Goal: Information Seeking & Learning: Learn about a topic

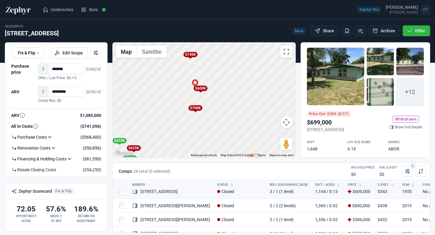
scroll to position [77, 0]
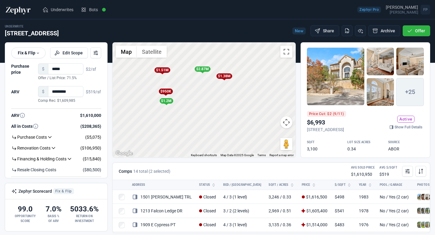
scroll to position [280, 0]
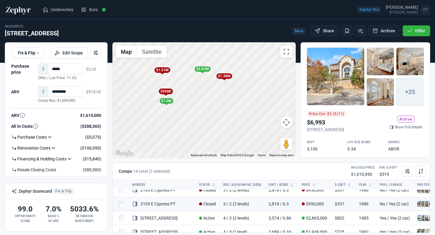
click at [63, 8] on span "Underwrites" at bounding box center [62, 10] width 23 height 6
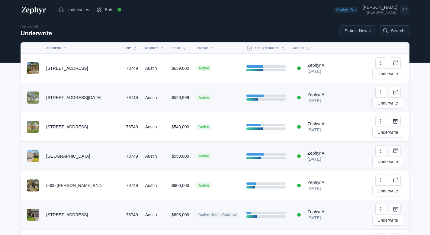
click at [393, 30] on button "Search" at bounding box center [394, 30] width 31 height 11
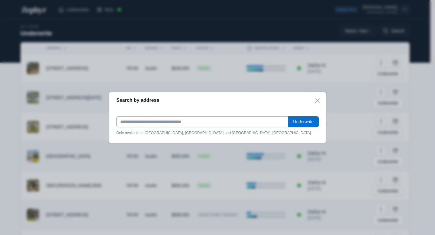
click at [149, 121] on input "text" at bounding box center [202, 121] width 172 height 11
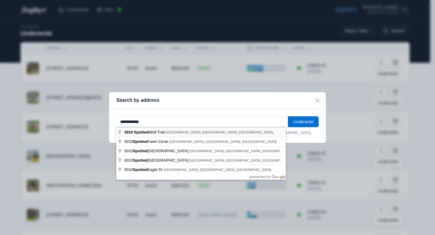
type input "**********"
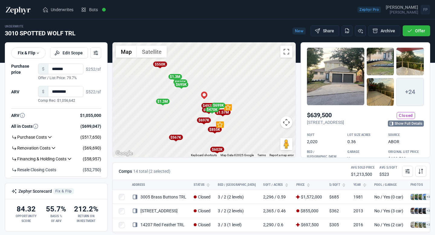
click at [405, 125] on link "Show Full Details" at bounding box center [406, 123] width 36 height 6
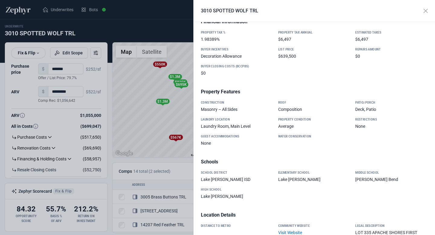
scroll to position [521, 0]
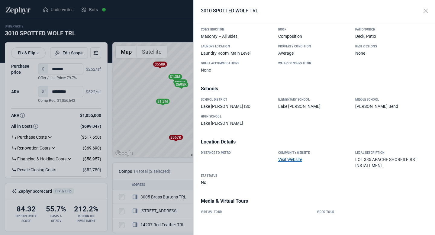
click at [297, 159] on link "Visit Website" at bounding box center [290, 159] width 24 height 5
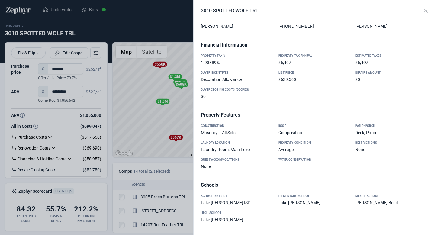
scroll to position [420, 0]
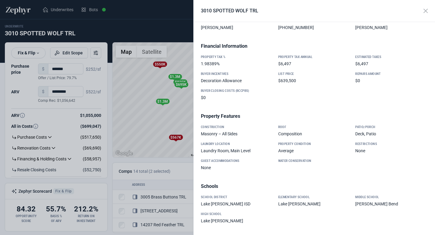
click at [151, 118] on div at bounding box center [217, 117] width 435 height 235
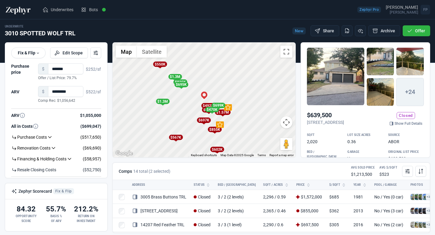
click at [183, 116] on div "To activate drag with keyboard, press Alt + Enter. Once in keyboard drag state,…" at bounding box center [204, 100] width 183 height 115
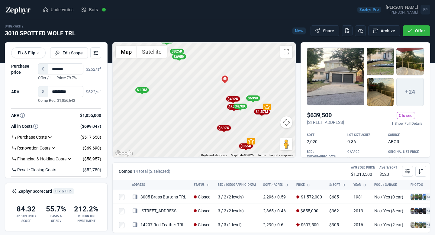
click at [243, 121] on div "To activate drag with keyboard, press Alt + Enter. Once in keyboard drag state,…" at bounding box center [204, 100] width 183 height 115
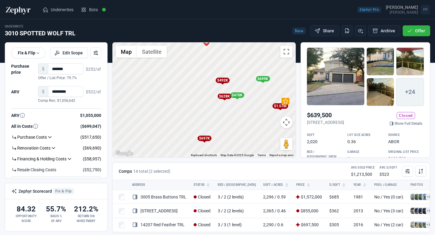
click at [223, 97] on div "$628K" at bounding box center [224, 96] width 14 height 5
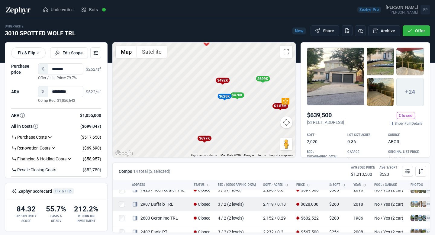
click at [168, 203] on link "2907 Buffalo TRL" at bounding box center [152, 204] width 41 height 5
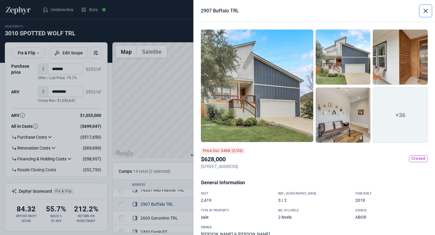
click at [425, 12] on button "Close" at bounding box center [425, 10] width 11 height 11
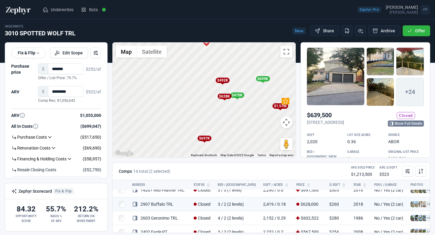
click at [406, 126] on link "Show Full Details" at bounding box center [406, 123] width 36 height 6
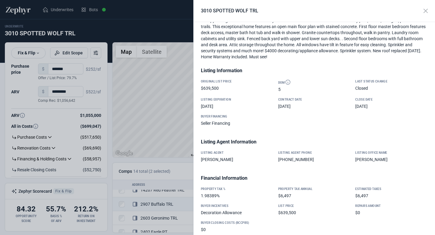
scroll to position [0, 0]
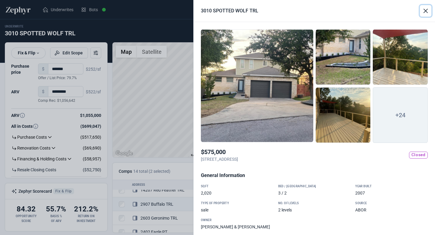
click at [425, 11] on button "Close" at bounding box center [425, 10] width 11 height 11
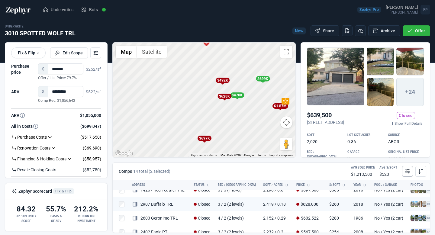
click at [409, 171] on icon at bounding box center [408, 171] width 2 height 0
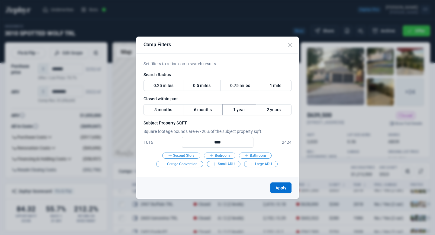
click at [241, 108] on label "1 year" at bounding box center [239, 109] width 34 height 11
click at [280, 187] on button "Apply" at bounding box center [280, 187] width 21 height 11
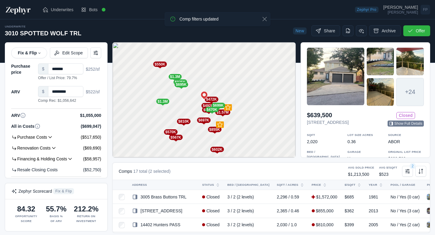
click at [396, 124] on link "Show Full Details" at bounding box center [405, 123] width 36 height 6
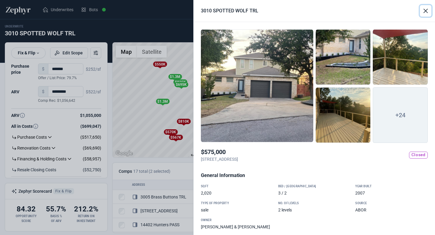
click at [427, 13] on button "Close" at bounding box center [425, 10] width 11 height 11
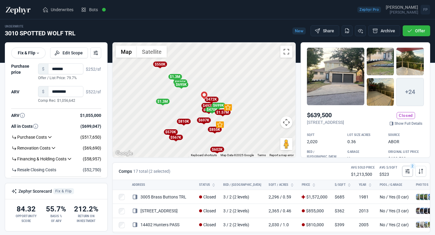
click at [406, 167] on button "2" at bounding box center [407, 171] width 11 height 11
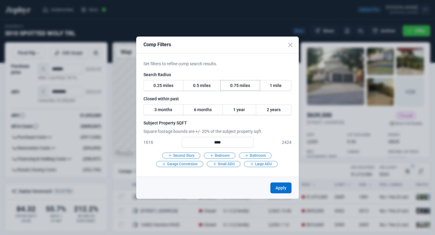
click at [236, 85] on label "0.75 miles" at bounding box center [240, 85] width 40 height 11
click at [281, 189] on button "Apply" at bounding box center [280, 187] width 21 height 11
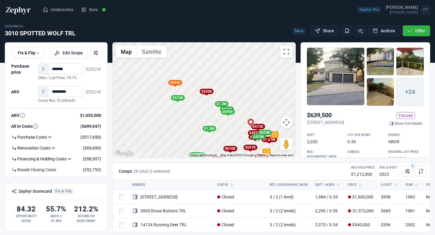
drag, startPoint x: 190, startPoint y: 66, endPoint x: 238, endPoint y: 94, distance: 55.3
click at [238, 94] on div "To activate drag with keyboard, press Alt + Enter. Once in keyboard drag state,…" at bounding box center [204, 100] width 183 height 115
click at [176, 83] on div "$599K" at bounding box center [175, 82] width 14 height 5
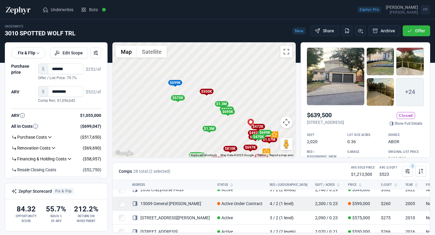
click at [184, 205] on link "15009 General [PERSON_NAME]" at bounding box center [166, 203] width 69 height 5
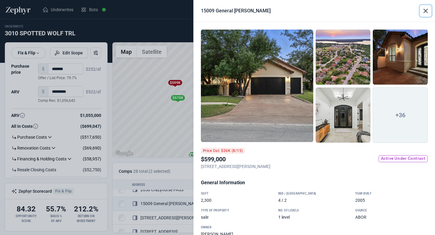
click at [425, 6] on button "Close" at bounding box center [425, 10] width 11 height 11
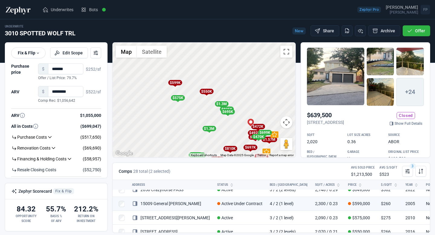
click at [255, 115] on div "To activate drag with keyboard, press Alt + Enter. Once in keyboard drag state,…" at bounding box center [204, 100] width 183 height 115
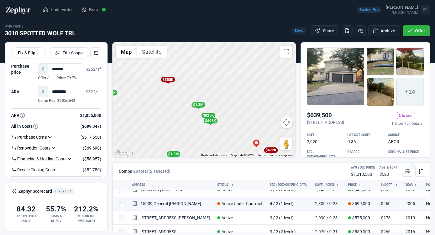
drag, startPoint x: 182, startPoint y: 65, endPoint x: 197, endPoint y: 79, distance: 20.5
click at [197, 79] on div "To activate drag with keyboard, press Alt + Enter. Once in keyboard drag state,…" at bounding box center [204, 100] width 183 height 115
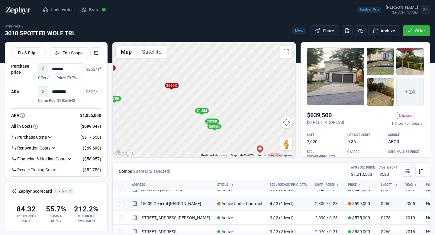
click at [174, 86] on div "$550K" at bounding box center [172, 85] width 14 height 5
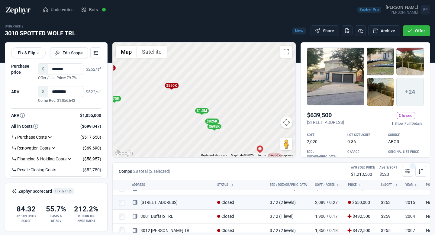
scroll to position [147, 0]
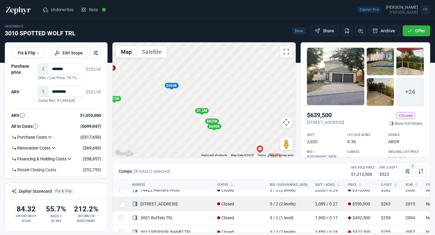
click at [163, 203] on link "[STREET_ADDRESS]" at bounding box center [155, 203] width 46 height 5
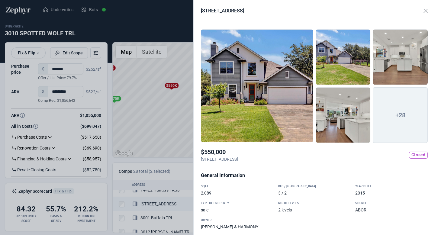
click at [391, 113] on span "+28" at bounding box center [400, 115] width 55 height 56
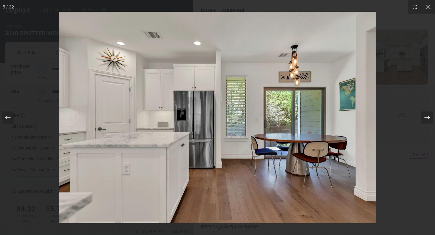
click at [423, 118] on div at bounding box center [427, 117] width 12 height 12
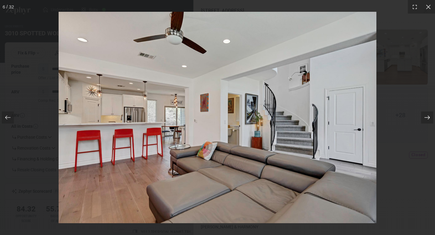
click at [423, 118] on div at bounding box center [427, 117] width 12 height 12
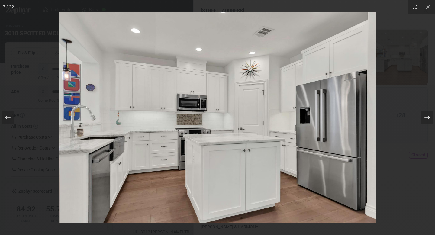
click at [423, 118] on div at bounding box center [427, 117] width 12 height 12
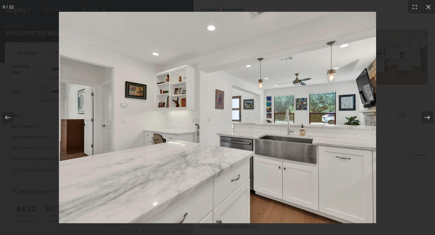
click at [423, 118] on div at bounding box center [427, 117] width 12 height 12
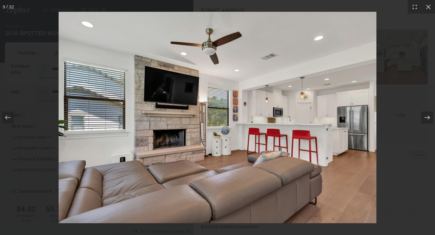
click at [423, 118] on div at bounding box center [427, 117] width 12 height 12
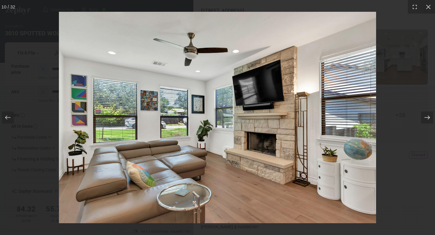
click at [423, 118] on div at bounding box center [427, 117] width 12 height 12
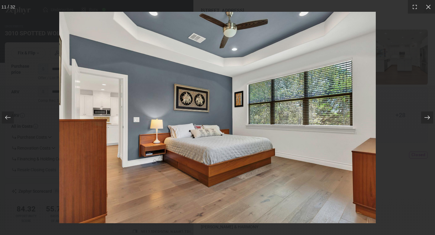
click at [423, 118] on div at bounding box center [427, 117] width 12 height 12
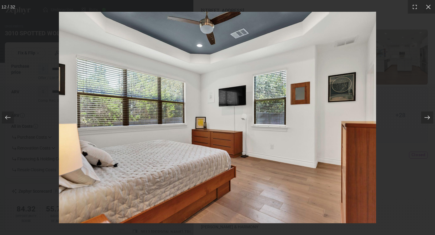
click at [423, 118] on div at bounding box center [427, 117] width 12 height 12
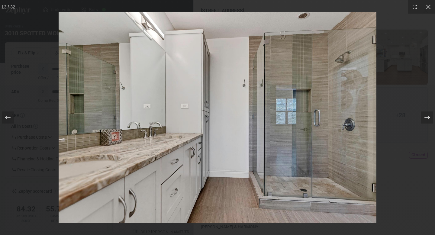
click at [423, 118] on div at bounding box center [427, 117] width 12 height 12
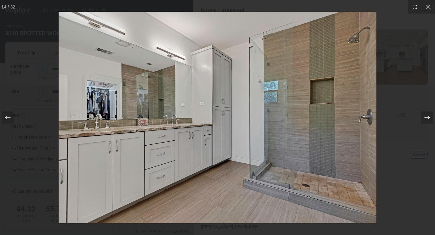
click at [423, 118] on div at bounding box center [427, 117] width 12 height 12
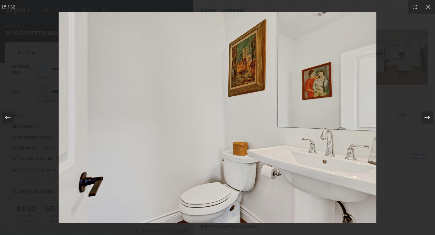
click at [423, 118] on div at bounding box center [427, 117] width 12 height 12
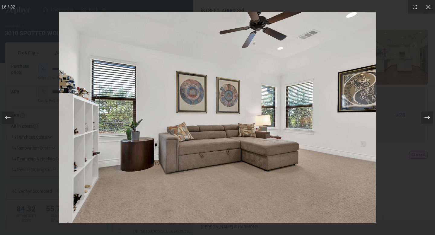
click at [423, 118] on div at bounding box center [427, 117] width 12 height 12
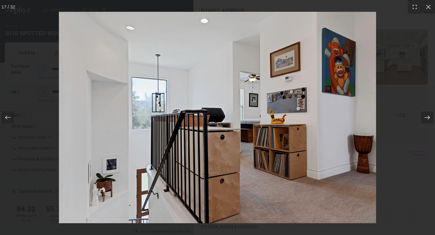
click at [423, 118] on div at bounding box center [427, 117] width 12 height 12
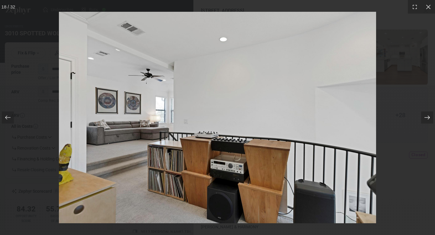
click at [423, 118] on div at bounding box center [427, 117] width 12 height 12
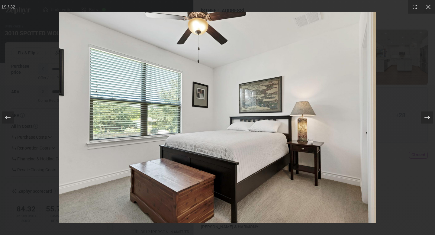
click at [423, 118] on div at bounding box center [427, 117] width 12 height 12
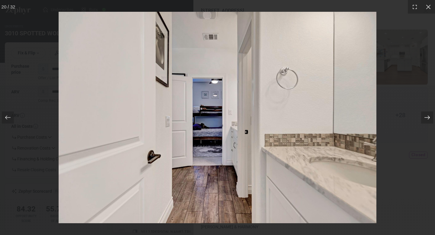
click at [423, 118] on div at bounding box center [427, 117] width 12 height 12
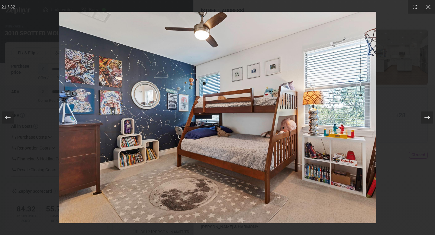
click at [423, 118] on div at bounding box center [427, 117] width 12 height 12
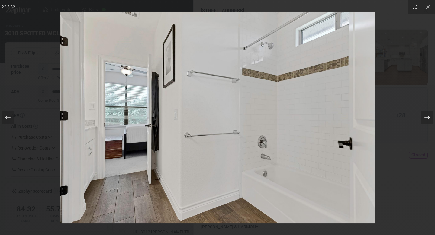
click at [423, 118] on div at bounding box center [427, 117] width 12 height 12
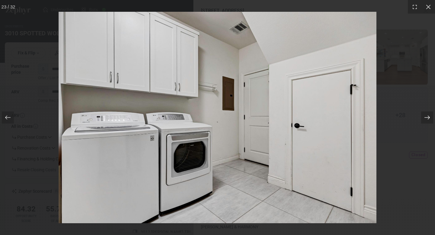
click at [423, 118] on div at bounding box center [427, 117] width 12 height 12
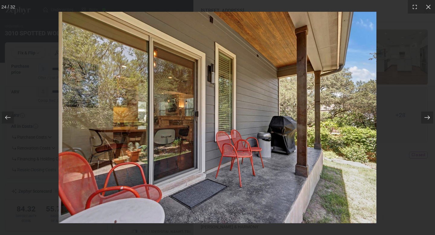
click at [423, 118] on div at bounding box center [427, 117] width 12 height 12
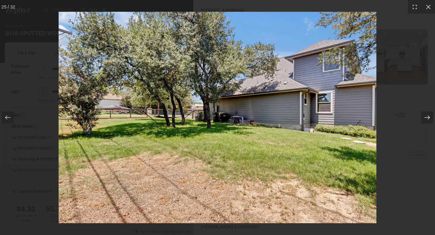
click at [423, 118] on div at bounding box center [427, 117] width 12 height 12
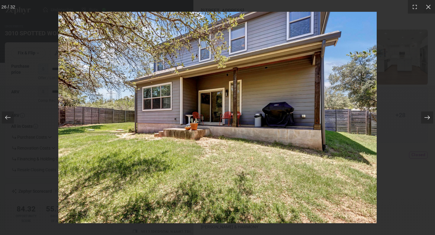
click at [423, 118] on div at bounding box center [427, 117] width 12 height 12
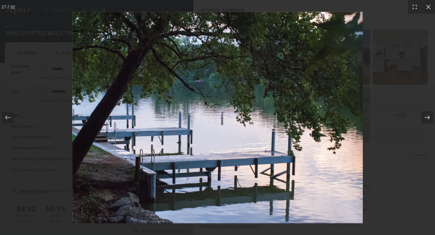
click at [423, 118] on div at bounding box center [427, 117] width 12 height 12
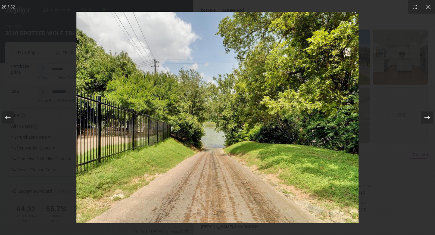
click at [423, 118] on div at bounding box center [427, 117] width 12 height 12
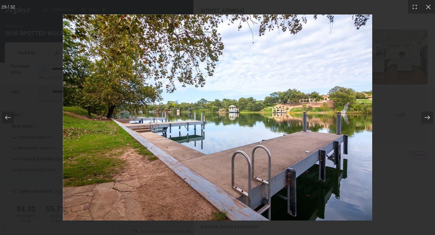
click at [423, 118] on div at bounding box center [427, 117] width 12 height 12
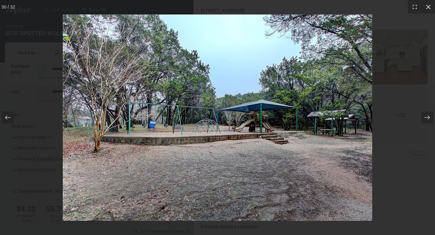
click at [428, 7] on icon at bounding box center [428, 7] width 5 height 5
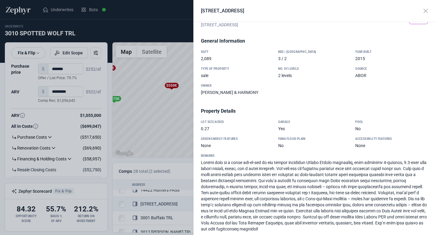
scroll to position [0, 0]
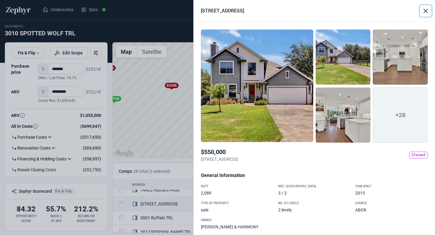
click at [425, 9] on button "Close" at bounding box center [425, 10] width 11 height 11
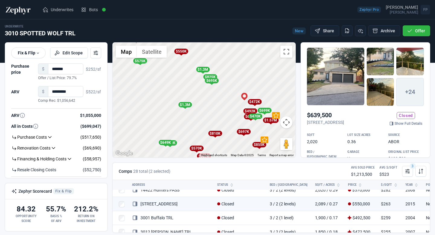
drag, startPoint x: 262, startPoint y: 113, endPoint x: 249, endPoint y: 72, distance: 42.5
click at [249, 72] on div "To activate drag with keyboard, press Alt + Enter. Once in keyboard drag state,…" at bounding box center [204, 100] width 183 height 115
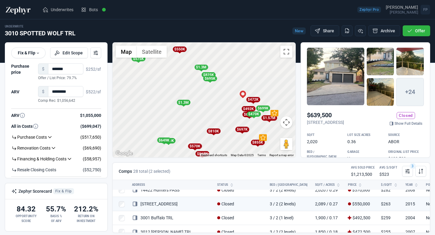
click at [255, 100] on div "$472K" at bounding box center [253, 99] width 14 height 5
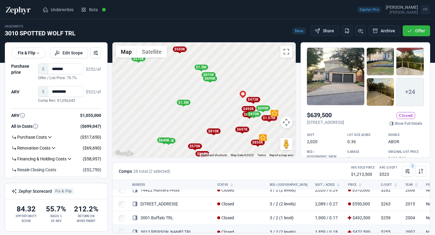
scroll to position [175, 0]
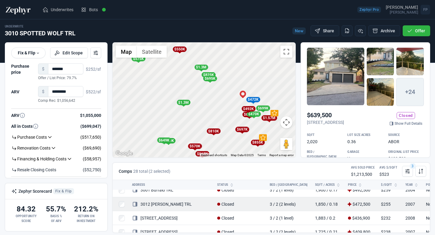
click at [166, 203] on link "3012 [PERSON_NAME] TRL" at bounding box center [162, 204] width 60 height 5
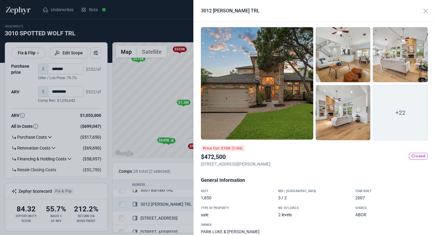
scroll to position [0, 0]
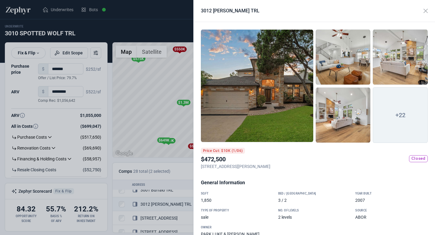
click at [341, 59] on div at bounding box center [343, 57] width 55 height 56
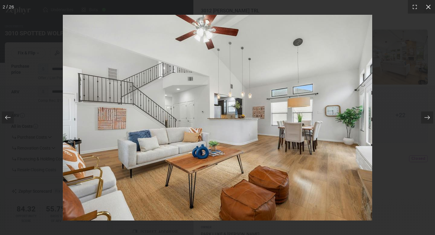
click at [429, 8] on icon at bounding box center [428, 7] width 5 height 5
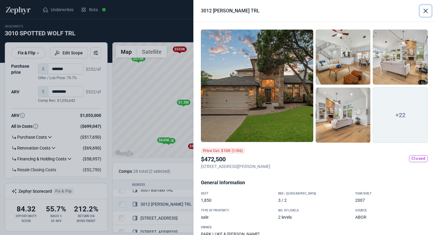
click at [424, 13] on button "Close" at bounding box center [425, 10] width 11 height 11
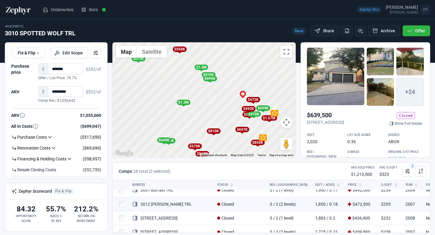
click at [228, 110] on div "To activate drag with keyboard, press Alt + Enter. Once in keyboard drag state,…" at bounding box center [204, 100] width 183 height 115
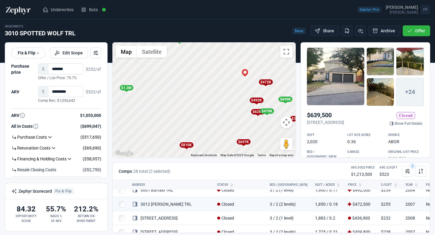
drag, startPoint x: 277, startPoint y: 107, endPoint x: 264, endPoint y: 95, distance: 17.3
click at [264, 95] on div "To activate drag with keyboard, press Alt + Enter. Once in keyboard drag state,…" at bounding box center [204, 100] width 183 height 115
click at [254, 135] on div "To activate drag with keyboard, press Alt + Enter. Once in keyboard drag state,…" at bounding box center [204, 100] width 183 height 115
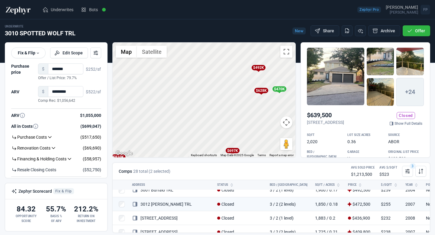
click at [259, 67] on div "$492K" at bounding box center [258, 67] width 14 height 5
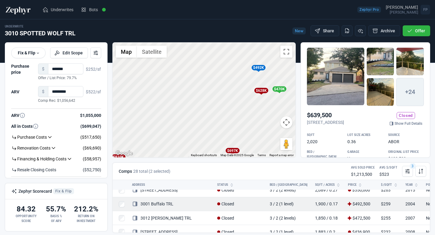
click at [163, 203] on link "3001 Buffalo TRL" at bounding box center [152, 203] width 41 height 5
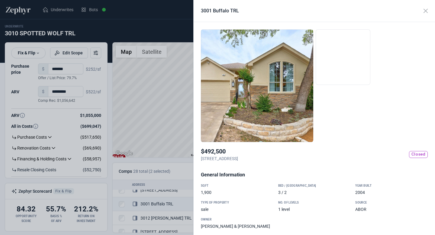
click at [284, 98] on div at bounding box center [257, 85] width 112 height 113
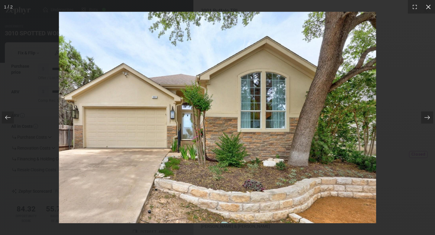
click at [430, 6] on icon at bounding box center [428, 7] width 6 height 6
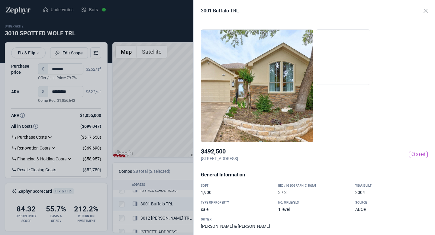
click at [284, 106] on div at bounding box center [257, 85] width 112 height 113
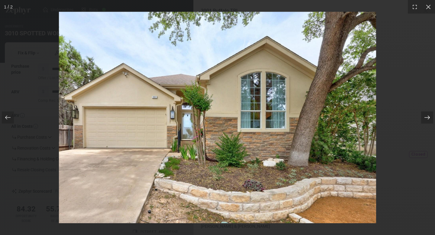
click at [432, 117] on div at bounding box center [427, 117] width 12 height 12
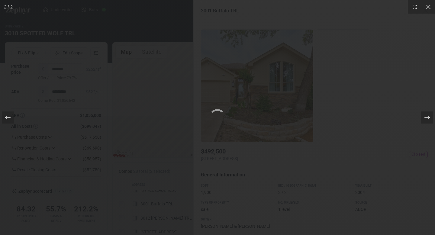
click at [382, 102] on div "2 / 2" at bounding box center [217, 117] width 435 height 235
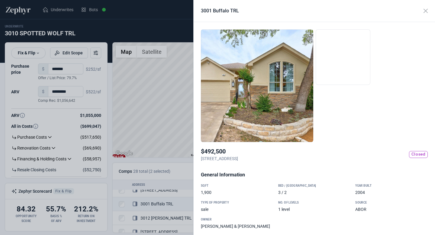
click at [294, 93] on div at bounding box center [257, 85] width 112 height 113
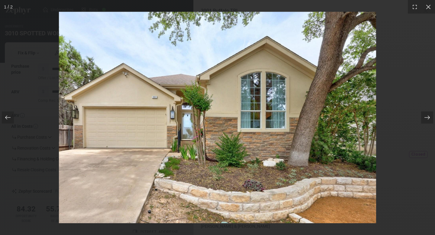
drag, startPoint x: 425, startPoint y: 117, endPoint x: 424, endPoint y: 53, distance: 64.0
click at [424, 53] on div at bounding box center [217, 117] width 435 height 235
click at [429, 115] on div at bounding box center [217, 117] width 435 height 235
click at [427, 8] on div at bounding box center [217, 117] width 435 height 235
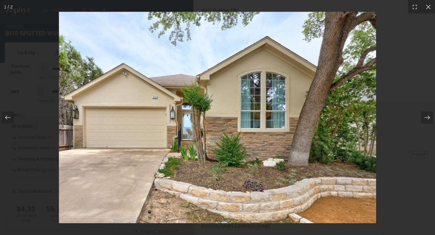
click at [20, 93] on div at bounding box center [217, 117] width 435 height 235
click at [429, 6] on div at bounding box center [217, 117] width 435 height 235
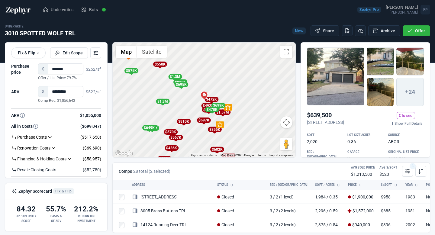
click at [201, 132] on div "To activate drag with keyboard, press Alt + Enter. Once in keyboard drag state,…" at bounding box center [204, 100] width 183 height 115
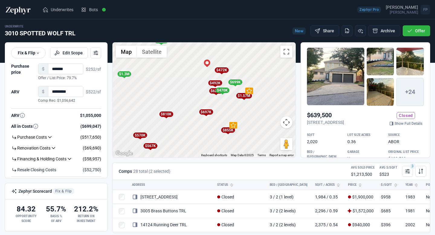
click at [207, 111] on div "$697K" at bounding box center [206, 111] width 14 height 5
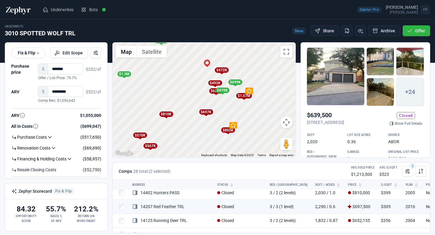
scroll to position [63, 0]
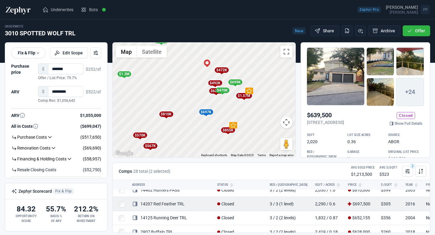
click at [170, 205] on link "14207 Red Feather TRL" at bounding box center [158, 203] width 53 height 5
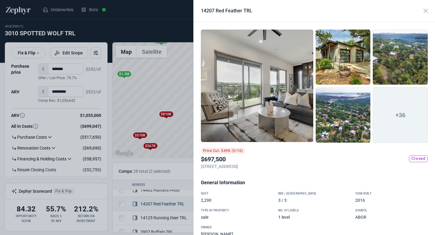
click at [334, 62] on div at bounding box center [343, 57] width 55 height 56
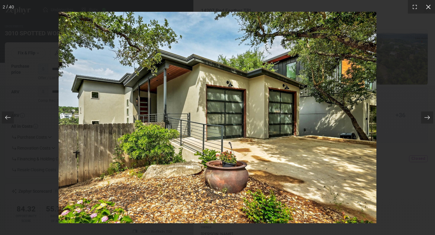
click at [430, 5] on icon at bounding box center [428, 7] width 6 height 6
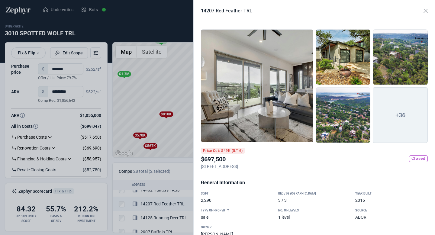
click at [247, 92] on div at bounding box center [257, 85] width 112 height 113
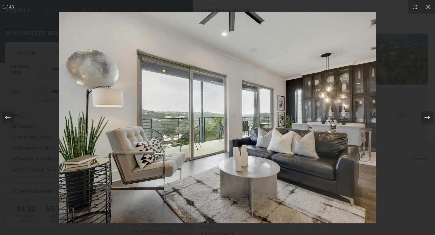
click at [427, 118] on icon at bounding box center [427, 117] width 6 height 6
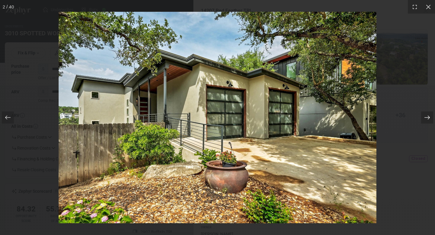
click at [427, 118] on icon at bounding box center [427, 117] width 6 height 6
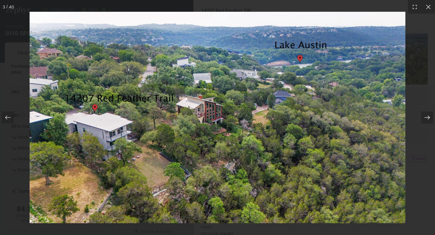
click at [427, 118] on icon at bounding box center [427, 117] width 6 height 6
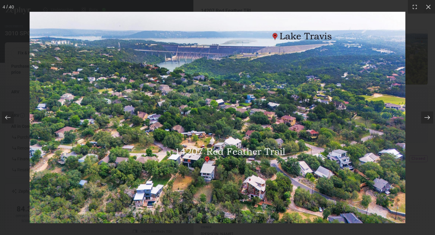
click at [427, 118] on icon at bounding box center [427, 117] width 6 height 6
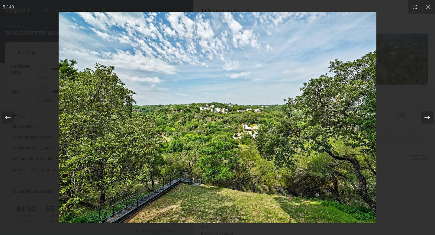
click at [427, 118] on icon at bounding box center [427, 117] width 6 height 6
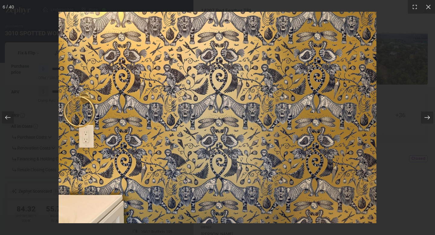
click at [427, 118] on icon at bounding box center [427, 117] width 6 height 6
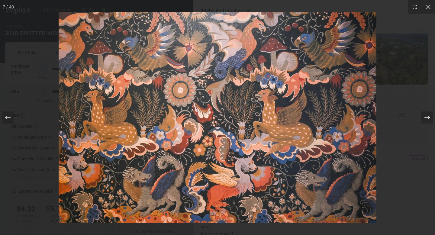
click at [427, 118] on icon at bounding box center [427, 117] width 6 height 6
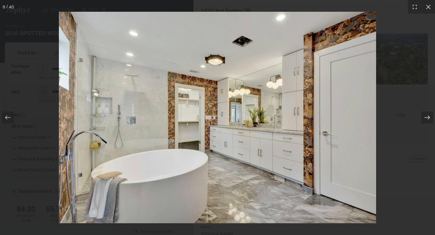
click at [427, 118] on icon at bounding box center [427, 117] width 6 height 6
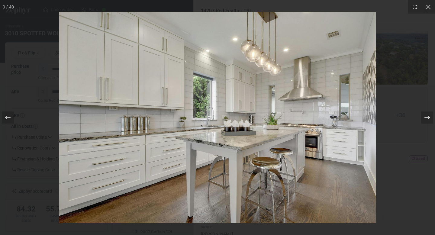
click at [427, 118] on icon at bounding box center [427, 117] width 6 height 6
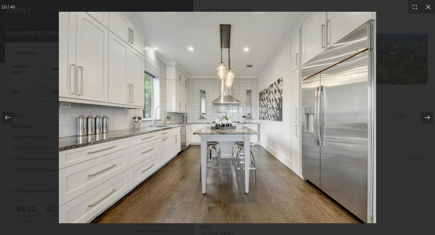
click at [427, 118] on icon at bounding box center [427, 117] width 6 height 6
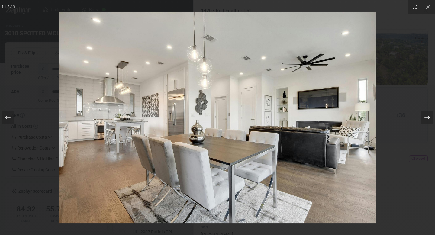
click at [427, 118] on icon at bounding box center [427, 117] width 6 height 6
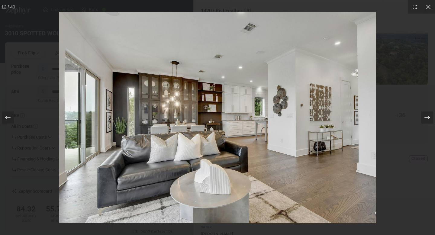
click at [427, 118] on icon at bounding box center [427, 117] width 6 height 6
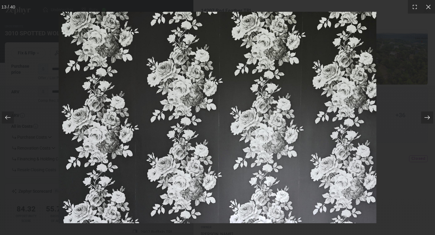
click at [427, 118] on icon at bounding box center [427, 117] width 6 height 6
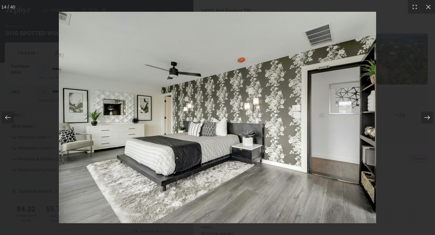
click at [427, 118] on icon at bounding box center [427, 117] width 6 height 6
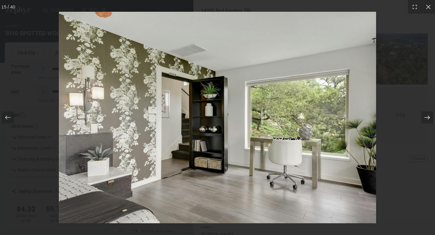
click at [427, 118] on icon at bounding box center [427, 117] width 6 height 6
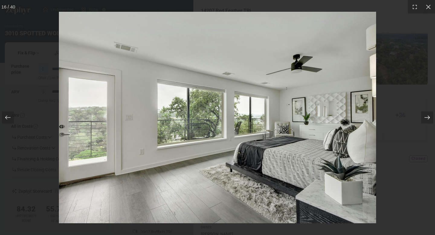
click at [427, 118] on icon at bounding box center [427, 117] width 6 height 6
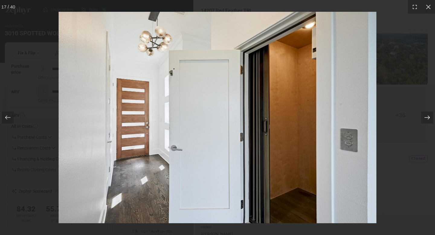
click at [427, 118] on icon at bounding box center [427, 117] width 6 height 6
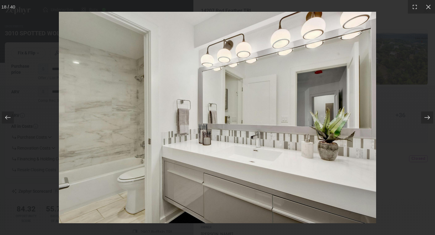
click at [427, 118] on icon at bounding box center [427, 117] width 6 height 6
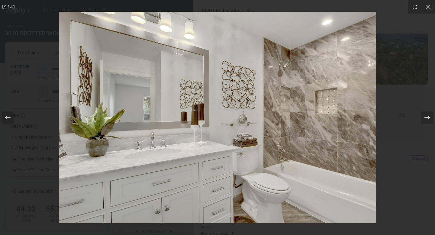
click at [427, 118] on icon at bounding box center [427, 117] width 6 height 6
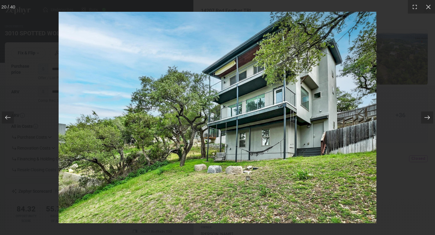
click at [427, 118] on icon at bounding box center [427, 117] width 6 height 6
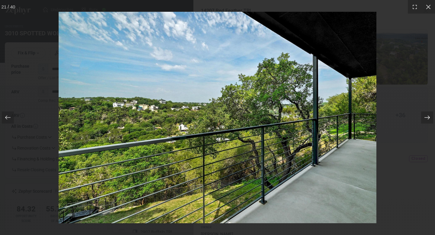
click at [427, 118] on icon at bounding box center [427, 117] width 6 height 6
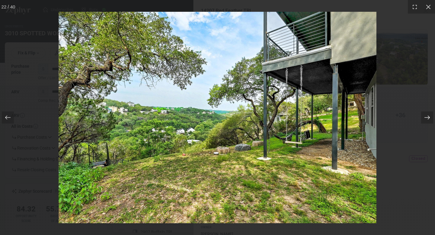
click at [427, 118] on icon at bounding box center [427, 117] width 6 height 6
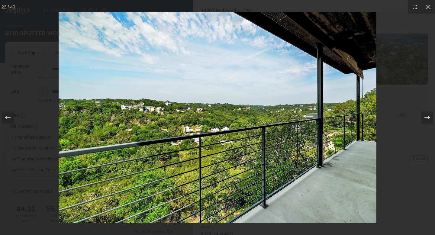
click at [427, 118] on icon at bounding box center [427, 117] width 6 height 6
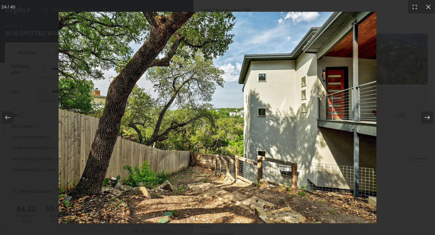
click at [427, 118] on icon at bounding box center [427, 117] width 6 height 6
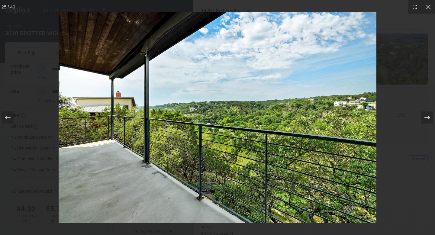
click at [427, 118] on icon at bounding box center [427, 117] width 6 height 6
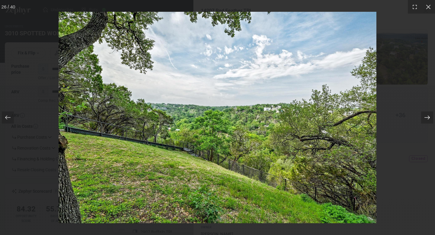
click at [427, 118] on icon at bounding box center [427, 117] width 6 height 6
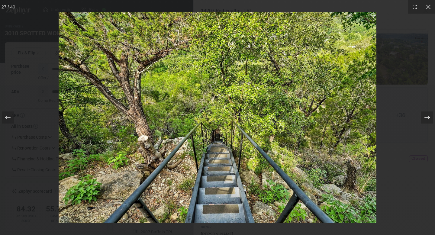
click at [427, 118] on icon at bounding box center [427, 117] width 6 height 6
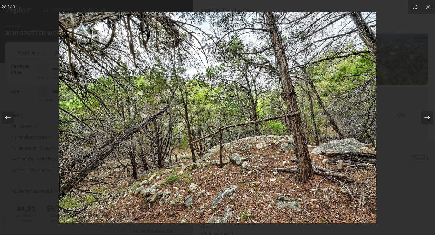
click at [427, 118] on icon at bounding box center [427, 117] width 6 height 6
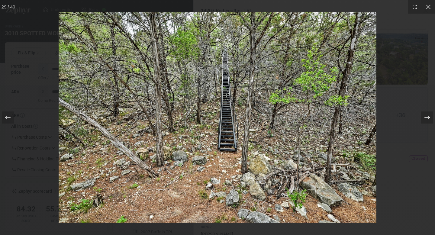
click at [427, 118] on icon at bounding box center [427, 117] width 6 height 6
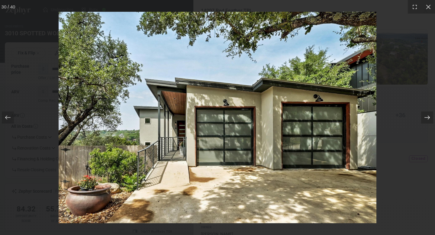
click at [427, 118] on icon at bounding box center [427, 117] width 6 height 6
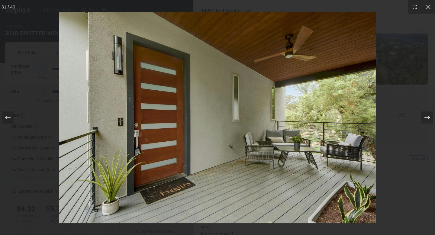
click at [427, 118] on icon at bounding box center [427, 117] width 6 height 6
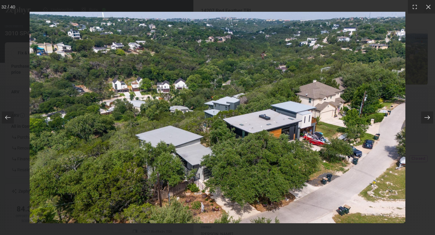
click at [427, 118] on icon at bounding box center [427, 117] width 6 height 6
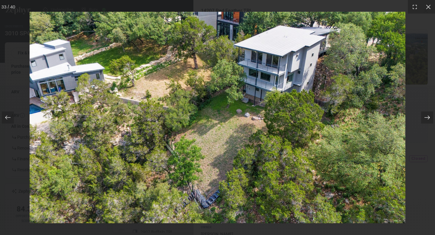
click at [427, 118] on icon at bounding box center [427, 117] width 6 height 6
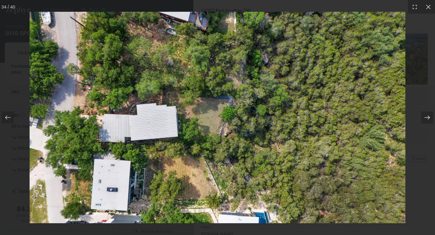
click at [427, 118] on icon at bounding box center [427, 117] width 6 height 6
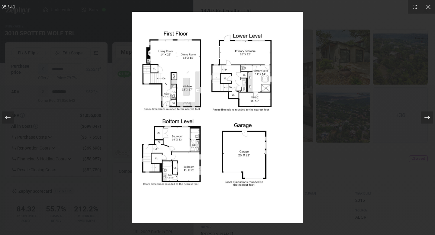
click at [427, 118] on icon at bounding box center [427, 117] width 6 height 6
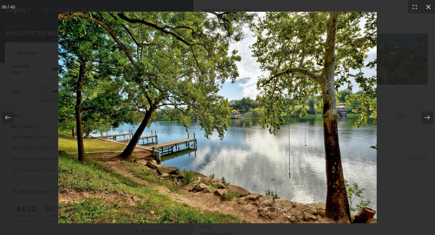
click at [429, 7] on icon at bounding box center [428, 7] width 6 height 6
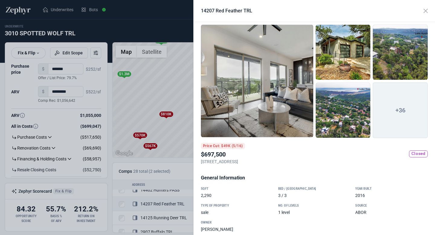
scroll to position [6, 0]
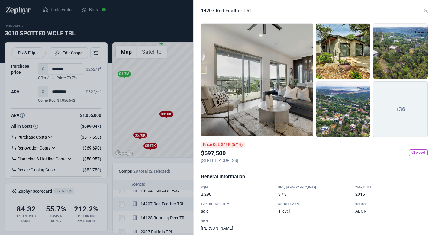
click at [295, 113] on div at bounding box center [257, 79] width 112 height 113
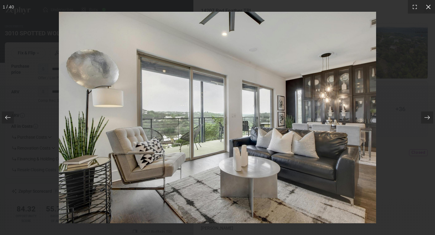
click at [425, 8] on icon at bounding box center [428, 7] width 6 height 6
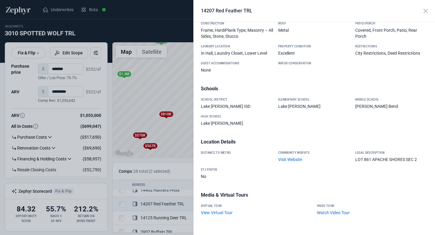
scroll to position [0, 0]
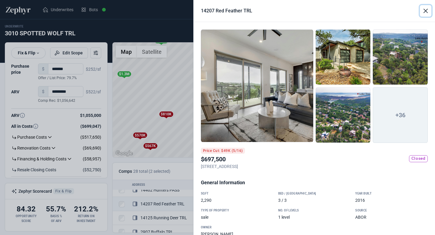
click at [426, 12] on button "Close" at bounding box center [425, 10] width 11 height 11
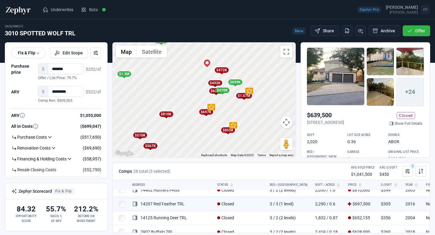
click at [321, 31] on button "Share" at bounding box center [324, 30] width 29 height 11
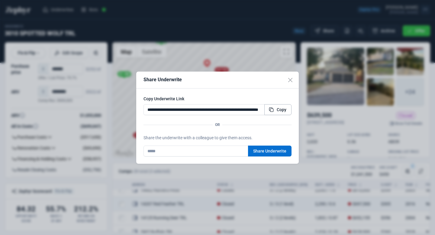
click at [283, 109] on span "Copy" at bounding box center [282, 110] width 10 height 6
click at [292, 81] on button "Close" at bounding box center [290, 80] width 17 height 17
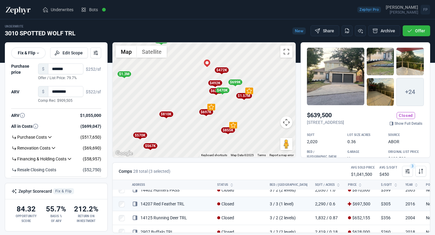
click at [220, 103] on div "To activate drag with keyboard, press Alt + Enter. Once in keyboard drag state,…" at bounding box center [204, 100] width 183 height 115
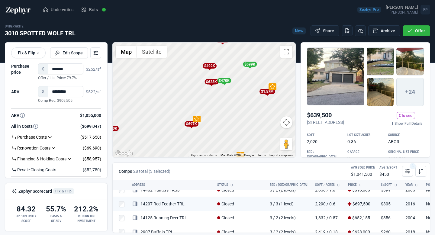
click at [267, 93] on div "$1.57M" at bounding box center [267, 91] width 16 height 5
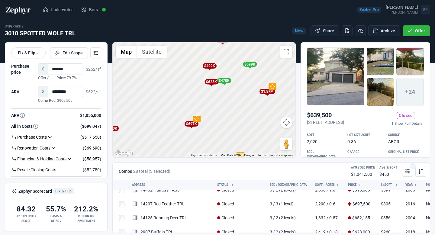
scroll to position [7, 0]
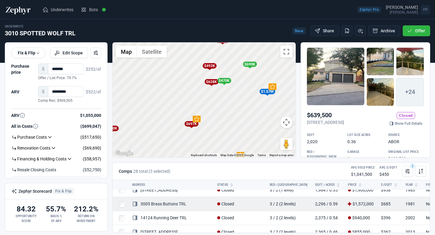
click at [169, 204] on link "3005 Brass Buttons TRL" at bounding box center [159, 203] width 54 height 5
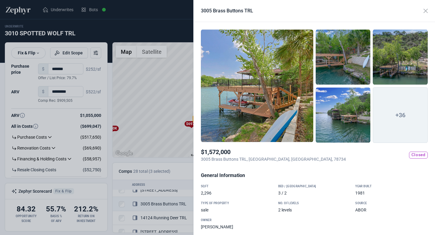
click at [386, 115] on span "+36" at bounding box center [400, 115] width 55 height 56
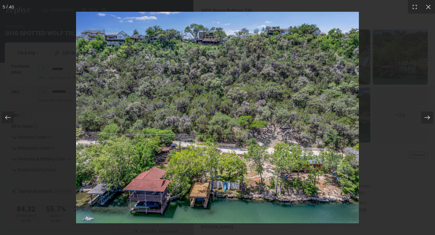
click at [427, 120] on icon at bounding box center [427, 117] width 6 height 6
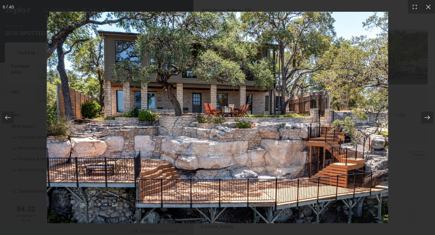
click at [427, 120] on icon at bounding box center [427, 117] width 6 height 6
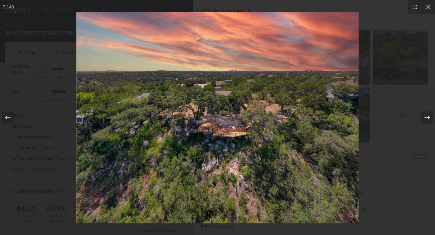
click at [427, 120] on icon at bounding box center [427, 117] width 6 height 6
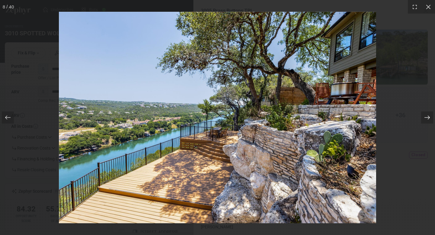
click at [426, 119] on icon at bounding box center [427, 117] width 6 height 6
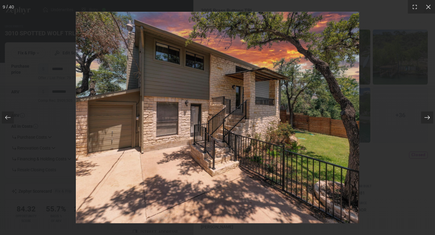
click at [426, 119] on icon at bounding box center [427, 117] width 6 height 6
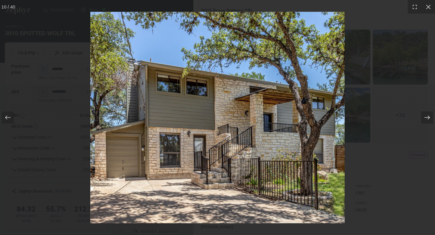
click at [426, 119] on icon at bounding box center [427, 117] width 6 height 6
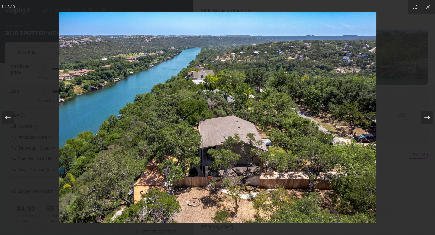
click at [426, 119] on icon at bounding box center [427, 117] width 6 height 6
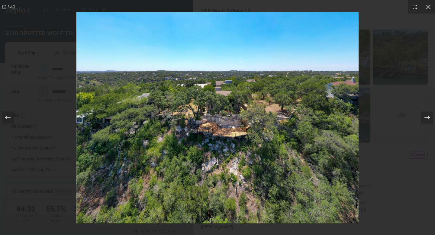
click at [426, 119] on icon at bounding box center [427, 117] width 6 height 6
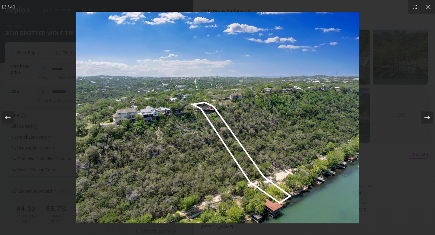
click at [427, 120] on icon at bounding box center [427, 117] width 6 height 6
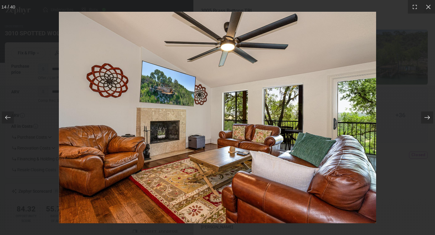
click at [427, 120] on icon at bounding box center [427, 117] width 6 height 6
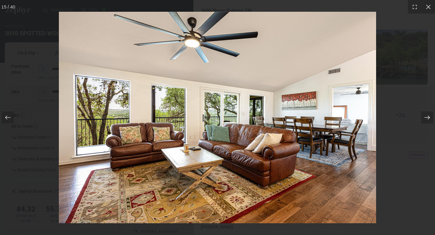
click at [427, 120] on icon at bounding box center [427, 117] width 6 height 6
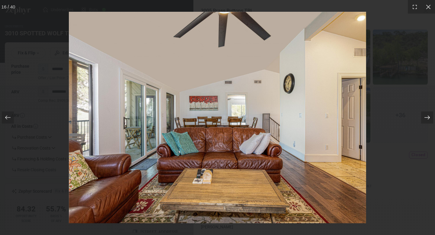
click at [427, 120] on icon at bounding box center [427, 117] width 6 height 6
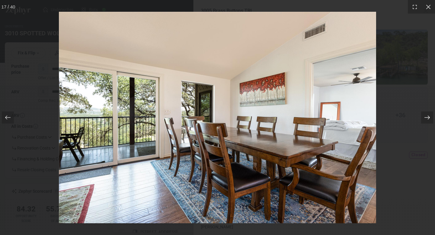
click at [427, 120] on icon at bounding box center [427, 117] width 6 height 6
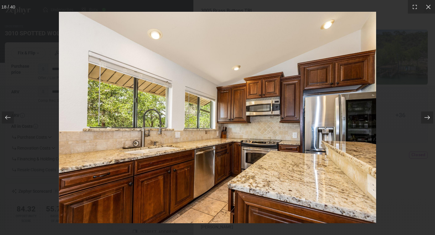
click at [427, 120] on icon at bounding box center [427, 117] width 6 height 6
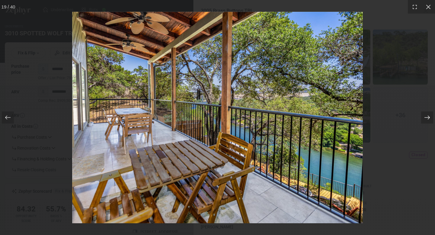
click at [427, 120] on icon at bounding box center [427, 117] width 6 height 6
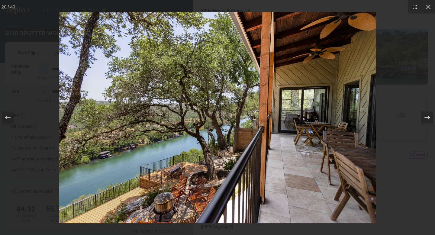
click at [427, 120] on icon at bounding box center [427, 117] width 6 height 6
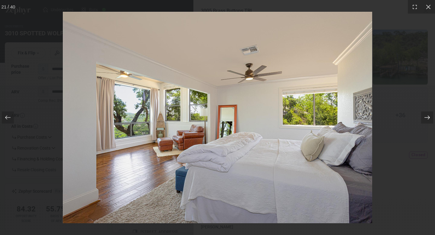
click at [427, 120] on icon at bounding box center [427, 117] width 6 height 6
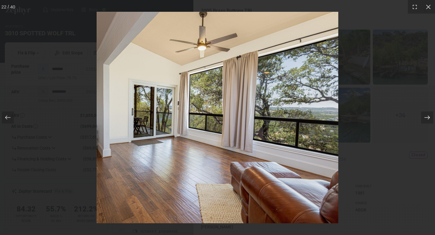
click at [427, 120] on icon at bounding box center [427, 117] width 6 height 6
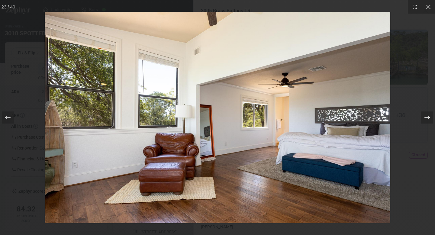
click at [427, 120] on icon at bounding box center [427, 117] width 6 height 6
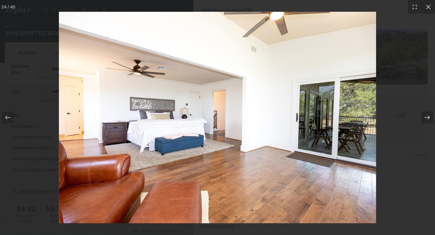
click at [427, 120] on icon at bounding box center [427, 117] width 6 height 6
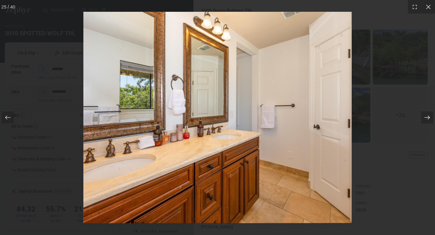
click at [427, 120] on icon at bounding box center [427, 117] width 6 height 6
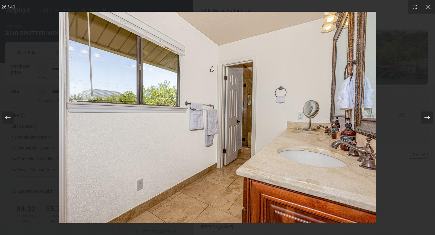
click at [427, 120] on icon at bounding box center [427, 117] width 6 height 6
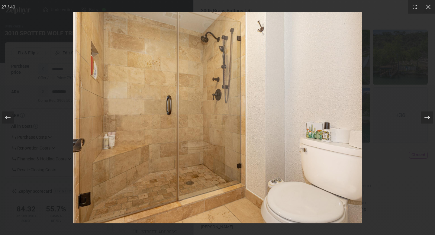
click at [427, 120] on icon at bounding box center [427, 117] width 6 height 6
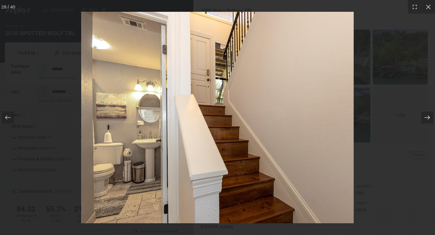
click at [427, 120] on icon at bounding box center [427, 117] width 6 height 6
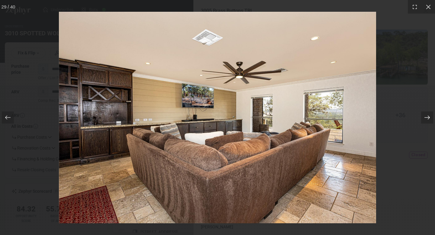
click at [427, 120] on icon at bounding box center [427, 117] width 6 height 6
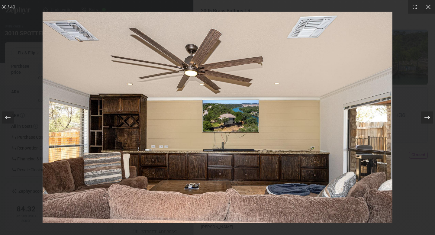
click at [427, 120] on icon at bounding box center [427, 117] width 6 height 6
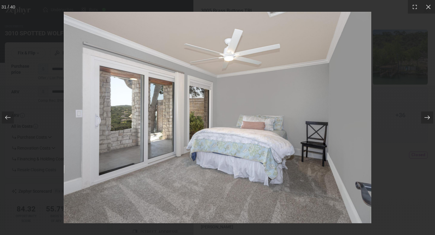
click at [427, 120] on icon at bounding box center [427, 117] width 6 height 6
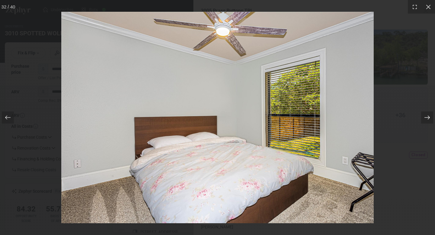
click at [427, 120] on icon at bounding box center [427, 117] width 6 height 6
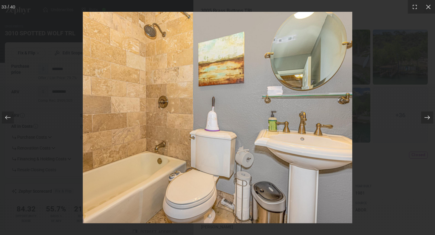
click at [427, 120] on icon at bounding box center [427, 117] width 6 height 6
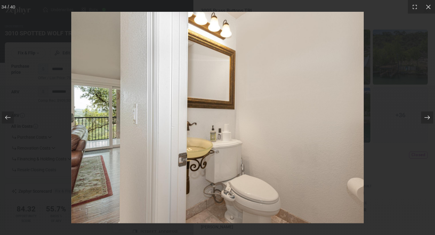
click at [427, 120] on icon at bounding box center [427, 117] width 6 height 6
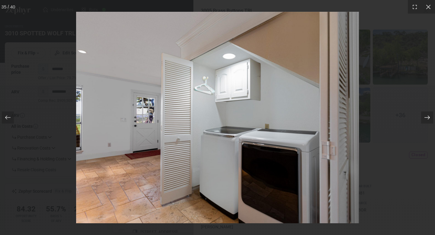
click at [427, 120] on icon at bounding box center [427, 117] width 6 height 6
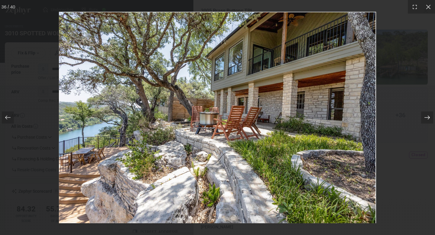
click at [427, 120] on icon at bounding box center [427, 117] width 6 height 6
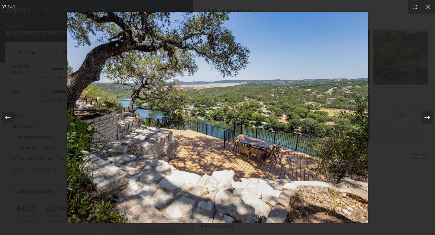
click at [427, 120] on icon at bounding box center [427, 117] width 6 height 6
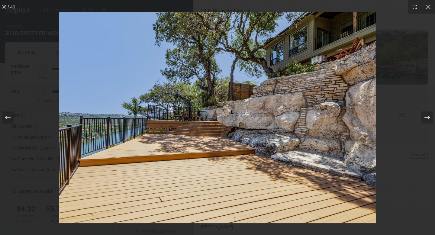
click at [427, 121] on div at bounding box center [427, 117] width 12 height 12
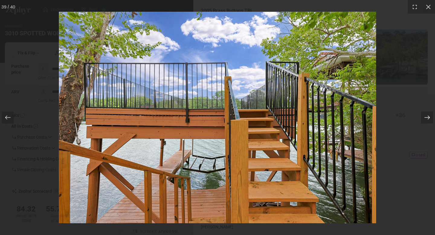
click at [427, 121] on div at bounding box center [427, 117] width 12 height 12
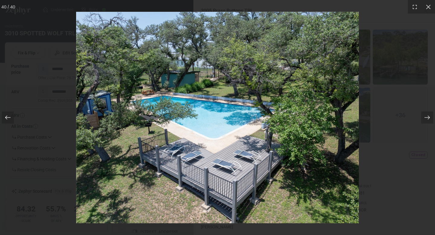
click at [15, 115] on div at bounding box center [11, 117] width 23 height 30
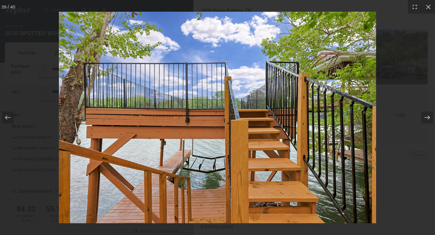
click at [428, 118] on icon at bounding box center [426, 118] width 5 height 4
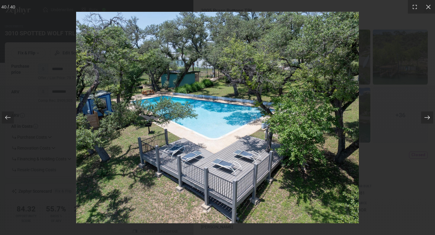
click at [429, 118] on icon at bounding box center [426, 118] width 5 height 4
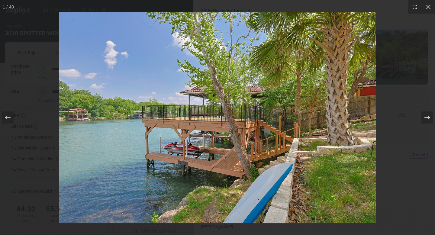
click at [429, 118] on icon at bounding box center [426, 118] width 5 height 4
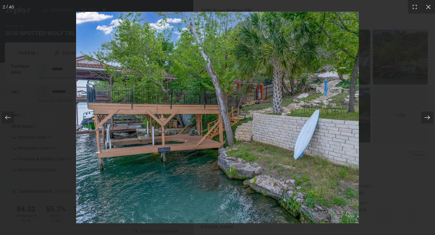
click at [429, 118] on icon at bounding box center [426, 118] width 5 height 4
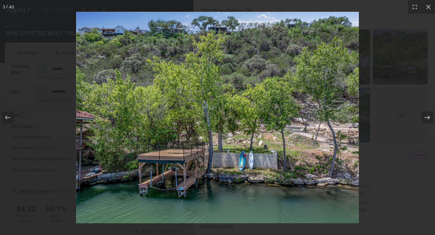
click at [429, 118] on icon at bounding box center [426, 118] width 5 height 4
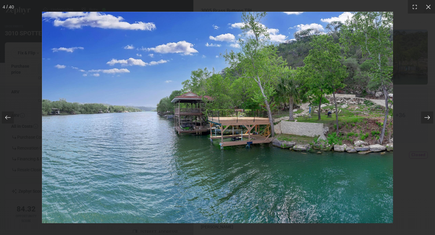
click at [429, 118] on icon at bounding box center [426, 118] width 5 height 4
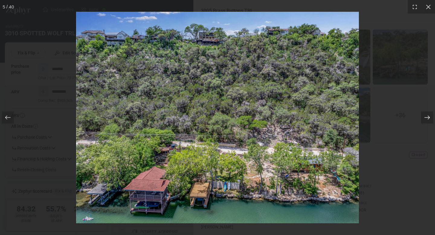
click at [429, 118] on icon at bounding box center [426, 118] width 5 height 4
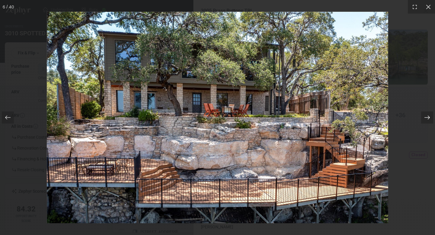
click at [429, 118] on icon at bounding box center [426, 118] width 5 height 4
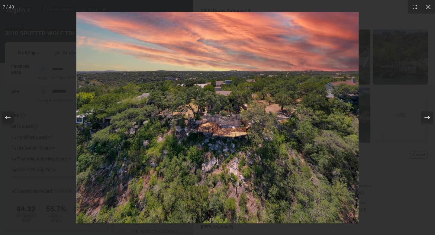
click at [429, 118] on icon at bounding box center [426, 118] width 5 height 4
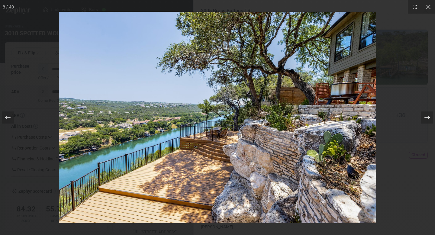
click at [429, 118] on icon at bounding box center [426, 118] width 5 height 4
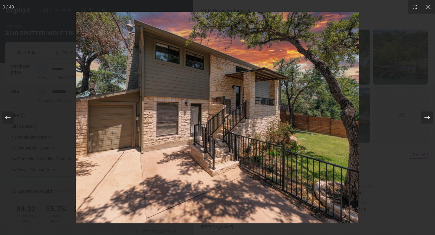
click at [429, 118] on icon at bounding box center [426, 118] width 5 height 4
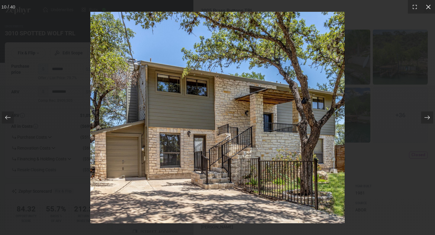
click at [428, 8] on icon at bounding box center [428, 7] width 6 height 6
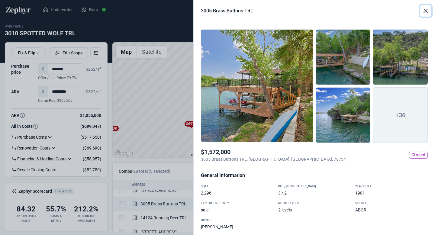
click at [427, 11] on button "Close" at bounding box center [425, 10] width 11 height 11
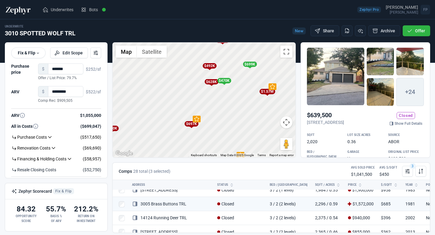
click at [249, 65] on div "$699K" at bounding box center [250, 64] width 14 height 5
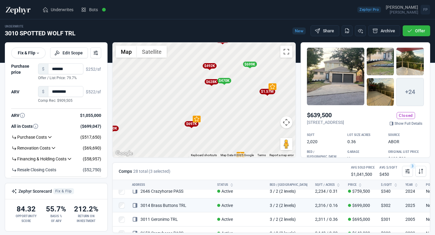
scroll to position [273, 0]
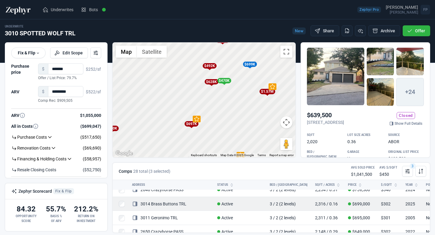
click at [172, 203] on link "3014 Brass Buttons TRL" at bounding box center [159, 203] width 54 height 5
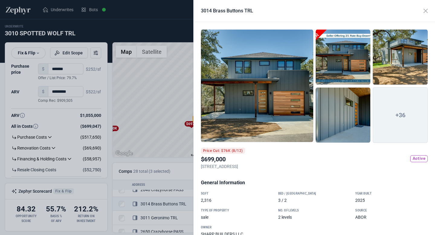
click at [260, 108] on div at bounding box center [257, 85] width 112 height 113
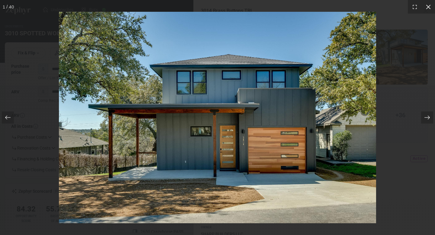
click at [429, 8] on icon at bounding box center [428, 7] width 6 height 6
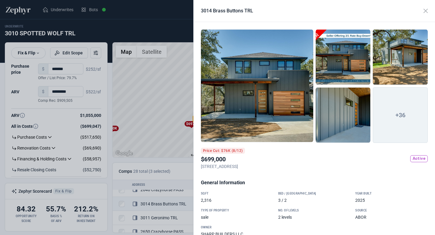
click at [264, 113] on div at bounding box center [257, 85] width 112 height 113
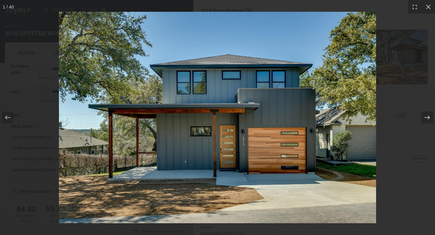
click at [427, 120] on icon at bounding box center [427, 117] width 6 height 6
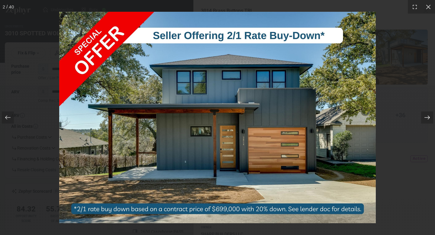
click at [427, 120] on icon at bounding box center [427, 117] width 6 height 6
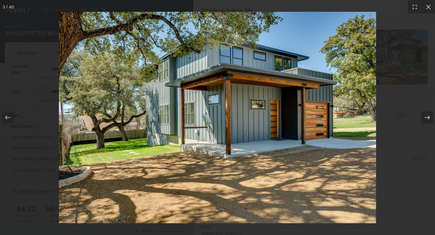
click at [428, 118] on icon at bounding box center [427, 117] width 6 height 6
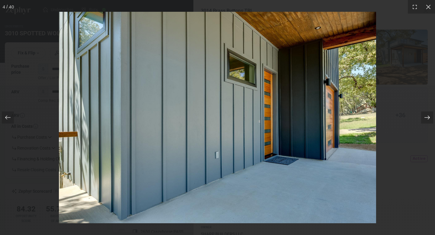
click at [428, 118] on icon at bounding box center [427, 117] width 6 height 6
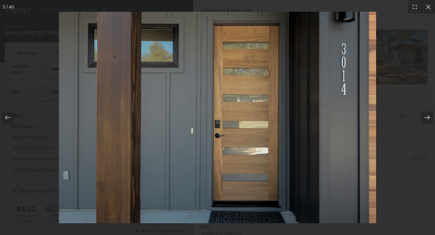
click at [428, 118] on icon at bounding box center [427, 117] width 6 height 6
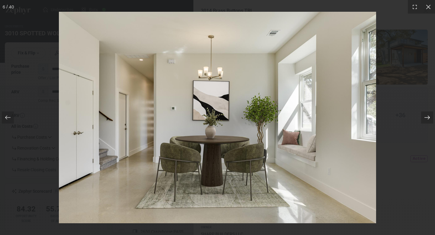
click at [428, 118] on icon at bounding box center [427, 117] width 6 height 6
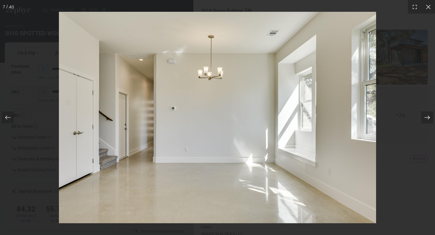
click at [428, 118] on icon at bounding box center [427, 117] width 6 height 6
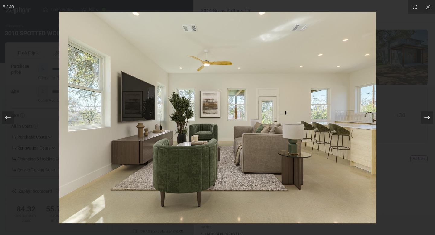
click at [428, 118] on icon at bounding box center [427, 117] width 6 height 6
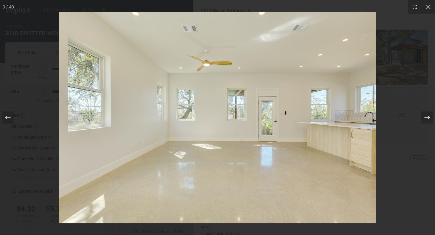
click at [428, 118] on icon at bounding box center [427, 117] width 6 height 6
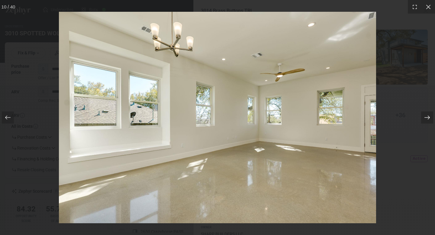
click at [428, 118] on icon at bounding box center [427, 117] width 6 height 6
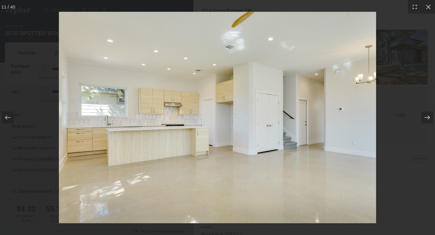
click at [428, 118] on icon at bounding box center [427, 117] width 6 height 6
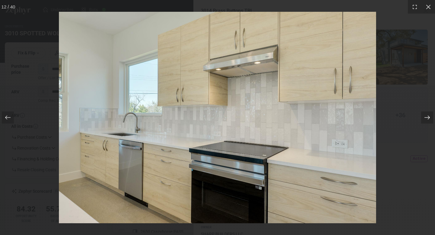
click at [428, 118] on icon at bounding box center [427, 117] width 6 height 6
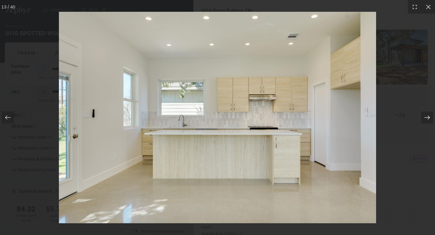
click at [428, 118] on icon at bounding box center [427, 117] width 6 height 6
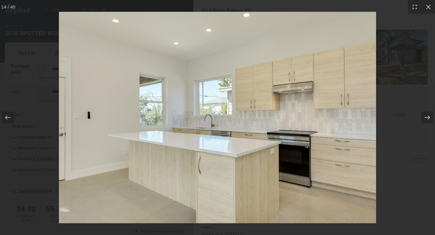
click at [428, 118] on icon at bounding box center [427, 117] width 6 height 6
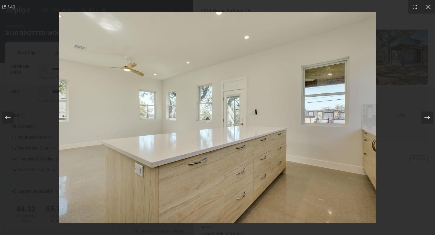
click at [428, 118] on icon at bounding box center [427, 117] width 6 height 6
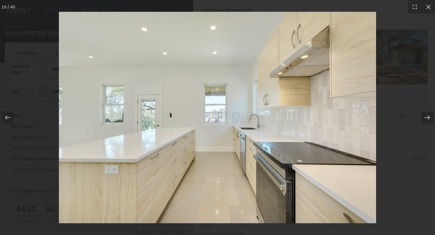
click at [428, 118] on icon at bounding box center [427, 117] width 6 height 6
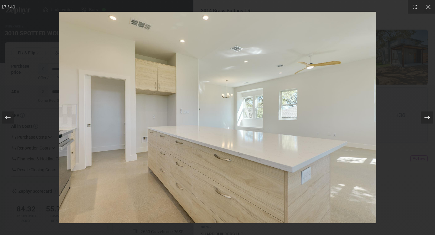
click at [428, 118] on icon at bounding box center [427, 117] width 6 height 6
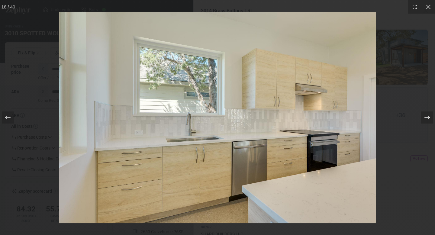
click at [428, 118] on icon at bounding box center [427, 117] width 6 height 6
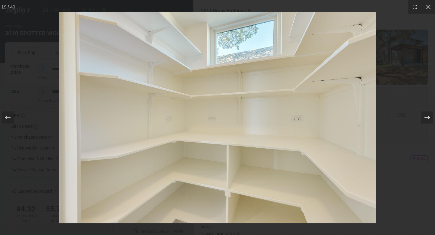
click at [428, 118] on icon at bounding box center [427, 117] width 6 height 6
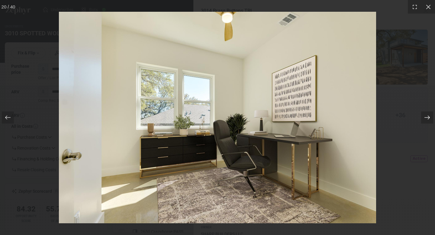
click at [428, 118] on icon at bounding box center [427, 117] width 6 height 6
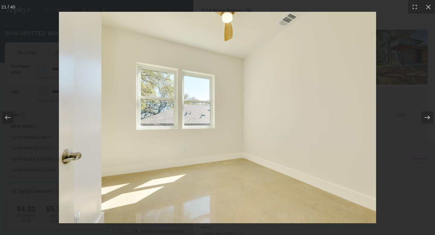
click at [428, 118] on icon at bounding box center [427, 117] width 6 height 6
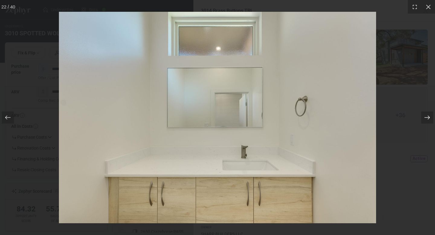
click at [428, 118] on icon at bounding box center [427, 117] width 6 height 6
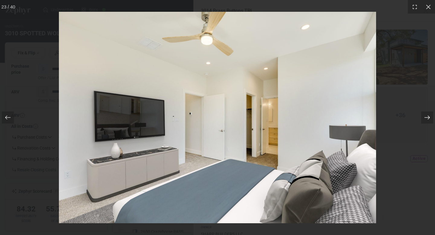
click at [428, 118] on icon at bounding box center [427, 117] width 6 height 6
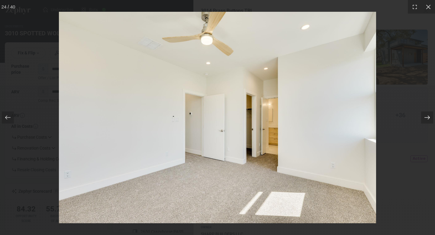
click at [428, 118] on icon at bounding box center [427, 117] width 6 height 6
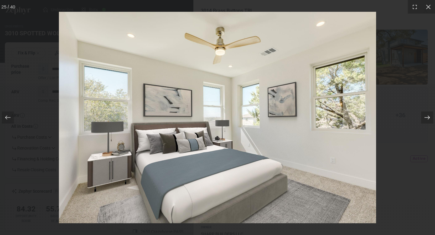
click at [428, 118] on icon at bounding box center [427, 117] width 6 height 6
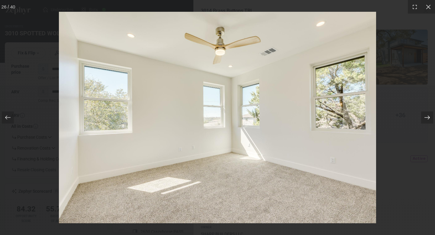
click at [428, 118] on icon at bounding box center [427, 117] width 6 height 6
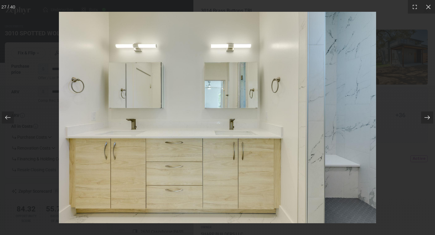
click at [428, 118] on icon at bounding box center [427, 117] width 6 height 6
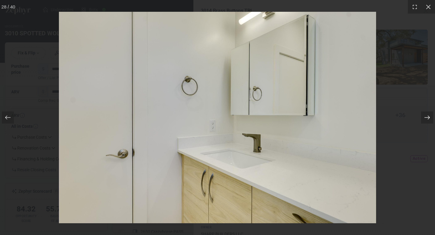
click at [428, 118] on icon at bounding box center [427, 117] width 6 height 6
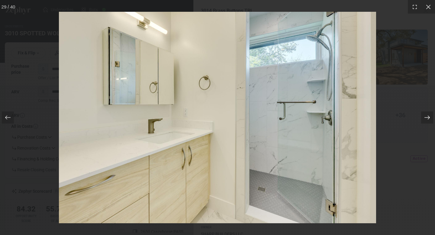
click at [428, 118] on icon at bounding box center [427, 117] width 6 height 6
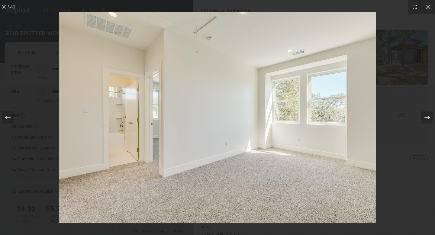
click at [428, 118] on icon at bounding box center [427, 117] width 6 height 6
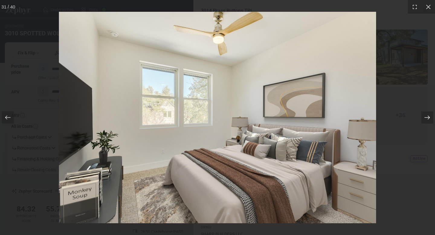
click at [428, 118] on icon at bounding box center [427, 117] width 6 height 6
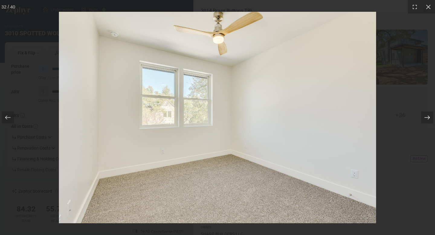
click at [428, 118] on icon at bounding box center [427, 117] width 6 height 6
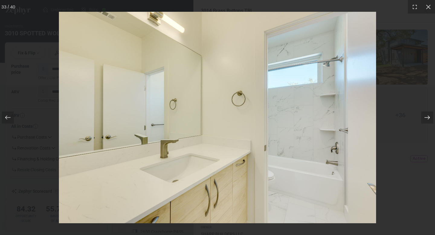
click at [428, 118] on icon at bounding box center [427, 117] width 6 height 6
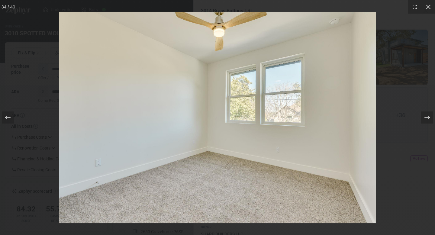
click at [431, 7] on div at bounding box center [428, 7] width 14 height 14
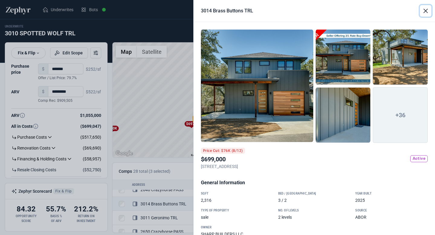
click at [425, 9] on button "Close" at bounding box center [425, 10] width 11 height 11
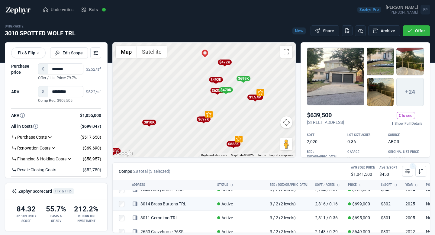
click at [245, 79] on div "$699K" at bounding box center [243, 78] width 14 height 5
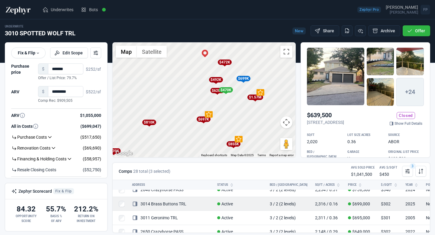
click at [172, 203] on link "3014 Brass Buttons TRL" at bounding box center [159, 203] width 54 height 5
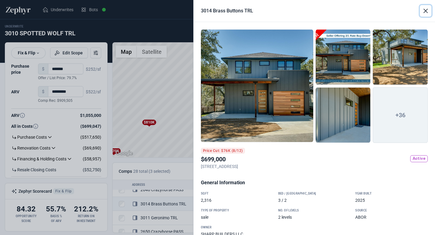
click at [427, 12] on button "Close" at bounding box center [425, 10] width 11 height 11
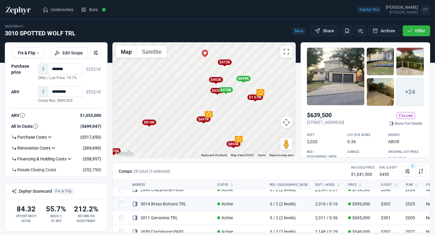
click at [216, 91] on div "$628K" at bounding box center [217, 90] width 14 height 5
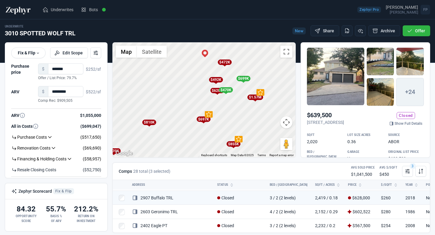
scroll to position [91, 0]
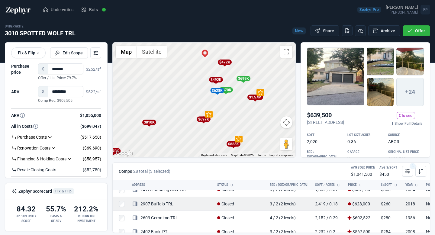
click at [155, 207] on td "2907 Buffalo TRL" at bounding box center [170, 204] width 85 height 14
click at [157, 204] on link "2907 Buffalo TRL" at bounding box center [152, 203] width 41 height 5
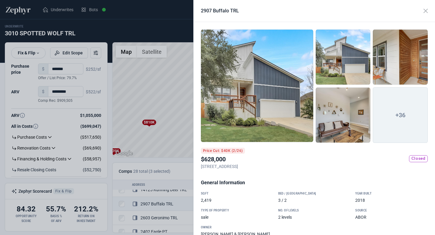
click at [283, 101] on div at bounding box center [257, 85] width 112 height 113
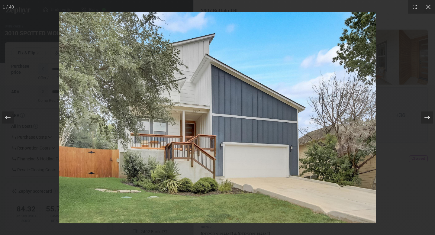
click at [425, 117] on icon at bounding box center [427, 117] width 6 height 6
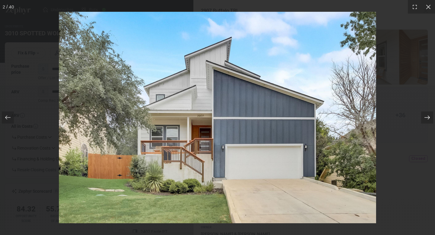
click at [425, 117] on icon at bounding box center [427, 117] width 6 height 6
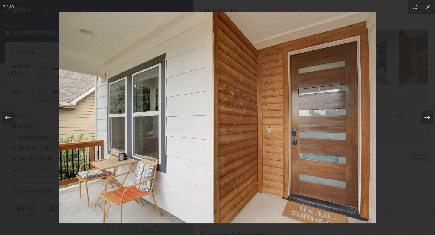
click at [425, 117] on icon at bounding box center [427, 117] width 6 height 6
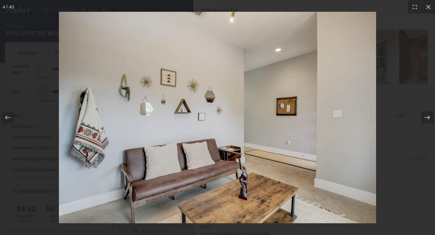
click at [425, 117] on icon at bounding box center [427, 117] width 6 height 6
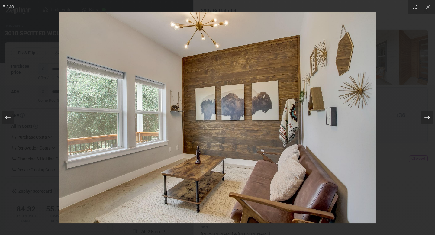
click at [425, 117] on icon at bounding box center [427, 117] width 6 height 6
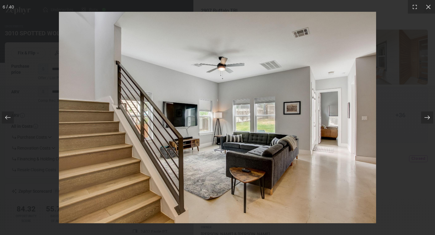
click at [425, 117] on icon at bounding box center [427, 117] width 6 height 6
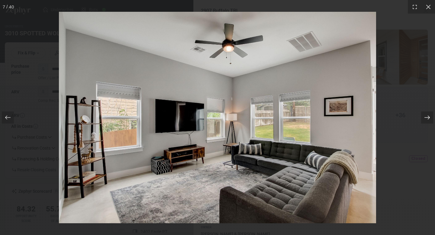
click at [425, 117] on icon at bounding box center [427, 117] width 6 height 6
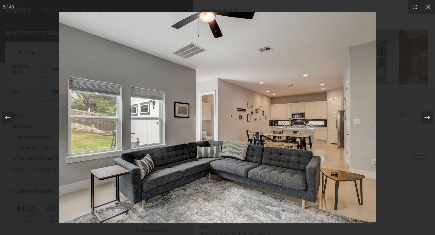
click at [425, 117] on icon at bounding box center [427, 117] width 6 height 6
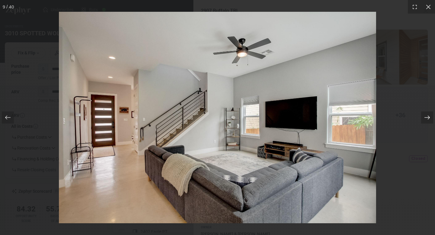
click at [425, 117] on icon at bounding box center [427, 117] width 6 height 6
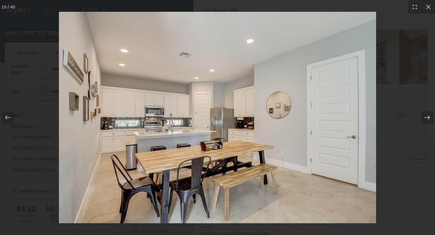
click at [425, 117] on icon at bounding box center [427, 117] width 6 height 6
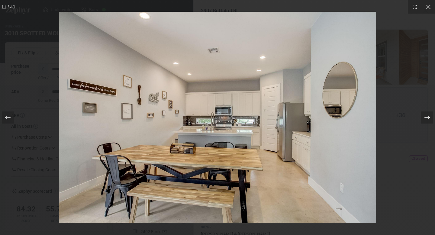
click at [425, 117] on icon at bounding box center [426, 118] width 5 height 4
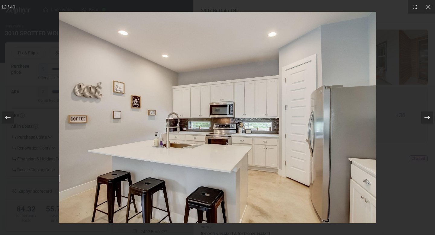
click at [425, 117] on icon at bounding box center [427, 117] width 6 height 6
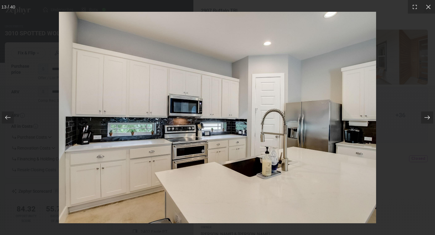
click at [425, 117] on icon at bounding box center [427, 117] width 6 height 6
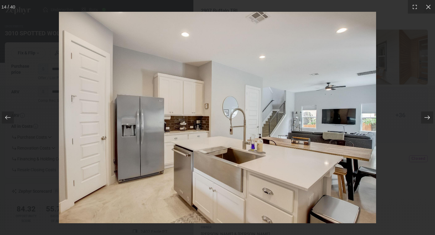
click at [425, 117] on icon at bounding box center [427, 117] width 6 height 6
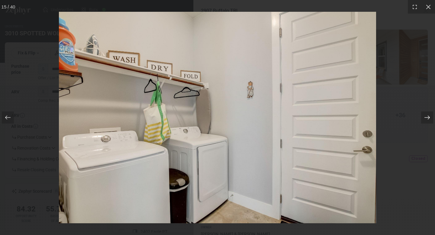
click at [425, 117] on icon at bounding box center [427, 117] width 6 height 6
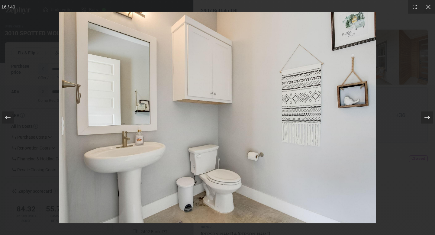
click at [425, 117] on icon at bounding box center [427, 117] width 6 height 6
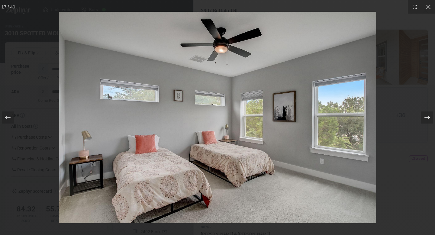
click at [425, 117] on icon at bounding box center [427, 117] width 6 height 6
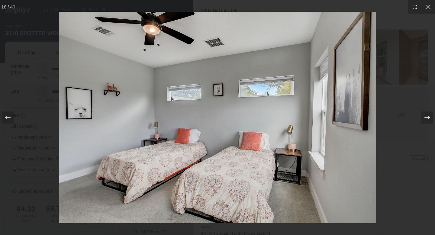
click at [425, 117] on icon at bounding box center [427, 117] width 6 height 6
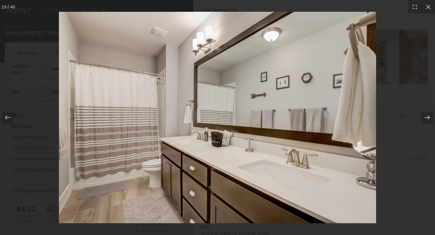
click at [425, 117] on icon at bounding box center [427, 117] width 6 height 6
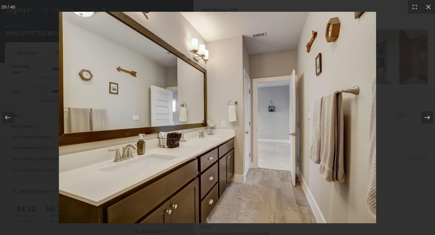
click at [425, 117] on icon at bounding box center [427, 117] width 6 height 6
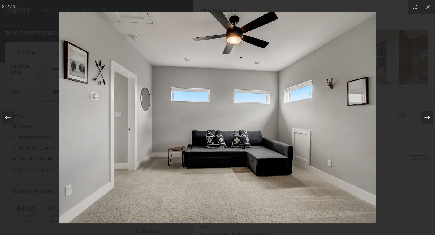
click at [425, 117] on icon at bounding box center [427, 117] width 6 height 6
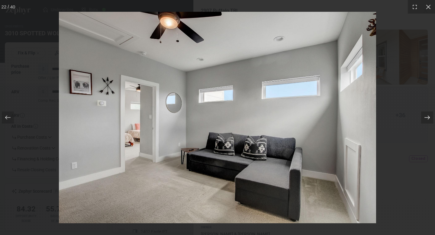
click at [425, 117] on icon at bounding box center [427, 117] width 6 height 6
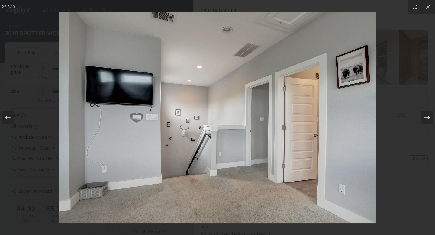
click at [425, 117] on icon at bounding box center [427, 117] width 6 height 6
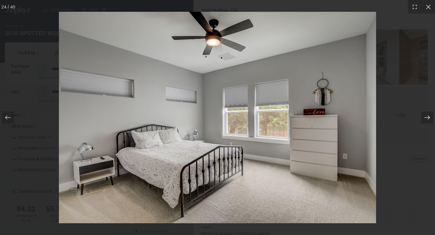
click at [425, 117] on icon at bounding box center [427, 117] width 6 height 6
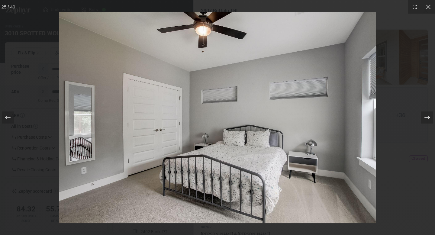
click at [425, 117] on icon at bounding box center [427, 117] width 6 height 6
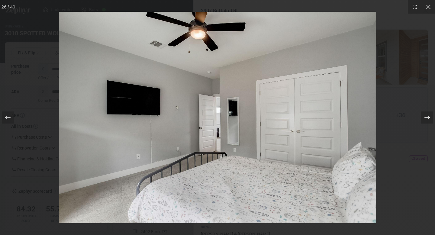
click at [425, 117] on icon at bounding box center [427, 117] width 6 height 6
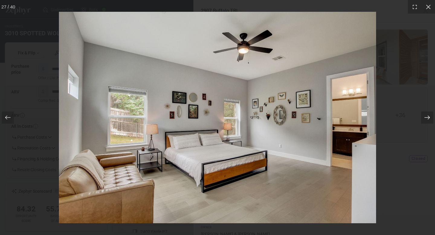
click at [425, 117] on icon at bounding box center [427, 117] width 6 height 6
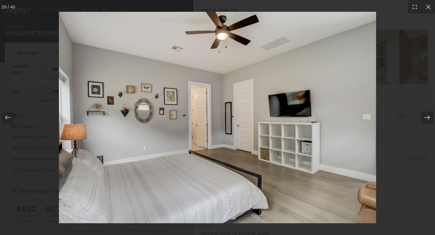
click at [425, 117] on icon at bounding box center [427, 117] width 6 height 6
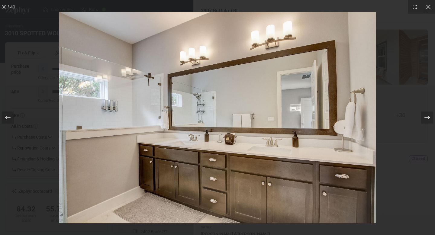
click at [425, 117] on icon at bounding box center [427, 117] width 6 height 6
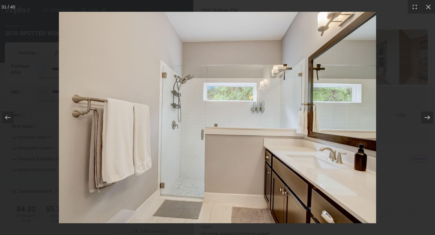
click at [425, 117] on icon at bounding box center [427, 117] width 6 height 6
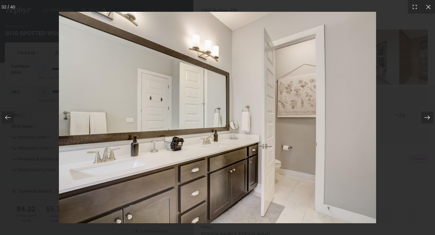
click at [425, 117] on icon at bounding box center [427, 117] width 6 height 6
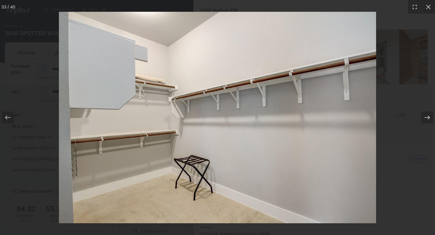
click at [425, 117] on icon at bounding box center [427, 117] width 6 height 6
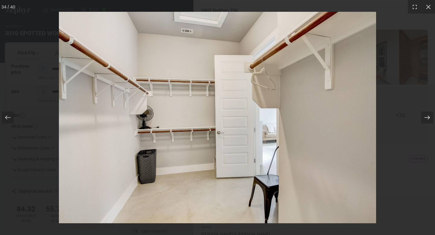
click at [425, 117] on icon at bounding box center [427, 117] width 6 height 6
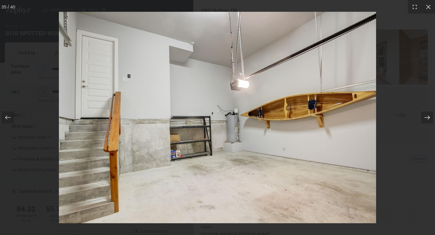
click at [425, 117] on icon at bounding box center [427, 117] width 6 height 6
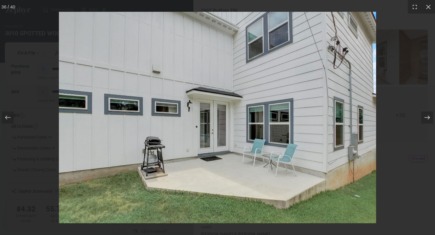
click at [425, 117] on icon at bounding box center [427, 117] width 6 height 6
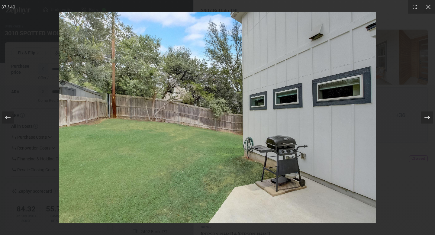
click at [425, 117] on icon at bounding box center [427, 117] width 6 height 6
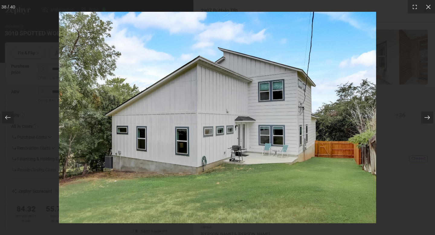
click at [425, 117] on icon at bounding box center [427, 117] width 6 height 6
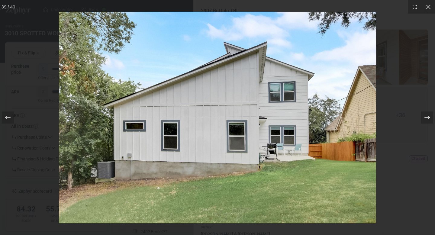
click at [425, 117] on icon at bounding box center [427, 117] width 6 height 6
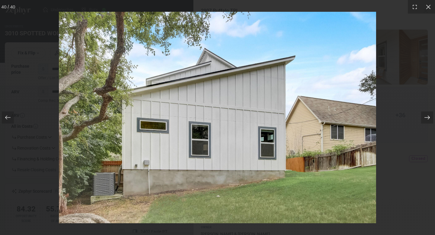
click at [425, 117] on icon at bounding box center [427, 117] width 6 height 6
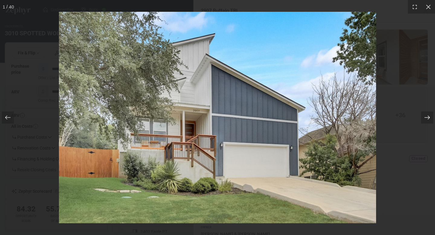
click at [425, 117] on icon at bounding box center [427, 117] width 6 height 6
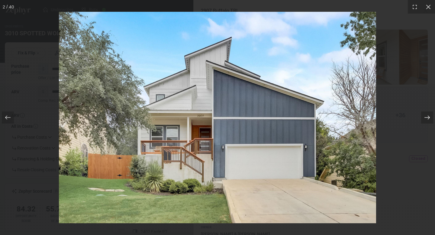
click at [425, 117] on icon at bounding box center [427, 117] width 6 height 6
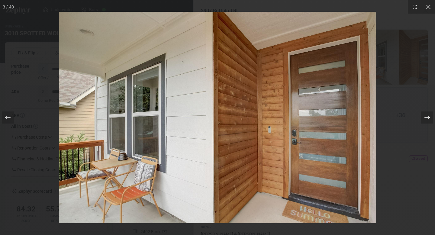
click at [425, 117] on icon at bounding box center [427, 117] width 6 height 6
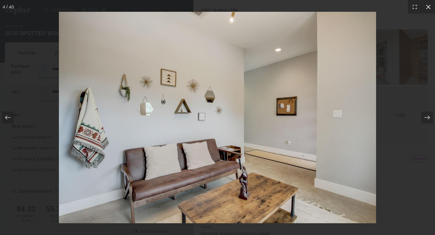
click at [430, 7] on icon at bounding box center [428, 7] width 6 height 6
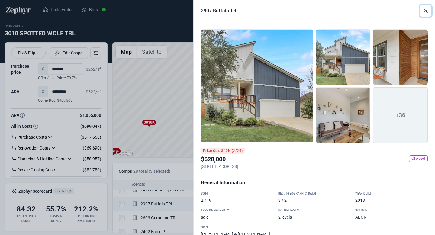
click at [423, 12] on button "Close" at bounding box center [425, 10] width 11 height 11
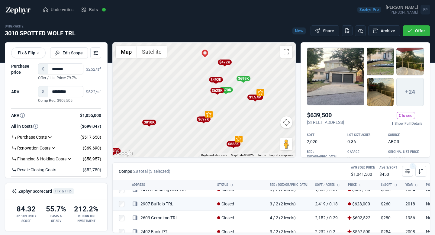
click at [230, 90] on div "$470K" at bounding box center [226, 89] width 14 height 5
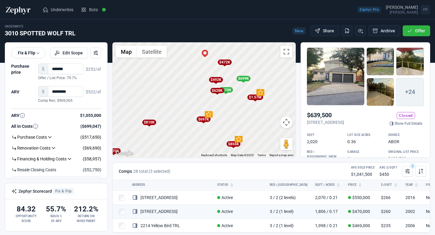
scroll to position [354, 0]
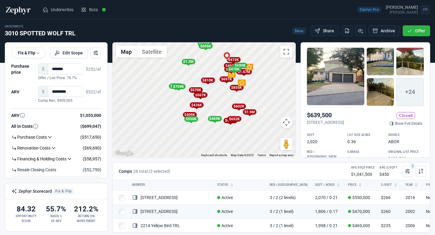
drag, startPoint x: 223, startPoint y: 140, endPoint x: 224, endPoint y: 93, distance: 47.7
click at [224, 93] on div "To activate drag with keyboard, press Alt + Enter. Once in keyboard drag state,…" at bounding box center [204, 100] width 183 height 115
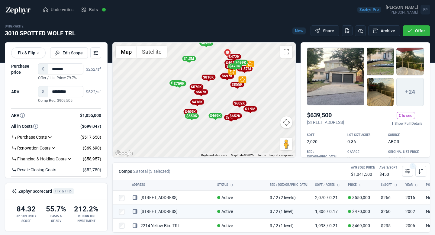
click at [223, 109] on div "To activate drag with keyboard, press Alt + Enter. Once in keyboard drag state,…" at bounding box center [204, 100] width 183 height 115
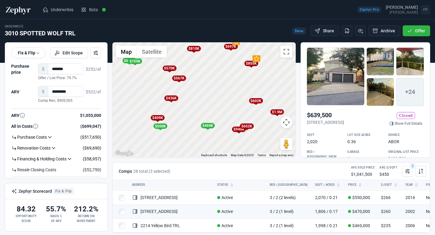
click at [171, 69] on div "$570K" at bounding box center [169, 68] width 14 height 5
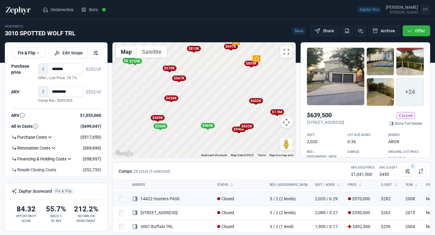
scroll to position [133, 0]
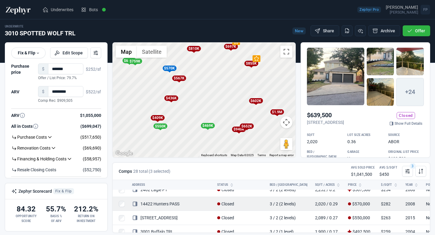
click at [165, 203] on link "14422 Hunters PASS" at bounding box center [155, 203] width 47 height 5
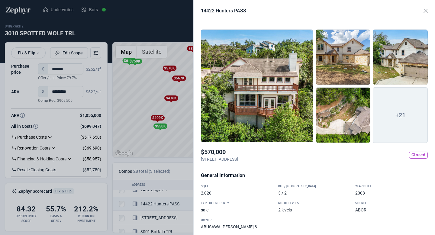
click at [382, 106] on span "+21" at bounding box center [400, 115] width 55 height 56
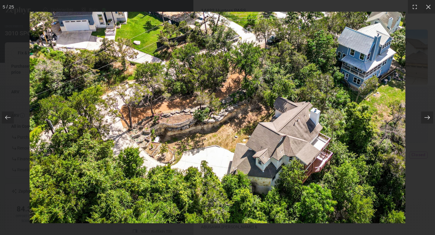
click at [422, 119] on div at bounding box center [427, 117] width 12 height 12
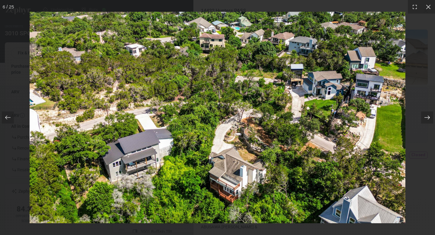
click at [422, 119] on div at bounding box center [427, 117] width 12 height 12
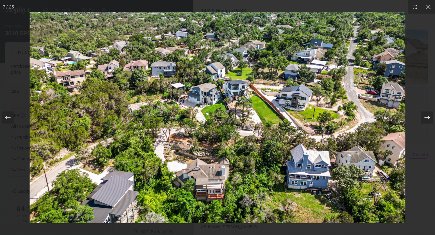
click at [422, 119] on div at bounding box center [427, 117] width 12 height 12
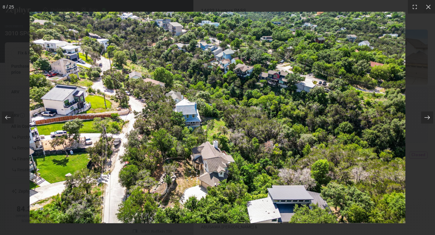
click at [422, 119] on div at bounding box center [427, 117] width 12 height 12
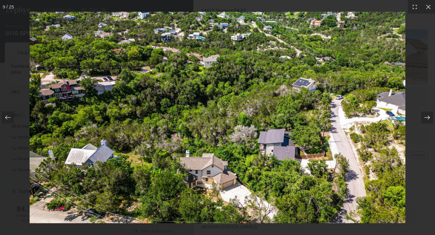
click at [422, 119] on div at bounding box center [427, 117] width 12 height 12
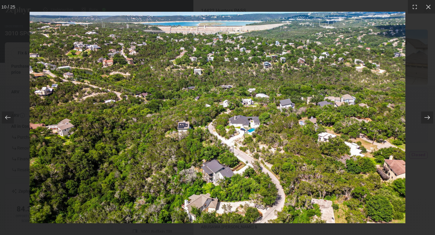
click at [422, 119] on div at bounding box center [427, 117] width 12 height 12
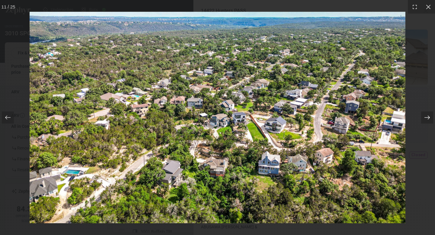
click at [422, 119] on div at bounding box center [427, 117] width 12 height 12
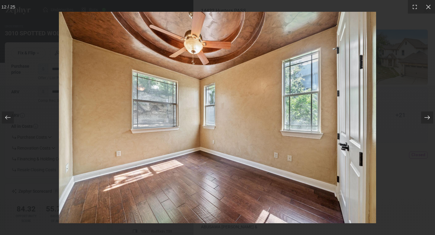
click at [422, 119] on div at bounding box center [427, 117] width 12 height 12
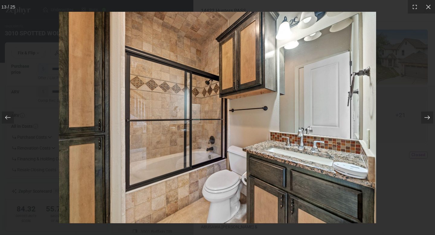
click at [422, 119] on div at bounding box center [427, 117] width 12 height 12
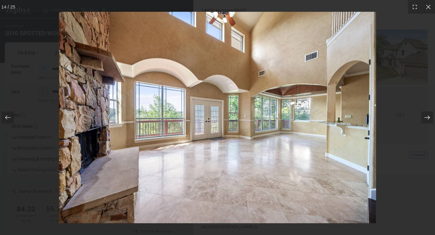
click at [422, 119] on div at bounding box center [427, 117] width 12 height 12
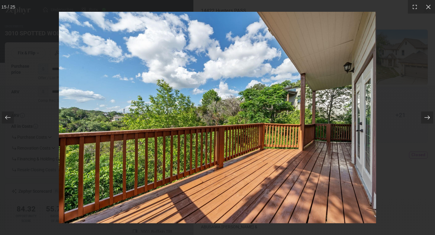
click at [422, 119] on div at bounding box center [427, 117] width 12 height 12
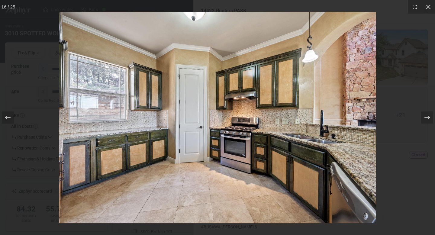
click at [429, 6] on icon at bounding box center [428, 7] width 6 height 6
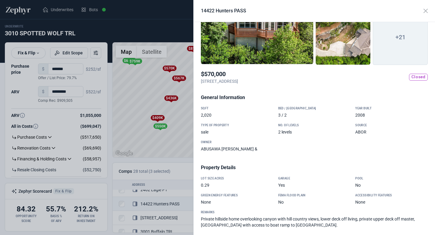
scroll to position [0, 0]
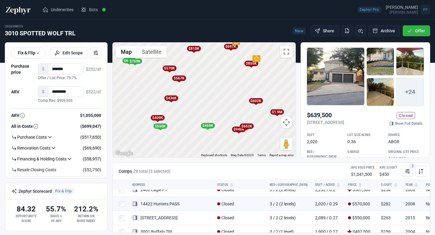
click at [139, 89] on div at bounding box center [217, 117] width 435 height 235
click at [180, 79] on div "$567K" at bounding box center [179, 77] width 14 height 5
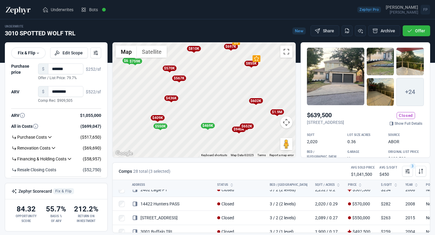
scroll to position [119, 0]
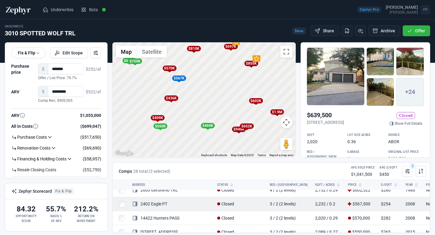
click at [161, 205] on link "2402 Eagle PT" at bounding box center [149, 203] width 35 height 5
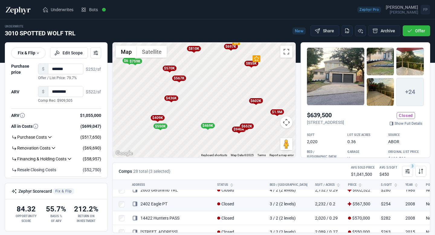
click at [170, 142] on div at bounding box center [217, 117] width 435 height 235
click at [178, 78] on div "$567K" at bounding box center [179, 77] width 14 height 5
click at [180, 78] on div "$567K" at bounding box center [179, 77] width 14 height 5
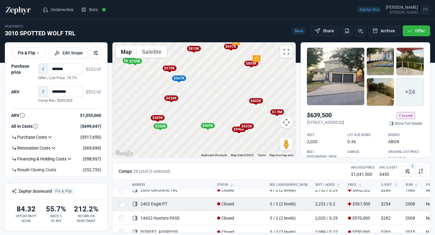
click at [163, 202] on link "2402 Eagle PT" at bounding box center [149, 203] width 35 height 5
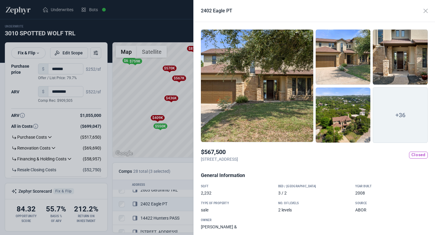
click at [265, 112] on div at bounding box center [257, 85] width 112 height 113
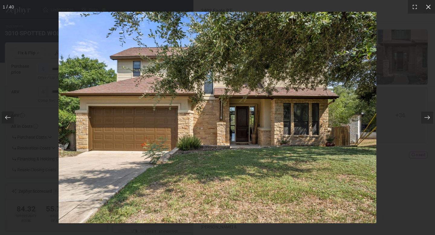
click at [426, 8] on icon at bounding box center [428, 7] width 6 height 6
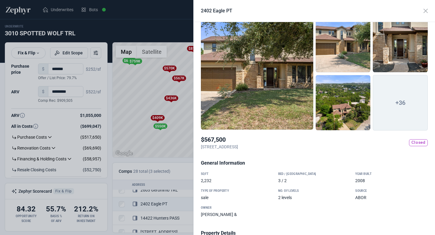
scroll to position [11, 0]
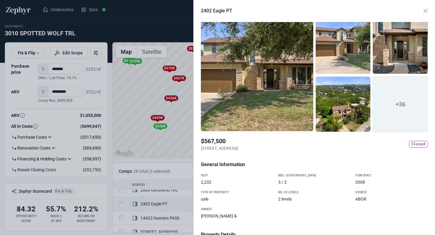
drag, startPoint x: 200, startPoint y: 146, endPoint x: 249, endPoint y: 149, distance: 49.0
click at [249, 149] on div "+36 $567,500 [STREET_ADDRESS] Closed General Information SQFT 2,232 Bed / Bath …" at bounding box center [314, 128] width 241 height 213
drag, startPoint x: 271, startPoint y: 146, endPoint x: 249, endPoint y: 146, distance: 21.4
click at [249, 146] on div "$567,500 [STREET_ADDRESS] Closed" at bounding box center [314, 146] width 227 height 19
click at [238, 146] on p "[STREET_ADDRESS]" at bounding box center [219, 148] width 37 height 6
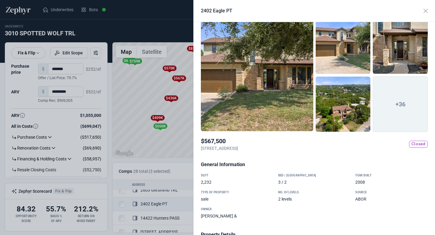
click at [238, 146] on p "[STREET_ADDRESS]" at bounding box center [219, 148] width 37 height 6
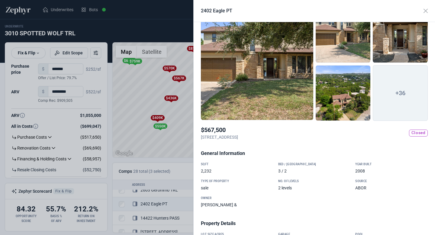
scroll to position [0, 0]
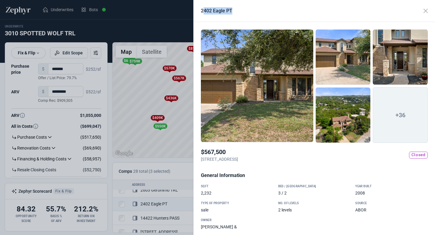
drag, startPoint x: 240, startPoint y: 9, endPoint x: 200, endPoint y: 11, distance: 39.3
click at [201, 11] on div "2402 Eagle PT" at bounding box center [314, 11] width 241 height 22
drag, startPoint x: 200, startPoint y: 11, endPoint x: 235, endPoint y: 11, distance: 34.1
click at [234, 10] on div "2402 Eagle PT" at bounding box center [314, 11] width 241 height 22
click at [235, 11] on div "2402 Eagle PT" at bounding box center [314, 11] width 241 height 22
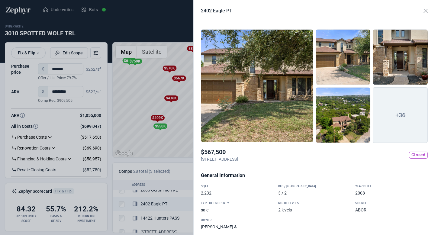
click at [235, 11] on div "2402 Eagle PT" at bounding box center [314, 11] width 241 height 22
click at [231, 11] on h2 "2402 Eagle PT" at bounding box center [216, 10] width 31 height 7
click at [341, 118] on div at bounding box center [343, 115] width 55 height 56
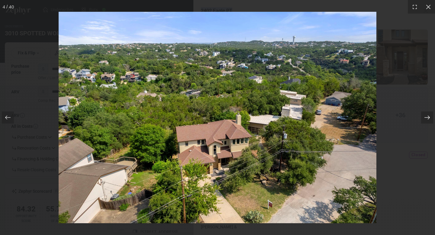
click at [426, 119] on icon at bounding box center [427, 117] width 6 height 6
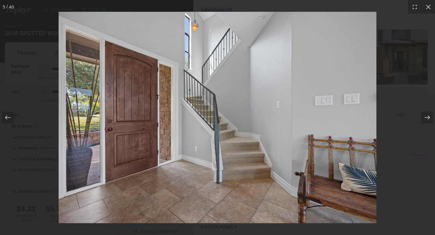
click at [426, 119] on icon at bounding box center [427, 117] width 6 height 6
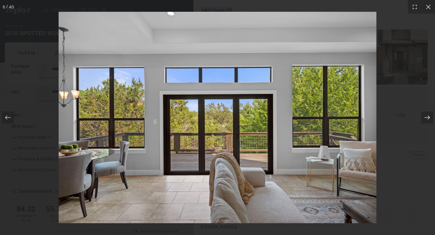
click at [426, 119] on icon at bounding box center [427, 117] width 6 height 6
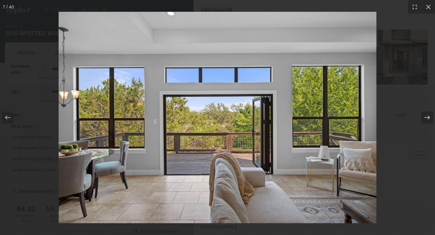
click at [426, 119] on icon at bounding box center [427, 117] width 6 height 6
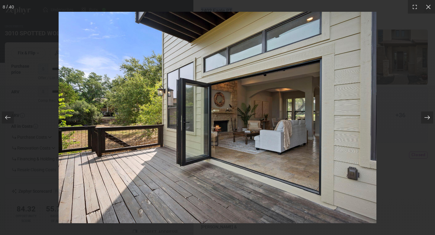
click at [426, 119] on icon at bounding box center [427, 117] width 6 height 6
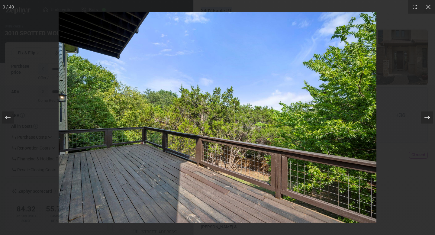
click at [426, 119] on icon at bounding box center [427, 117] width 6 height 6
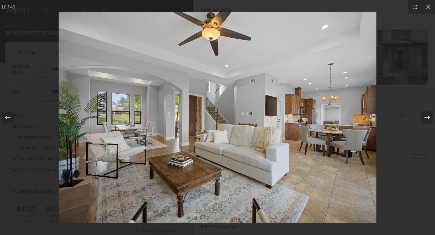
click at [426, 119] on icon at bounding box center [427, 117] width 6 height 6
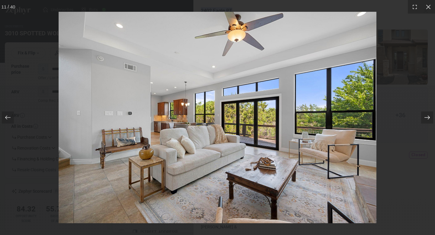
click at [426, 119] on icon at bounding box center [427, 117] width 6 height 6
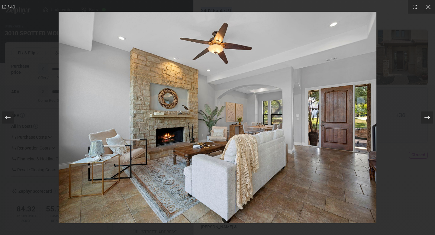
click at [426, 119] on icon at bounding box center [427, 117] width 6 height 6
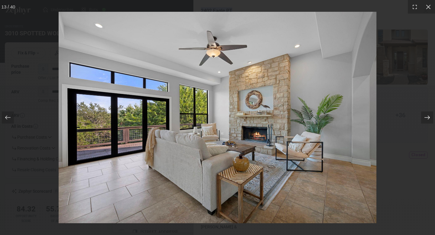
click at [426, 119] on icon at bounding box center [427, 117] width 6 height 6
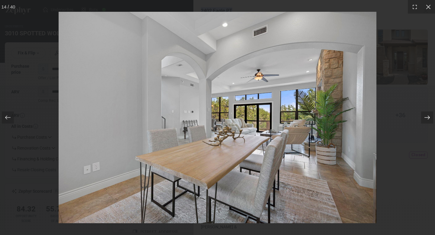
click at [426, 119] on icon at bounding box center [427, 117] width 6 height 6
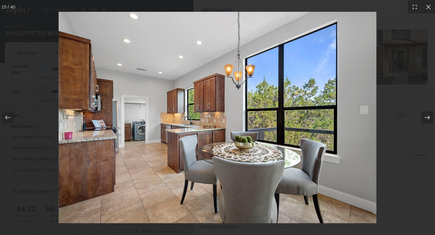
click at [426, 119] on icon at bounding box center [427, 117] width 6 height 6
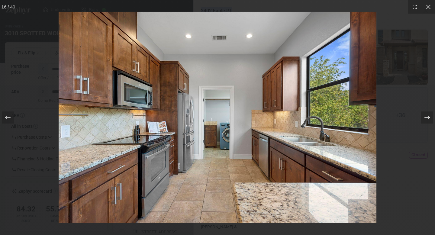
click at [426, 119] on icon at bounding box center [427, 117] width 6 height 6
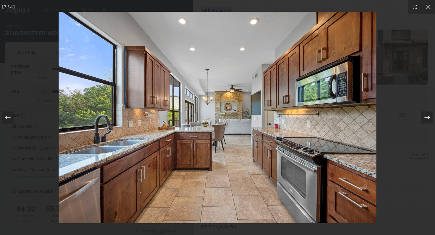
click at [426, 119] on icon at bounding box center [427, 117] width 6 height 6
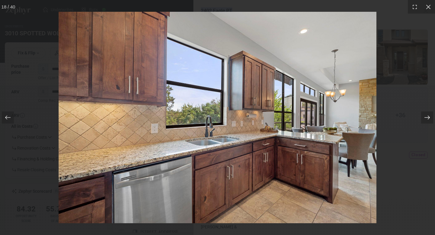
click at [426, 119] on icon at bounding box center [427, 117] width 6 height 6
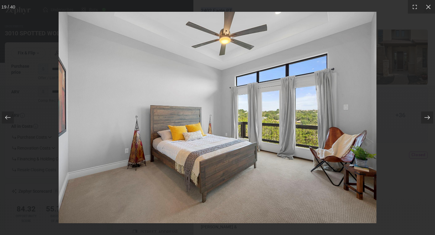
click at [426, 119] on icon at bounding box center [427, 117] width 6 height 6
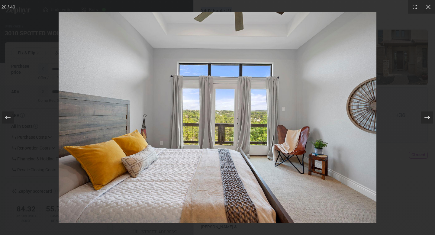
click at [426, 119] on icon at bounding box center [427, 117] width 6 height 6
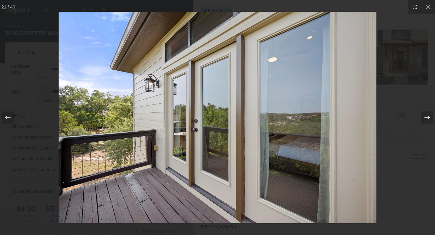
click at [426, 119] on icon at bounding box center [427, 117] width 6 height 6
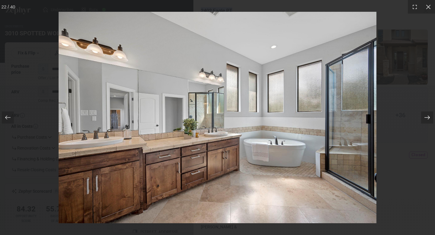
click at [426, 119] on icon at bounding box center [427, 117] width 6 height 6
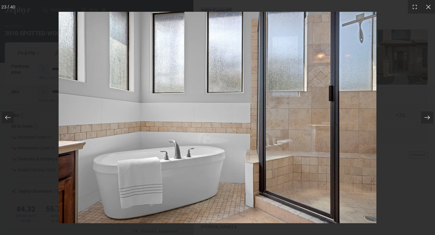
click at [426, 119] on icon at bounding box center [427, 117] width 6 height 6
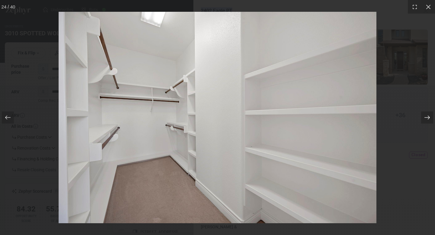
click at [426, 119] on icon at bounding box center [427, 117] width 6 height 6
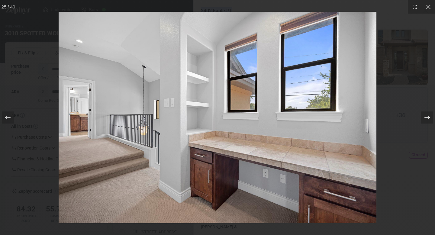
click at [426, 119] on icon at bounding box center [427, 117] width 6 height 6
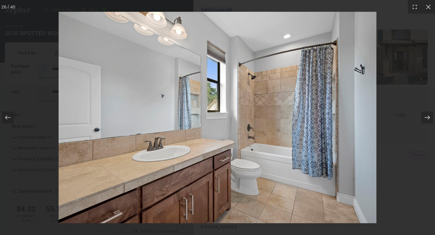
click at [426, 119] on icon at bounding box center [427, 117] width 6 height 6
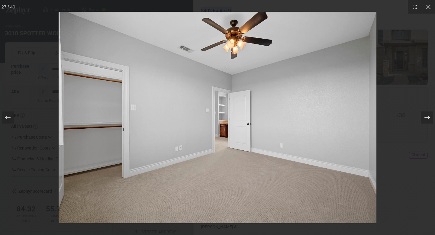
click at [426, 119] on icon at bounding box center [427, 117] width 6 height 6
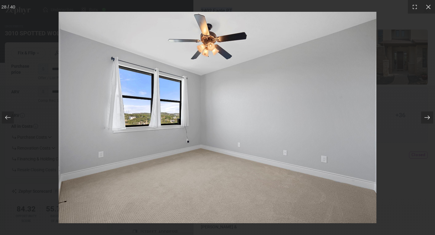
click at [426, 119] on icon at bounding box center [427, 117] width 6 height 6
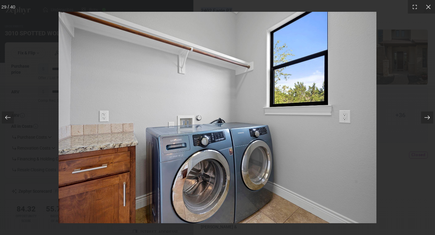
click at [426, 119] on icon at bounding box center [427, 117] width 6 height 6
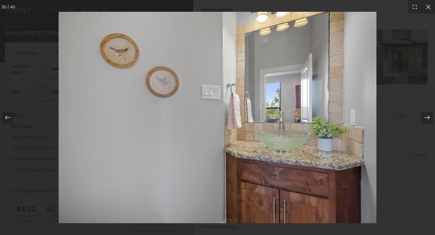
click at [426, 119] on icon at bounding box center [427, 117] width 6 height 6
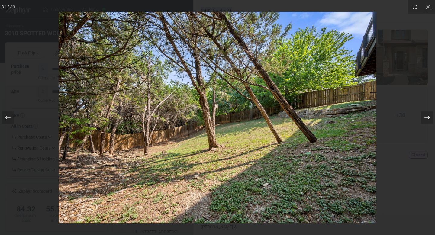
click at [426, 119] on icon at bounding box center [427, 117] width 6 height 6
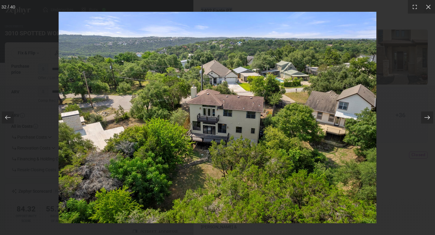
click at [426, 119] on icon at bounding box center [427, 117] width 6 height 6
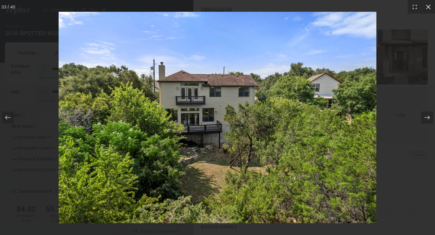
click at [429, 9] on icon at bounding box center [428, 7] width 6 height 6
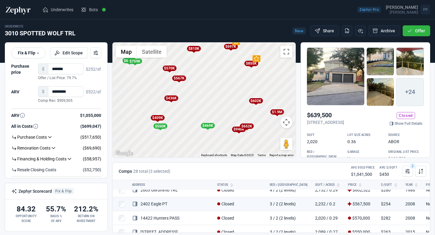
click at [140, 95] on div at bounding box center [217, 117] width 435 height 235
click at [172, 98] on div "$436K" at bounding box center [171, 97] width 14 height 5
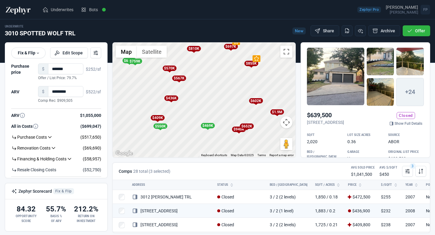
scroll to position [189, 0]
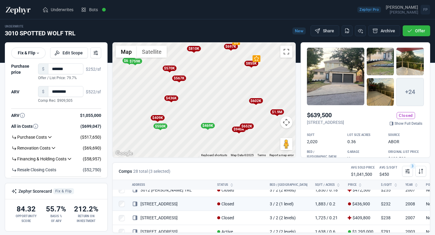
click at [250, 127] on div "$652K" at bounding box center [246, 125] width 14 height 5
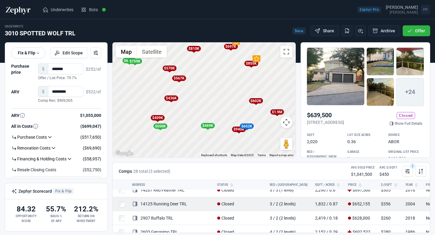
click at [170, 203] on link "14125 Running Deer TRL" at bounding box center [159, 203] width 55 height 5
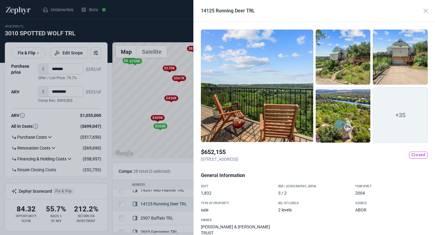
click at [347, 72] on div at bounding box center [343, 57] width 55 height 56
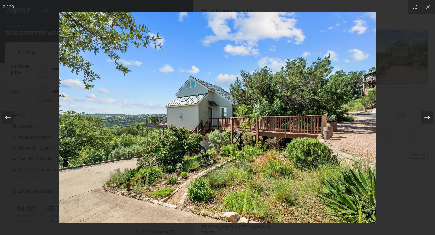
click at [428, 117] on icon at bounding box center [427, 117] width 6 height 6
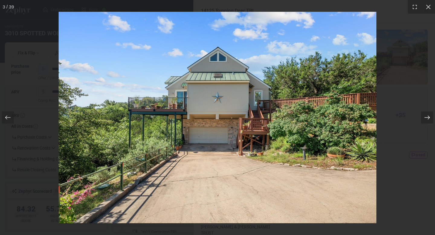
click at [428, 117] on icon at bounding box center [427, 117] width 6 height 6
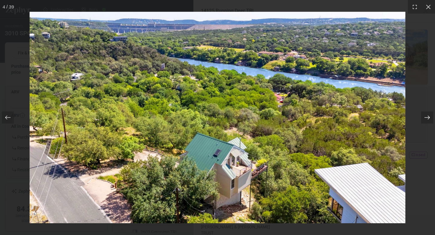
click at [428, 117] on icon at bounding box center [427, 117] width 6 height 6
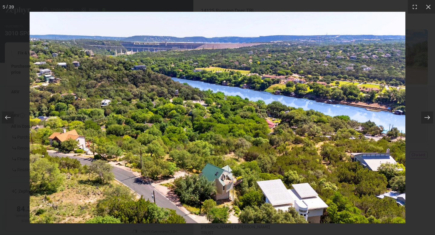
click at [428, 117] on icon at bounding box center [427, 117] width 6 height 6
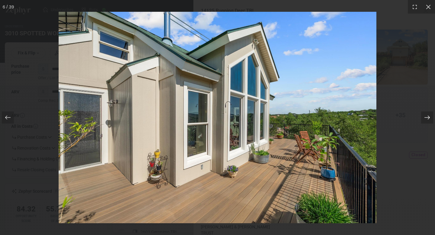
click at [428, 117] on icon at bounding box center [427, 117] width 6 height 6
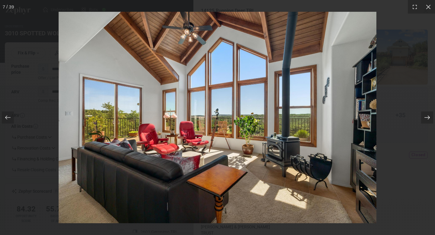
click at [428, 117] on icon at bounding box center [427, 117] width 6 height 6
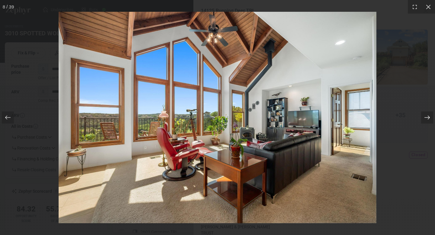
click at [428, 117] on icon at bounding box center [427, 117] width 6 height 6
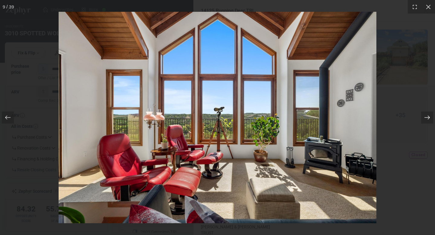
click at [428, 117] on icon at bounding box center [427, 117] width 6 height 6
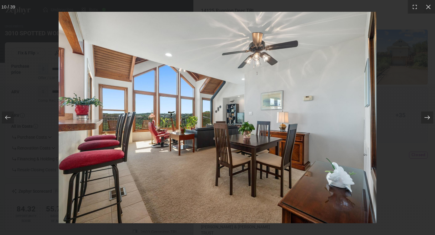
click at [428, 117] on icon at bounding box center [427, 117] width 6 height 6
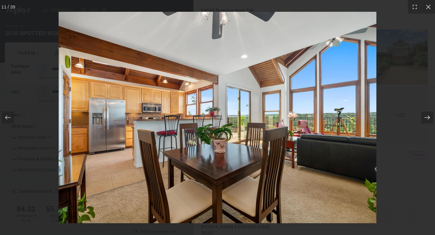
click at [428, 117] on icon at bounding box center [427, 117] width 6 height 6
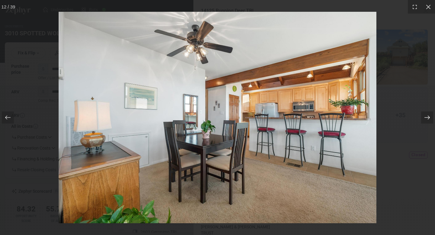
click at [428, 117] on icon at bounding box center [427, 117] width 6 height 6
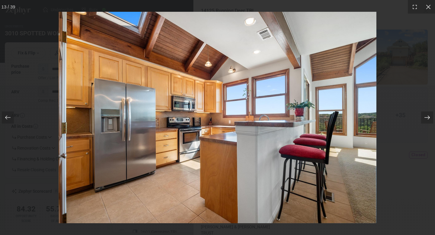
click at [428, 117] on icon at bounding box center [427, 117] width 6 height 6
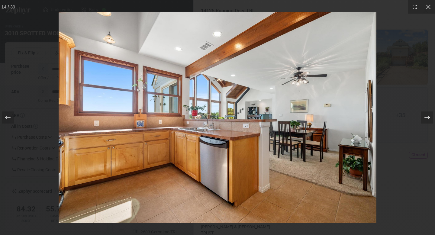
click at [428, 117] on icon at bounding box center [427, 117] width 6 height 6
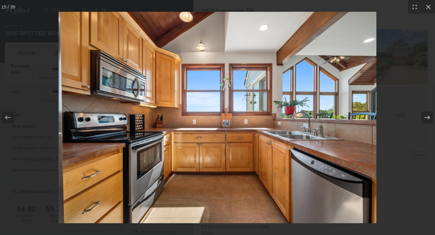
click at [428, 117] on icon at bounding box center [427, 117] width 6 height 6
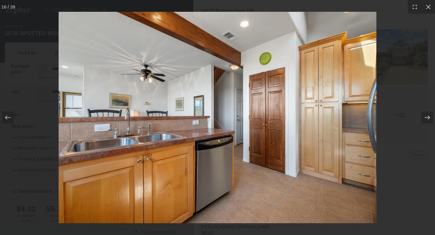
click at [428, 117] on icon at bounding box center [427, 117] width 6 height 6
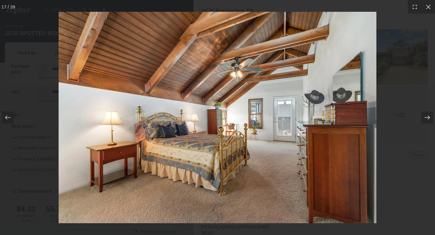
click at [428, 117] on icon at bounding box center [427, 117] width 6 height 6
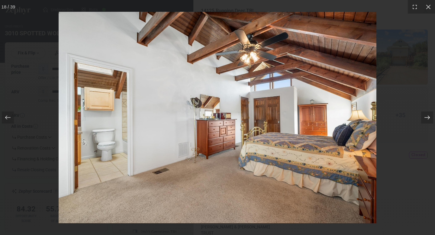
click at [428, 117] on icon at bounding box center [427, 117] width 6 height 6
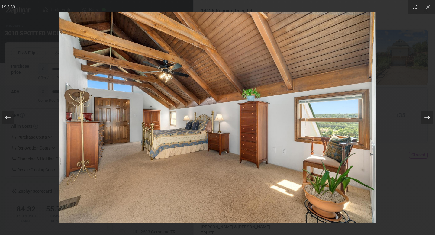
click at [428, 117] on icon at bounding box center [427, 117] width 6 height 6
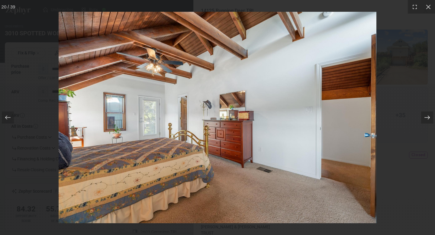
click at [428, 117] on icon at bounding box center [427, 117] width 6 height 6
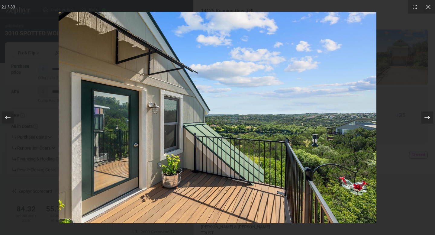
click at [428, 117] on icon at bounding box center [427, 117] width 6 height 6
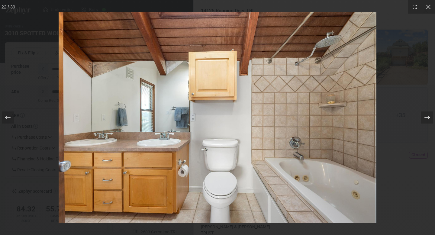
click at [428, 117] on icon at bounding box center [427, 117] width 6 height 6
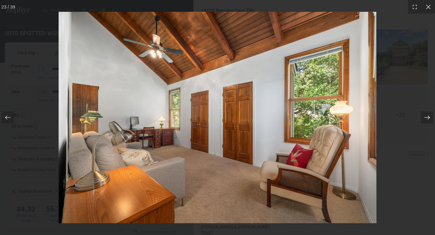
click at [428, 117] on icon at bounding box center [427, 117] width 6 height 6
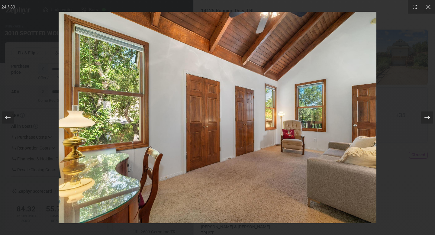
click at [428, 117] on icon at bounding box center [427, 117] width 6 height 6
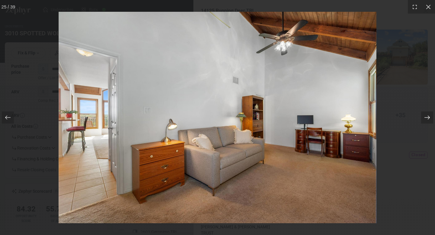
click at [428, 117] on icon at bounding box center [427, 117] width 6 height 6
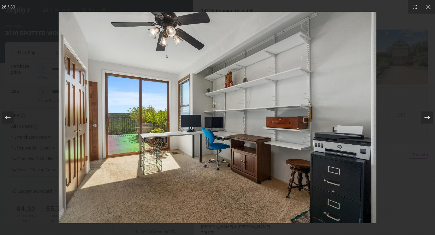
click at [428, 117] on icon at bounding box center [427, 117] width 6 height 6
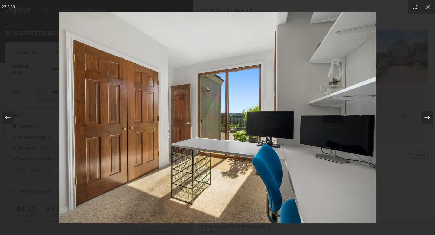
click at [428, 117] on icon at bounding box center [427, 117] width 6 height 6
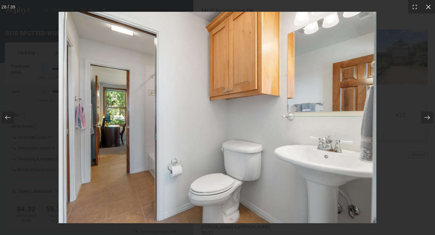
click at [428, 8] on icon at bounding box center [428, 7] width 6 height 6
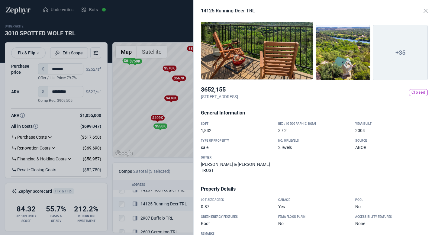
scroll to position [66, 0]
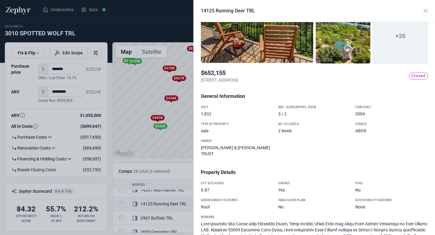
scroll to position [72, 0]
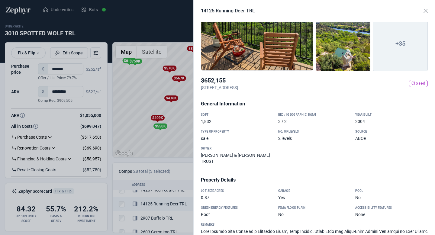
click at [285, 42] on div at bounding box center [257, 14] width 112 height 113
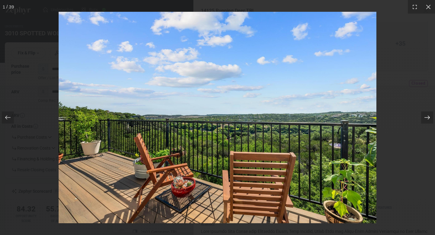
click at [426, 116] on icon at bounding box center [427, 117] width 6 height 6
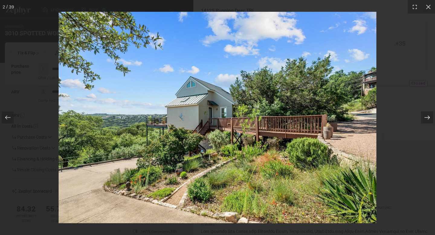
click at [426, 117] on icon at bounding box center [427, 117] width 6 height 6
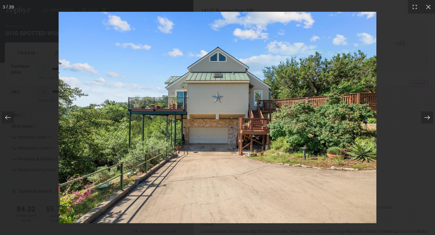
click at [426, 117] on icon at bounding box center [427, 117] width 6 height 6
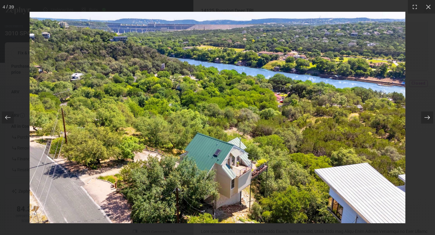
click at [426, 117] on icon at bounding box center [427, 117] width 6 height 6
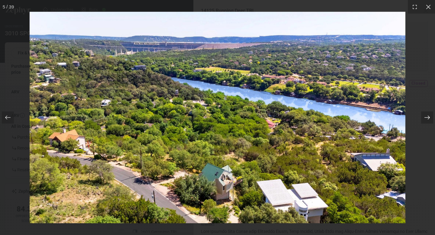
click at [426, 117] on icon at bounding box center [427, 117] width 6 height 6
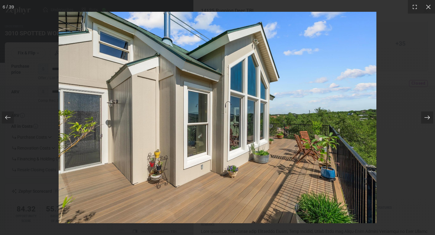
click at [426, 117] on icon at bounding box center [427, 117] width 6 height 6
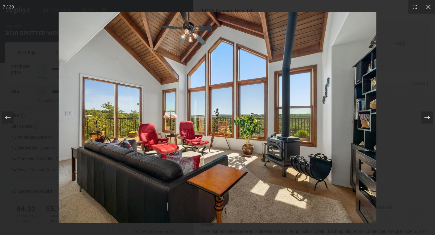
click at [426, 117] on icon at bounding box center [427, 117] width 6 height 6
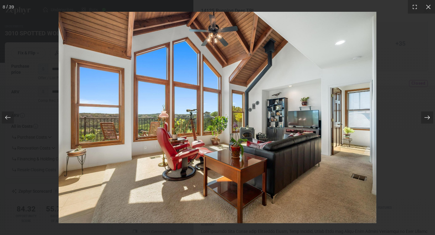
click at [426, 117] on icon at bounding box center [427, 117] width 6 height 6
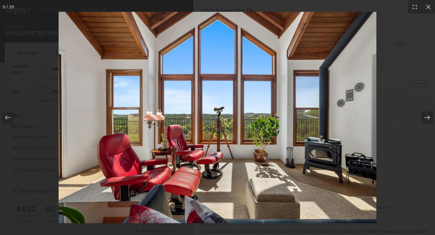
click at [426, 117] on icon at bounding box center [427, 117] width 6 height 6
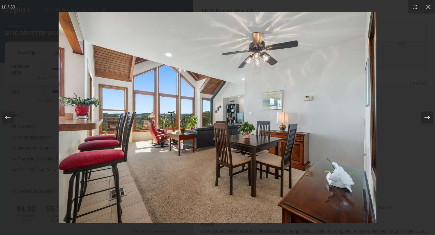
click at [426, 117] on icon at bounding box center [427, 117] width 6 height 6
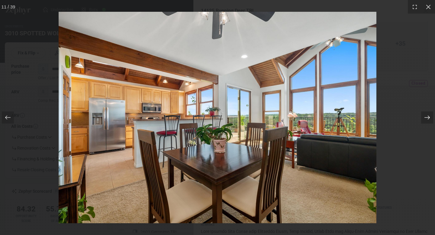
click at [426, 117] on icon at bounding box center [427, 117] width 6 height 6
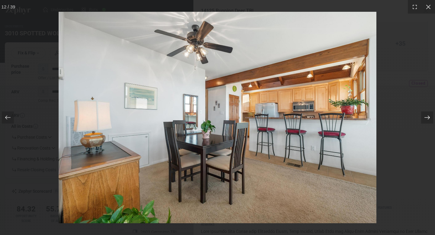
click at [426, 117] on icon at bounding box center [427, 117] width 6 height 6
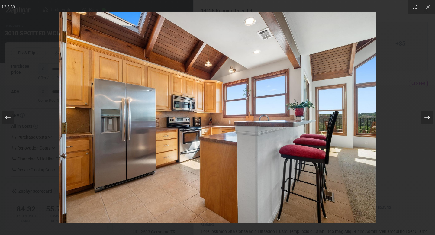
click at [426, 117] on icon at bounding box center [427, 117] width 6 height 6
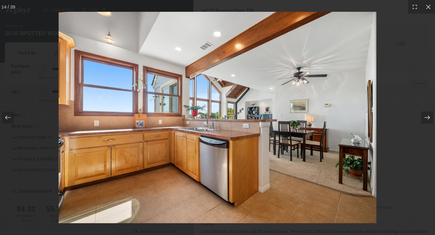
click at [426, 117] on icon at bounding box center [427, 117] width 6 height 6
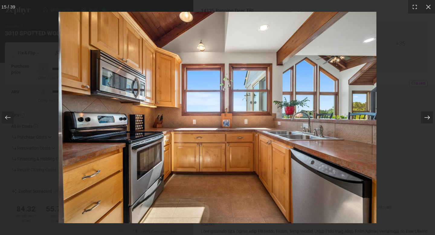
click at [426, 117] on icon at bounding box center [427, 117] width 6 height 6
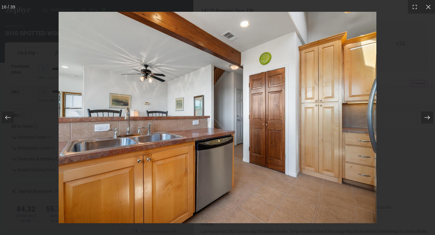
click at [426, 117] on icon at bounding box center [427, 117] width 6 height 6
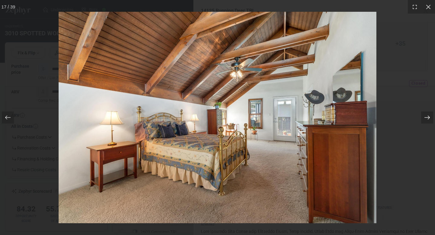
click at [426, 117] on icon at bounding box center [427, 117] width 6 height 6
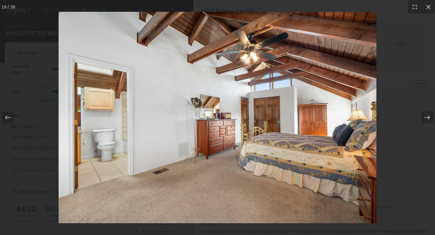
click at [426, 117] on icon at bounding box center [427, 117] width 6 height 6
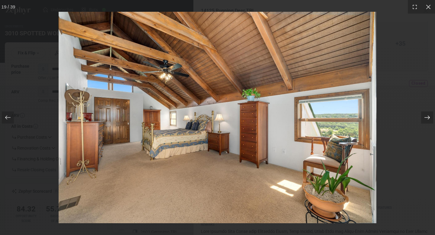
click at [426, 117] on icon at bounding box center [427, 117] width 6 height 6
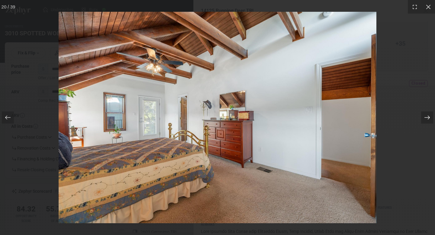
click at [426, 117] on icon at bounding box center [427, 117] width 6 height 6
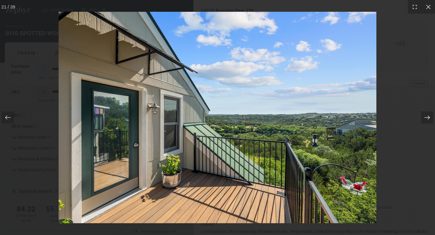
click at [426, 117] on icon at bounding box center [427, 117] width 6 height 6
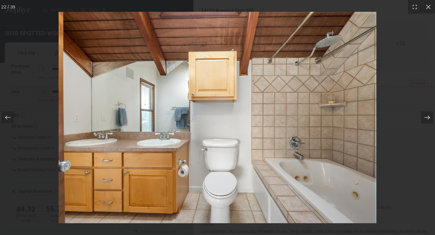
click at [426, 117] on icon at bounding box center [427, 117] width 6 height 6
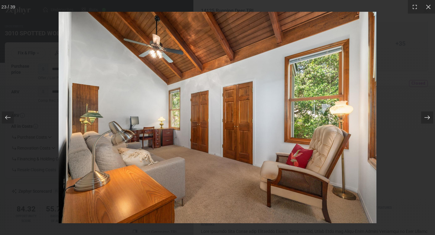
click at [426, 117] on icon at bounding box center [427, 117] width 6 height 6
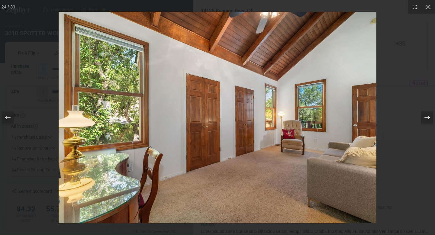
click at [426, 117] on icon at bounding box center [427, 117] width 6 height 6
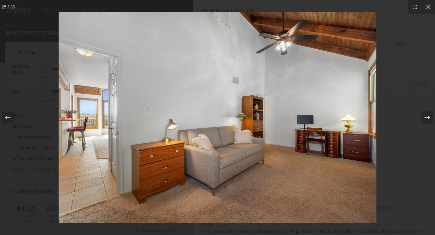
click at [426, 117] on icon at bounding box center [427, 117] width 6 height 6
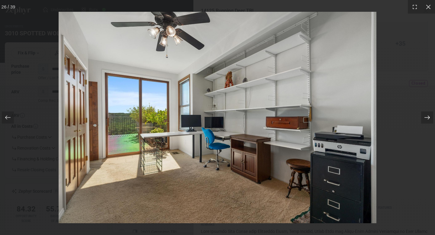
click at [426, 117] on icon at bounding box center [427, 117] width 6 height 6
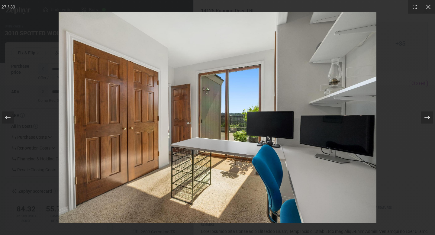
click at [426, 117] on icon at bounding box center [427, 117] width 6 height 6
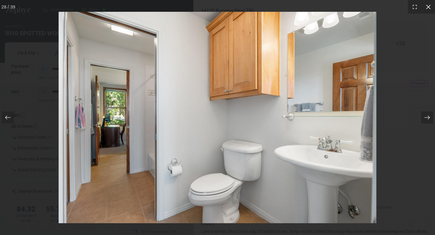
click at [430, 5] on icon at bounding box center [428, 7] width 6 height 6
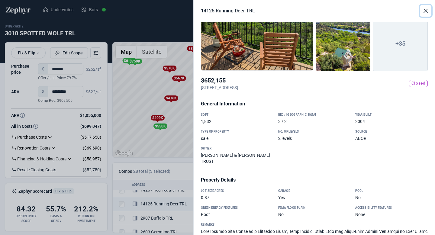
click at [426, 12] on button "Close" at bounding box center [425, 10] width 11 height 11
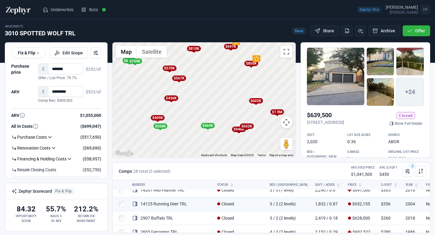
click at [170, 70] on div "$570K" at bounding box center [169, 68] width 14 height 5
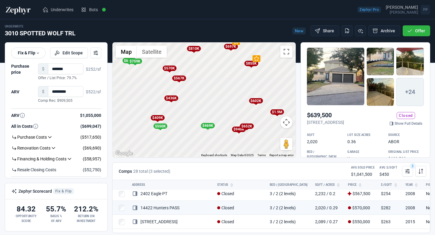
scroll to position [133, 0]
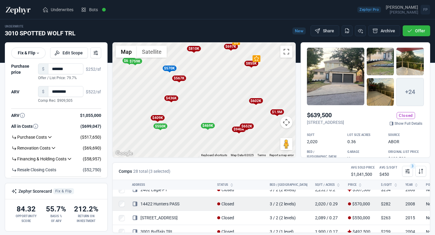
click at [169, 203] on link "14422 Hunters PASS" at bounding box center [155, 203] width 47 height 5
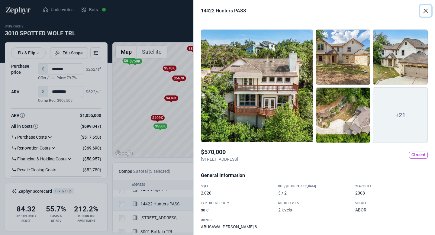
click at [428, 8] on button "Close" at bounding box center [425, 10] width 11 height 11
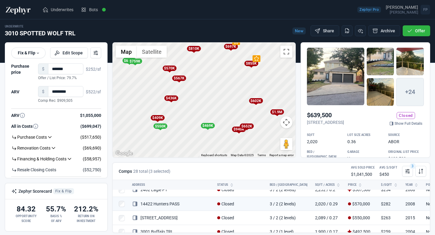
click at [184, 79] on div "$567K" at bounding box center [179, 77] width 14 height 5
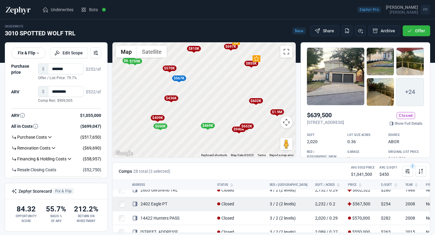
click at [164, 203] on link "2402 Eagle PT" at bounding box center [149, 203] width 35 height 5
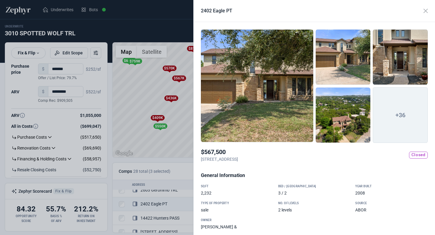
click at [276, 101] on div at bounding box center [257, 85] width 112 height 113
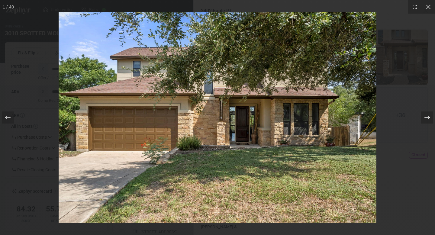
click at [428, 117] on icon at bounding box center [427, 117] width 6 height 6
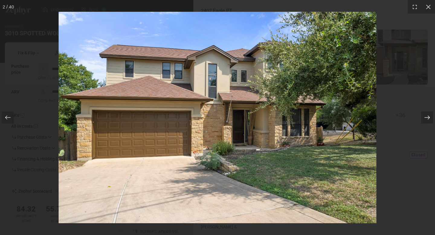
click at [428, 117] on icon at bounding box center [427, 117] width 6 height 6
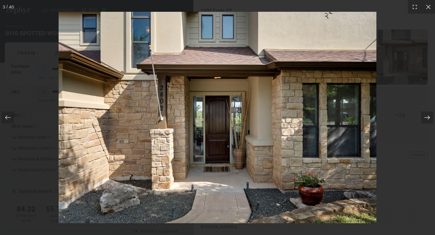
click at [428, 117] on icon at bounding box center [427, 117] width 6 height 6
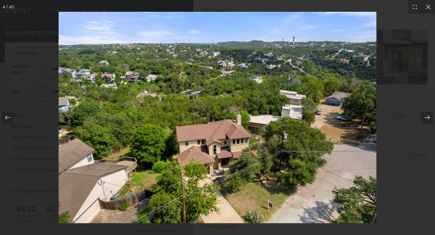
click at [428, 117] on icon at bounding box center [427, 117] width 6 height 6
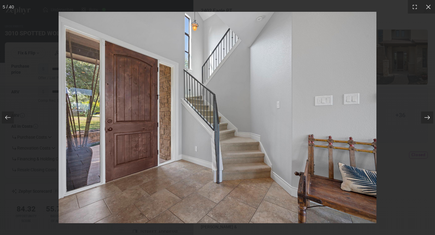
click at [428, 117] on icon at bounding box center [427, 117] width 6 height 6
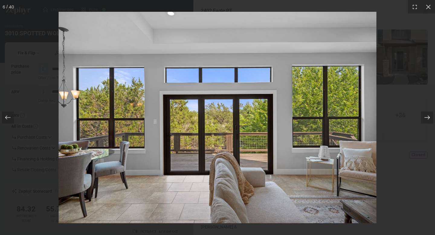
click at [428, 117] on icon at bounding box center [427, 117] width 6 height 6
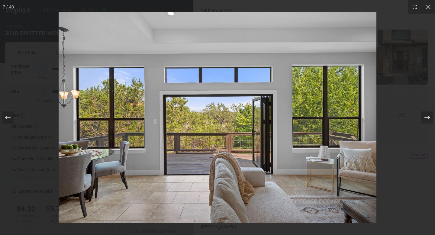
click at [428, 117] on icon at bounding box center [427, 117] width 6 height 6
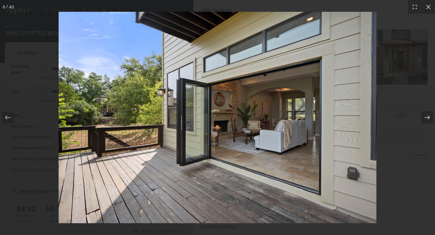
click at [428, 117] on icon at bounding box center [427, 117] width 6 height 6
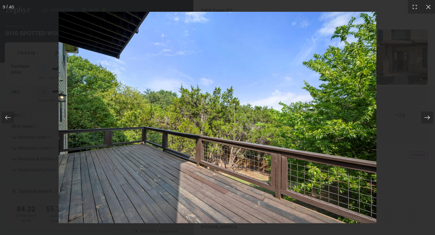
click at [428, 117] on icon at bounding box center [427, 117] width 6 height 6
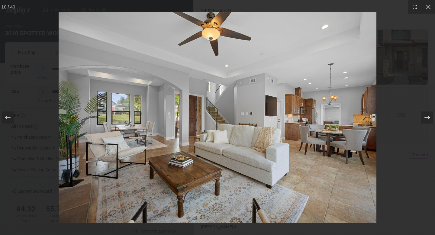
click at [428, 117] on icon at bounding box center [427, 117] width 6 height 6
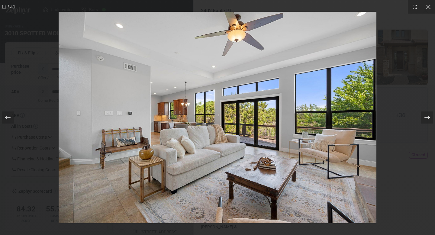
click at [428, 117] on icon at bounding box center [427, 117] width 6 height 6
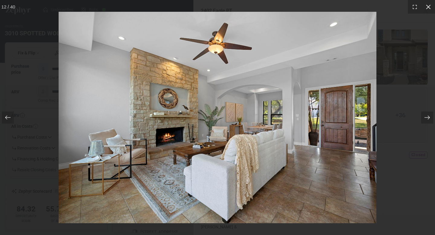
click at [429, 7] on icon at bounding box center [428, 7] width 5 height 5
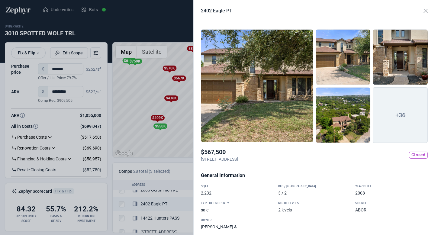
click at [334, 128] on div at bounding box center [343, 115] width 55 height 56
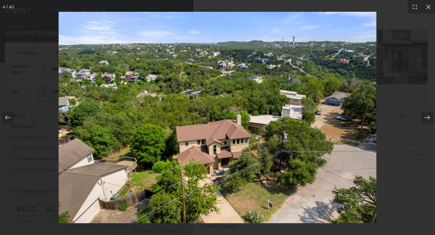
click at [426, 119] on icon at bounding box center [427, 117] width 6 height 6
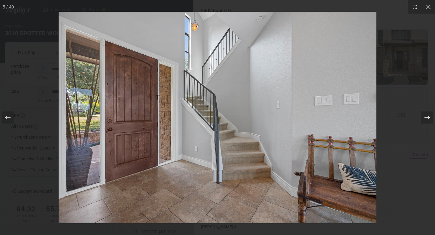
click at [426, 119] on icon at bounding box center [427, 117] width 6 height 6
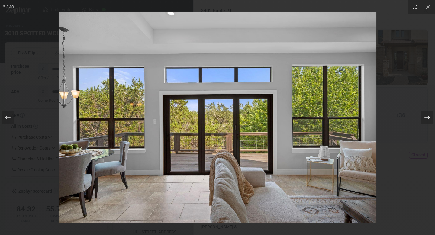
click at [426, 119] on icon at bounding box center [427, 117] width 6 height 6
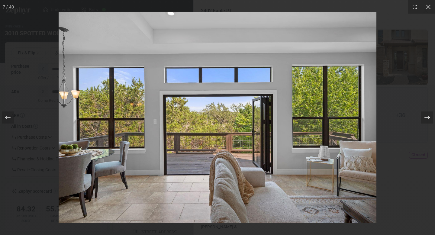
click at [426, 119] on icon at bounding box center [427, 117] width 6 height 6
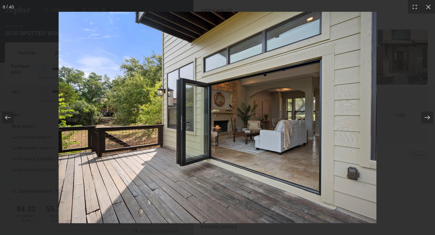
click at [426, 119] on icon at bounding box center [427, 117] width 6 height 6
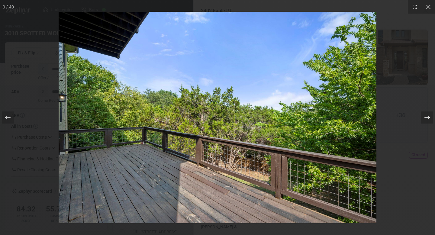
click at [426, 119] on icon at bounding box center [427, 117] width 6 height 6
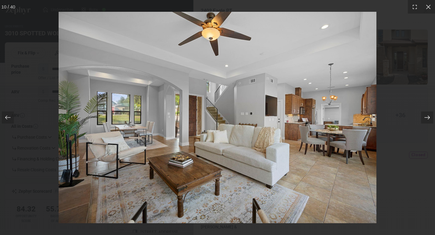
click at [426, 119] on icon at bounding box center [427, 117] width 6 height 6
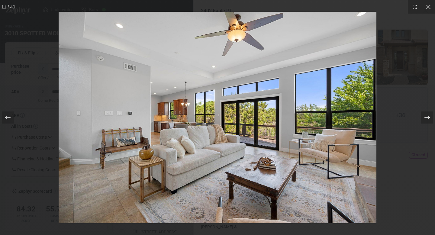
click at [426, 119] on icon at bounding box center [427, 117] width 6 height 6
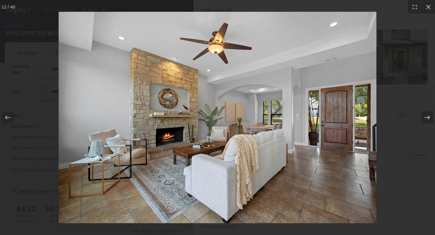
click at [426, 119] on icon at bounding box center [427, 117] width 6 height 6
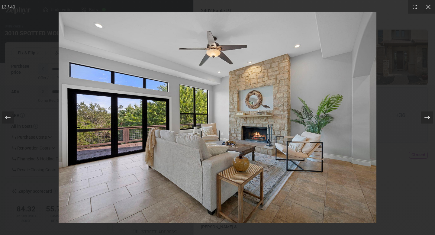
click at [426, 119] on icon at bounding box center [427, 117] width 6 height 6
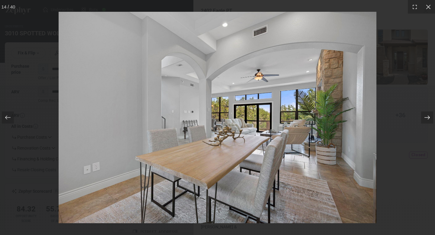
click at [426, 119] on icon at bounding box center [427, 117] width 6 height 6
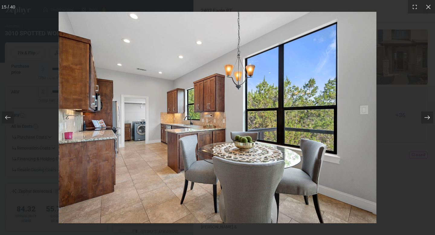
click at [426, 119] on icon at bounding box center [427, 117] width 6 height 6
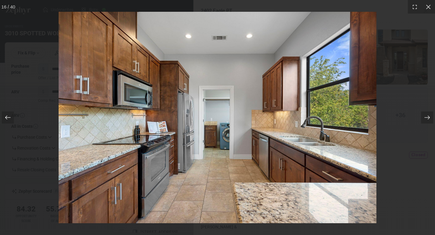
click at [10, 116] on icon at bounding box center [8, 117] width 6 height 6
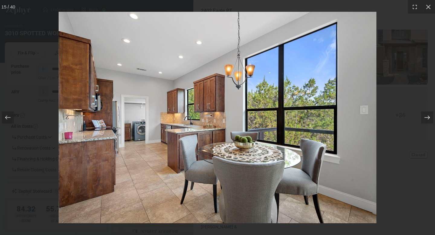
click at [427, 121] on div at bounding box center [427, 117] width 12 height 12
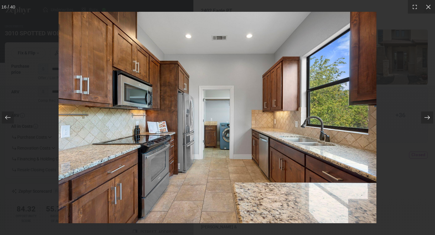
click at [427, 121] on div at bounding box center [427, 117] width 12 height 12
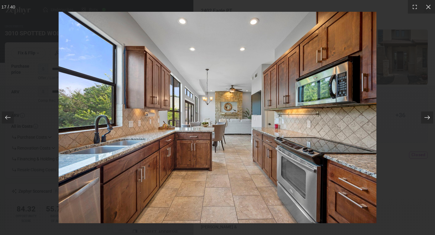
click at [427, 121] on div at bounding box center [427, 117] width 12 height 12
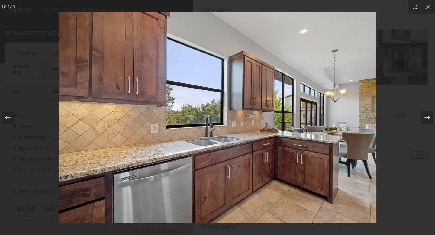
click at [427, 121] on div at bounding box center [427, 117] width 12 height 12
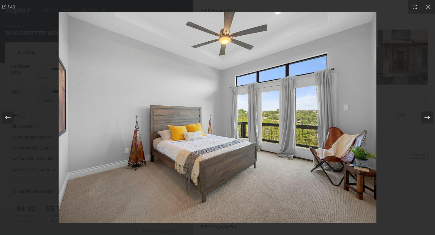
click at [428, 121] on div at bounding box center [427, 117] width 12 height 12
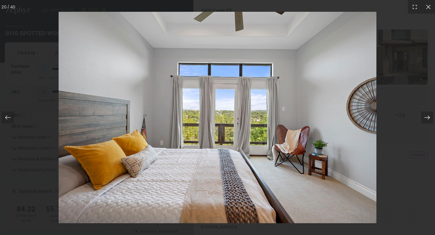
click at [428, 121] on div at bounding box center [427, 117] width 12 height 12
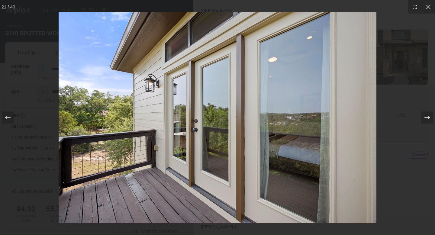
click at [428, 121] on div at bounding box center [427, 117] width 12 height 12
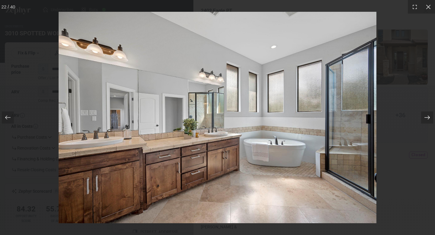
click at [428, 121] on div at bounding box center [427, 117] width 12 height 12
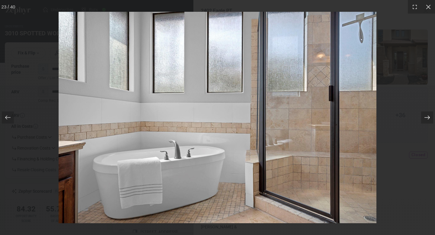
click at [427, 121] on div at bounding box center [427, 117] width 12 height 12
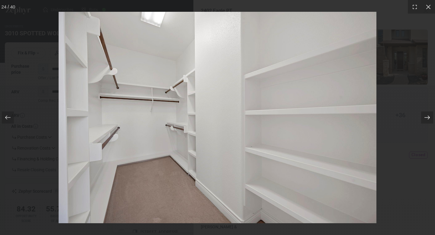
click at [427, 121] on div at bounding box center [427, 117] width 12 height 12
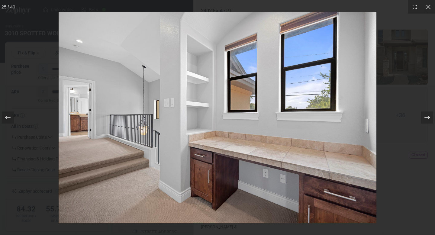
click at [427, 121] on div at bounding box center [427, 117] width 12 height 12
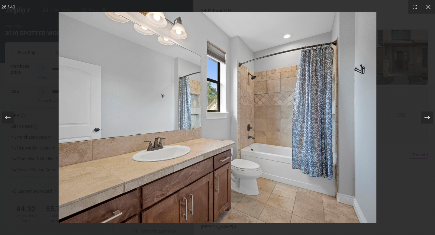
click at [427, 121] on div at bounding box center [427, 117] width 12 height 12
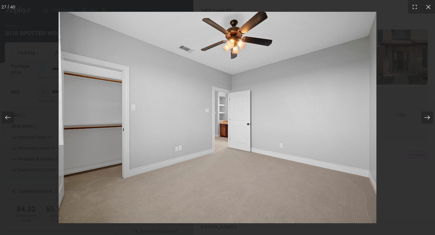
click at [427, 121] on div at bounding box center [427, 117] width 12 height 12
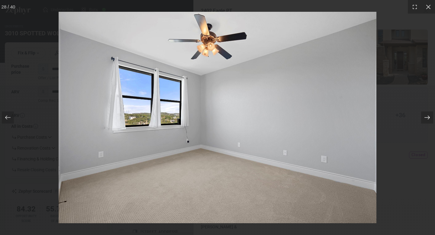
click at [427, 121] on div at bounding box center [427, 117] width 12 height 12
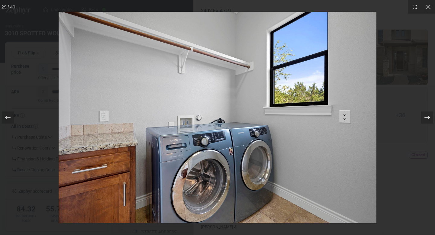
click at [427, 121] on div at bounding box center [427, 117] width 12 height 12
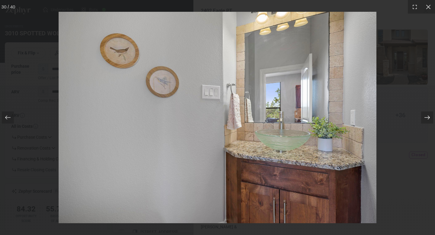
click at [427, 121] on div at bounding box center [427, 117] width 12 height 12
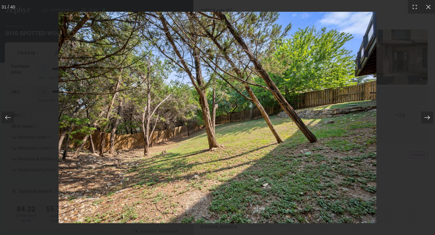
click at [427, 121] on div at bounding box center [427, 117] width 12 height 12
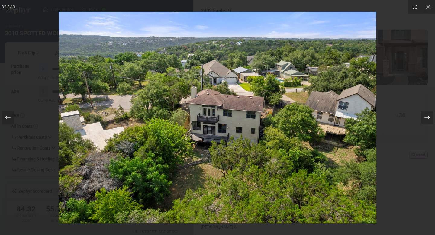
click at [427, 121] on div at bounding box center [427, 117] width 12 height 12
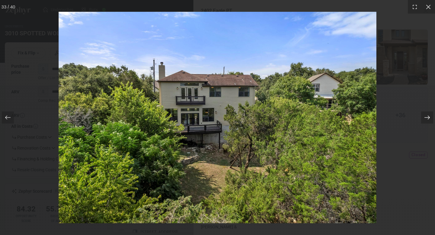
click at [427, 121] on div at bounding box center [427, 117] width 12 height 12
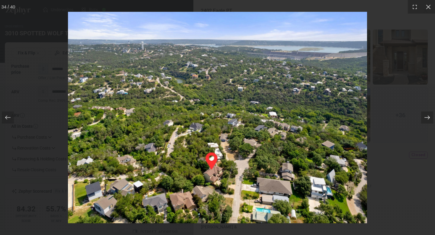
click at [427, 121] on div at bounding box center [427, 117] width 12 height 12
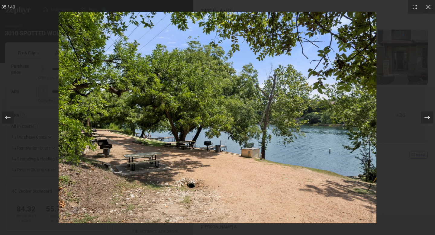
click at [427, 121] on div at bounding box center [427, 117] width 12 height 12
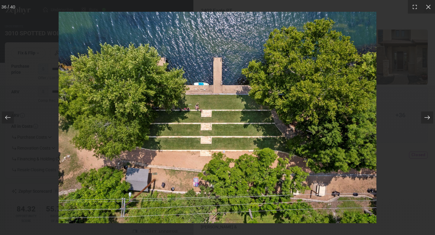
click at [427, 121] on div at bounding box center [427, 117] width 12 height 12
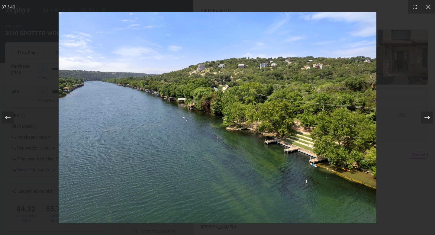
click at [427, 121] on div at bounding box center [427, 117] width 12 height 12
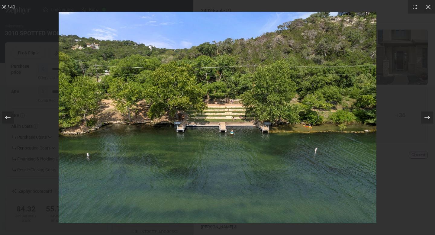
click at [430, 7] on icon at bounding box center [428, 7] width 6 height 6
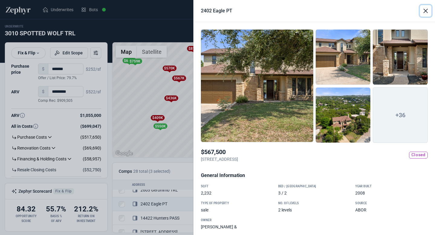
click at [427, 12] on button "Close" at bounding box center [425, 10] width 11 height 11
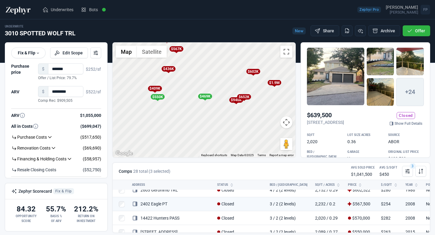
drag, startPoint x: 210, startPoint y: 98, endPoint x: 207, endPoint y: 61, distance: 36.4
click at [207, 61] on div "To activate drag with keyboard, press Alt + Enter. Once in keyboard drag state,…" at bounding box center [204, 100] width 183 height 115
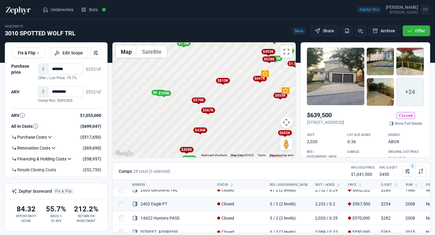
drag, startPoint x: 203, startPoint y: 69, endPoint x: 236, endPoint y: 139, distance: 78.1
click at [236, 139] on div "To activate drag with keyboard, press Alt + Enter. Once in keyboard drag state,…" at bounding box center [204, 100] width 183 height 115
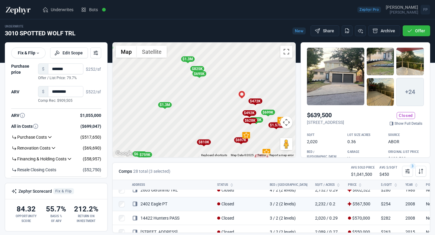
drag, startPoint x: 245, startPoint y: 79, endPoint x: 223, endPoint y: 130, distance: 56.0
click at [223, 131] on div "To activate drag with keyboard, press Alt + Enter. Once in keyboard drag state,…" at bounding box center [204, 100] width 183 height 115
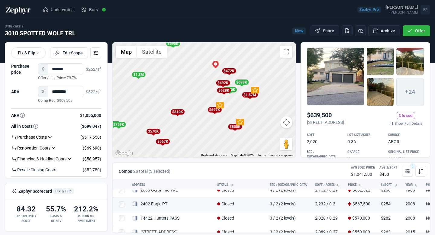
drag, startPoint x: 223, startPoint y: 116, endPoint x: 196, endPoint y: 87, distance: 40.0
click at [196, 87] on div "To activate drag with keyboard, press Alt + Enter. Once in keyboard drag state,…" at bounding box center [204, 100] width 183 height 115
click at [216, 112] on div "$697K" at bounding box center [214, 109] width 14 height 5
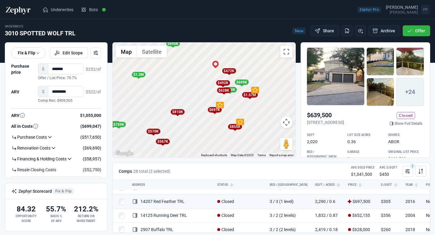
scroll to position [63, 0]
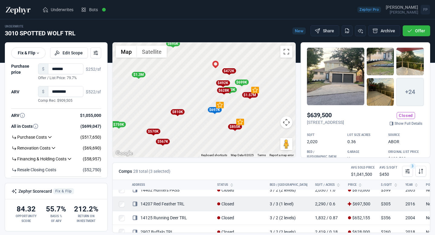
click at [169, 202] on link "14207 Red Feather TRL" at bounding box center [158, 203] width 53 height 5
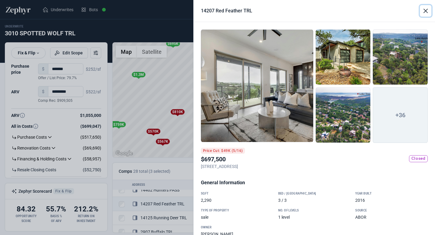
click at [427, 11] on button "Close" at bounding box center [425, 10] width 11 height 11
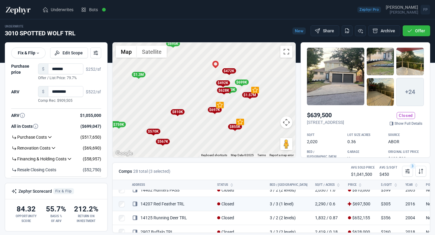
click at [235, 89] on div "$470K" at bounding box center [230, 89] width 14 height 5
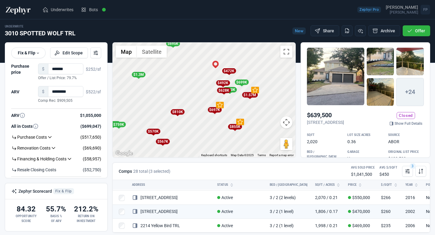
scroll to position [354, 0]
click at [244, 82] on div "$699K" at bounding box center [242, 81] width 14 height 5
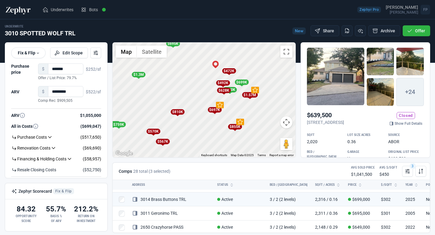
scroll to position [273, 0]
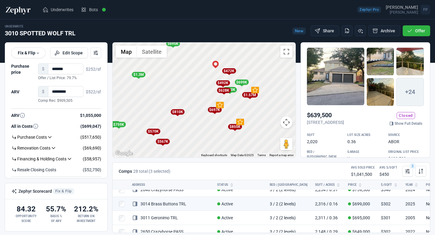
click at [234, 88] on div "$470K" at bounding box center [230, 89] width 14 height 5
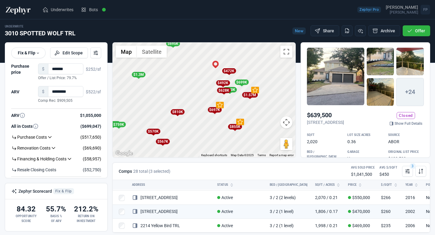
scroll to position [354, 0]
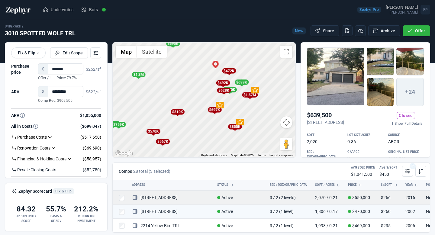
click at [172, 195] on link "[STREET_ADDRESS]" at bounding box center [155, 197] width 46 height 5
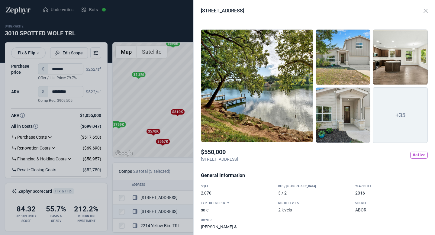
click at [352, 72] on div at bounding box center [343, 57] width 55 height 56
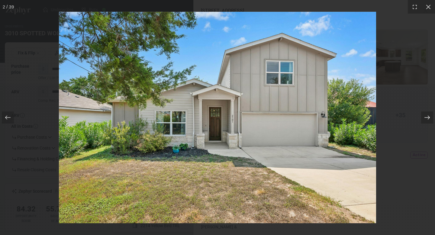
click at [431, 116] on div at bounding box center [427, 117] width 12 height 12
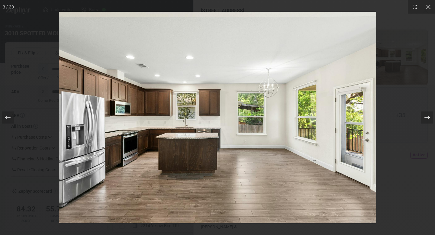
click at [431, 116] on div at bounding box center [427, 117] width 12 height 12
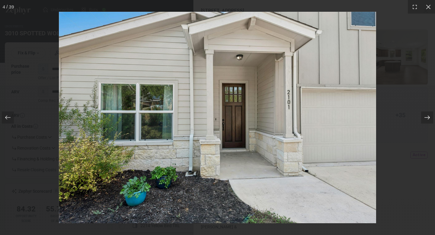
click at [431, 116] on div at bounding box center [427, 117] width 12 height 12
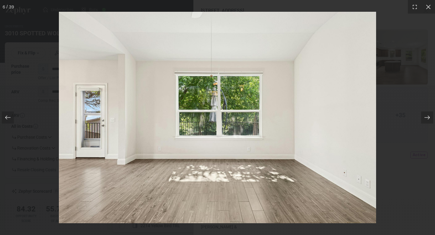
click at [427, 83] on div at bounding box center [217, 117] width 435 height 235
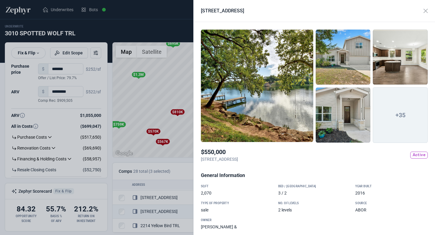
click at [191, 98] on div at bounding box center [217, 117] width 435 height 235
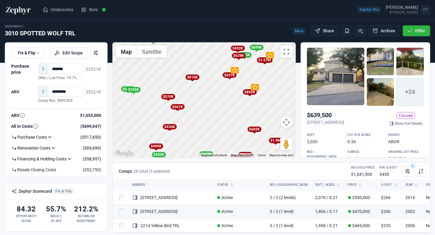
drag, startPoint x: 198, startPoint y: 91, endPoint x: 216, endPoint y: 58, distance: 38.1
click at [216, 58] on div "To activate drag with keyboard, press Alt + Enter. Once in keyboard drag state,…" at bounding box center [204, 100] width 183 height 115
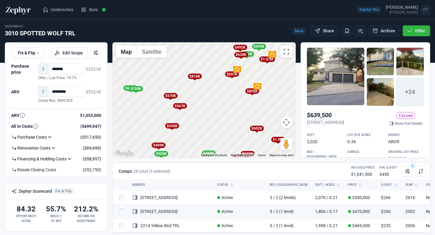
click at [182, 104] on div "$567K" at bounding box center [180, 105] width 14 height 5
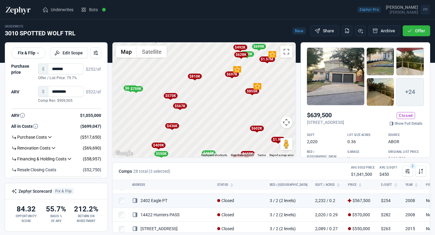
scroll to position [119, 0]
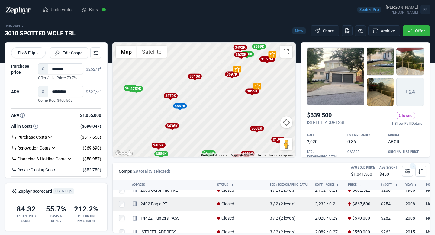
click at [158, 204] on link "2402 Eagle PT" at bounding box center [149, 203] width 35 height 5
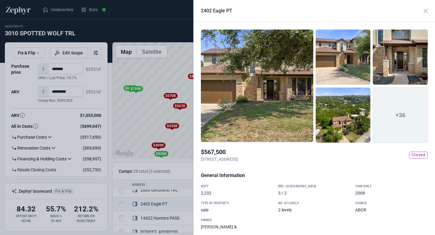
click at [380, 121] on span "+36" at bounding box center [400, 115] width 55 height 56
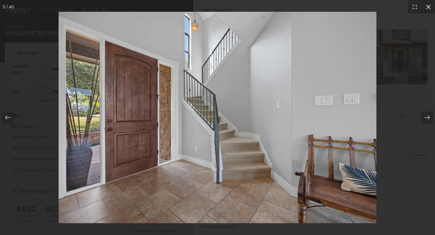
click at [426, 8] on icon at bounding box center [428, 7] width 6 height 6
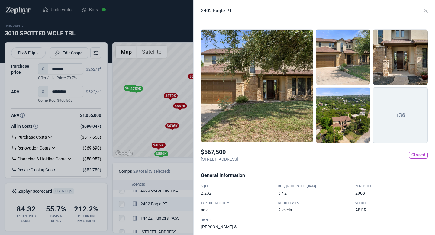
click at [392, 121] on span "+36" at bounding box center [400, 115] width 55 height 56
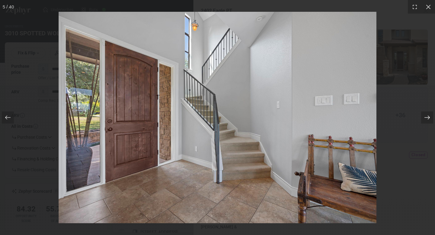
click at [430, 118] on icon at bounding box center [427, 117] width 6 height 6
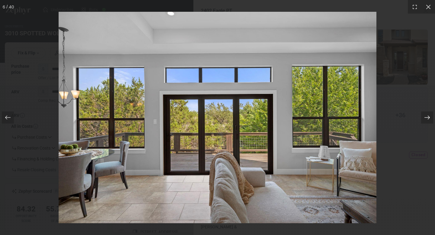
click at [430, 118] on icon at bounding box center [427, 117] width 6 height 6
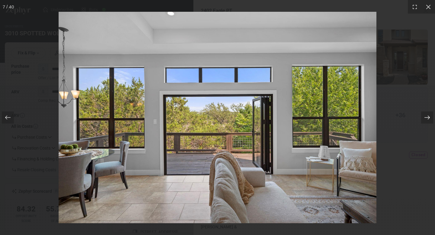
click at [430, 118] on icon at bounding box center [427, 117] width 6 height 6
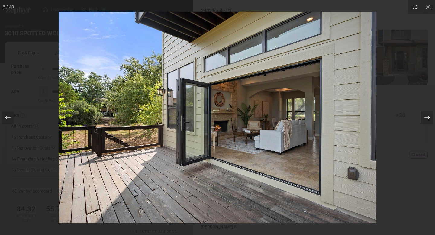
click at [430, 118] on icon at bounding box center [427, 117] width 6 height 6
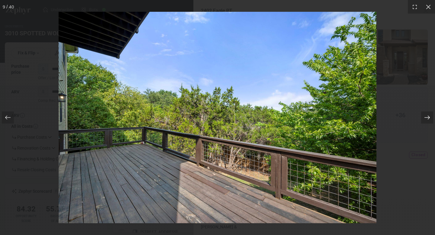
click at [430, 118] on icon at bounding box center [427, 117] width 6 height 6
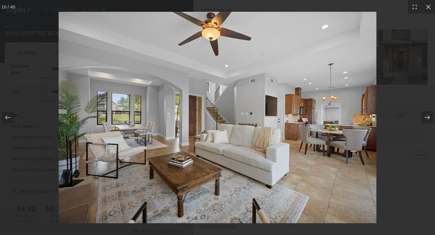
click at [430, 118] on icon at bounding box center [427, 117] width 6 height 6
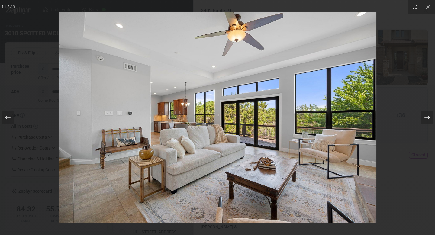
click at [430, 118] on icon at bounding box center [427, 117] width 6 height 6
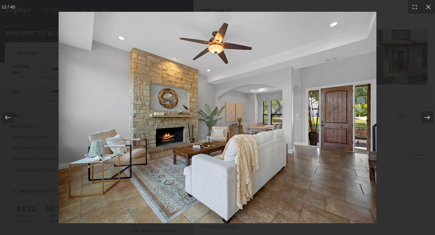
click at [430, 118] on icon at bounding box center [427, 117] width 6 height 6
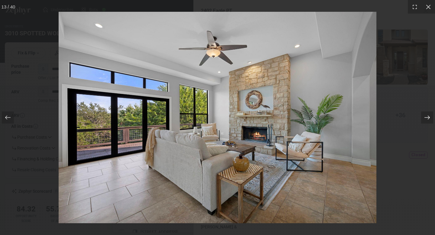
click at [430, 118] on icon at bounding box center [427, 117] width 6 height 6
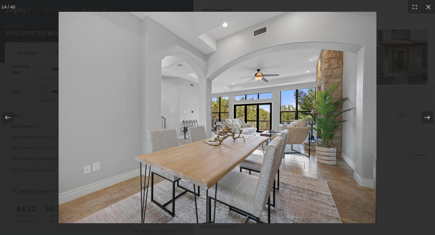
click at [430, 118] on icon at bounding box center [427, 117] width 6 height 6
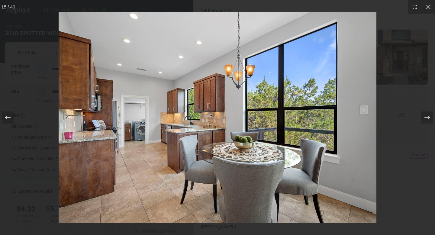
click at [11, 116] on div at bounding box center [8, 117] width 12 height 12
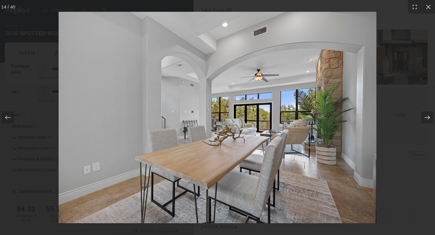
click at [427, 120] on icon at bounding box center [427, 117] width 6 height 6
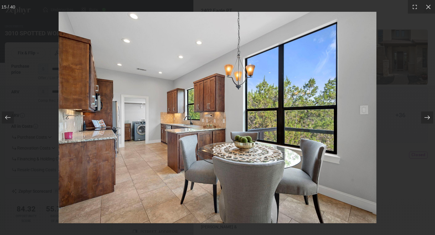
click at [427, 120] on icon at bounding box center [427, 117] width 6 height 6
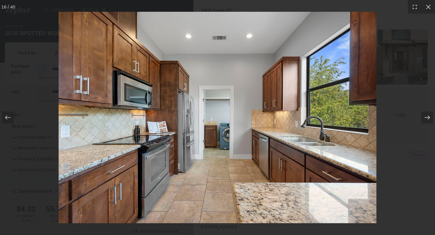
click at [427, 120] on icon at bounding box center [427, 117] width 6 height 6
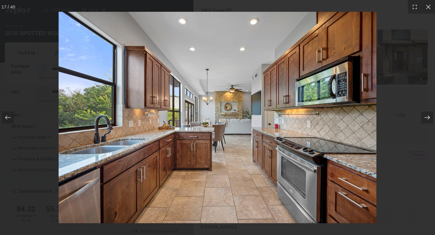
click at [427, 120] on icon at bounding box center [427, 117] width 6 height 6
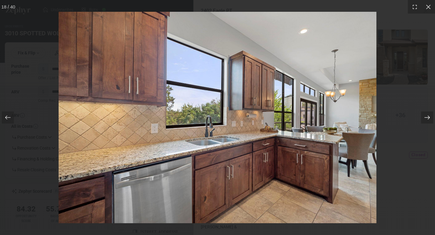
click at [427, 120] on icon at bounding box center [427, 117] width 6 height 6
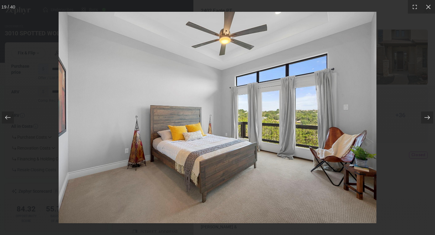
click at [427, 120] on icon at bounding box center [427, 117] width 6 height 6
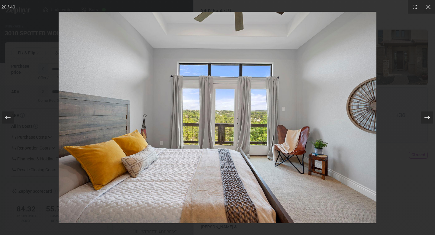
click at [427, 120] on icon at bounding box center [427, 117] width 6 height 6
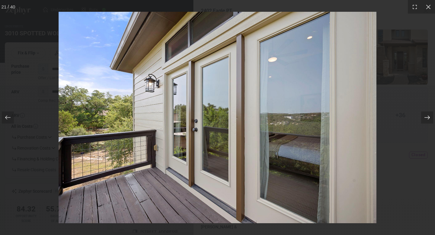
click at [427, 120] on icon at bounding box center [427, 117] width 6 height 6
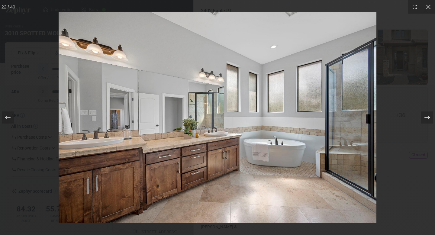
click at [427, 120] on icon at bounding box center [427, 117] width 6 height 6
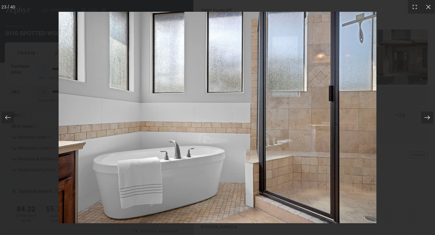
click at [427, 120] on icon at bounding box center [427, 117] width 6 height 6
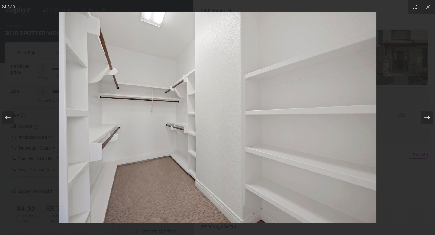
click at [427, 120] on icon at bounding box center [427, 117] width 6 height 6
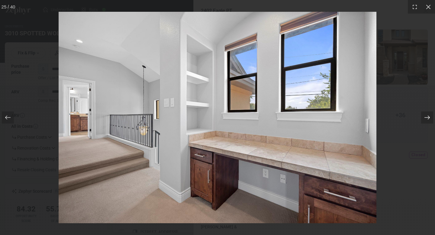
click at [427, 120] on icon at bounding box center [427, 117] width 6 height 6
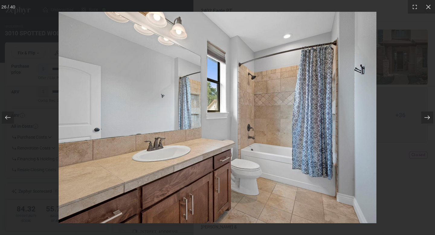
click at [427, 120] on icon at bounding box center [427, 117] width 6 height 6
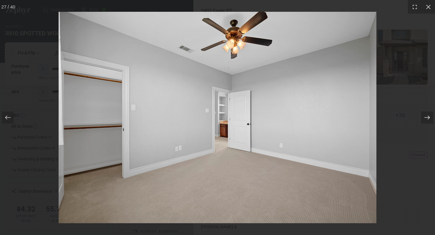
click at [427, 120] on icon at bounding box center [427, 117] width 6 height 6
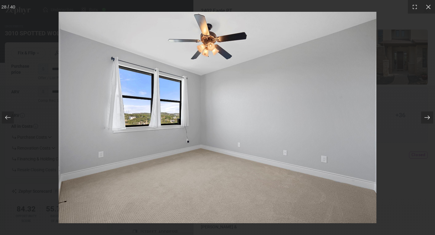
click at [427, 120] on icon at bounding box center [427, 117] width 6 height 6
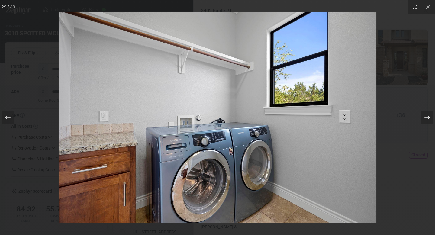
click at [427, 120] on icon at bounding box center [427, 117] width 6 height 6
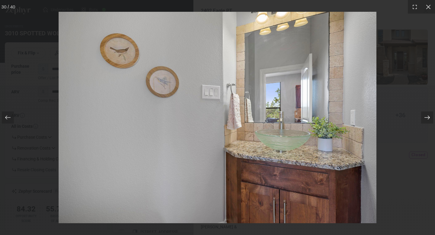
click at [427, 120] on icon at bounding box center [427, 117] width 6 height 6
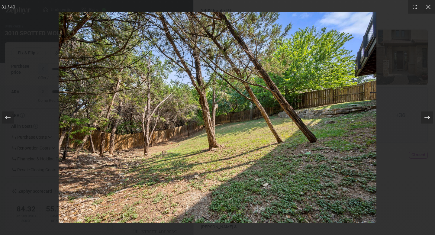
click at [427, 120] on icon at bounding box center [427, 117] width 6 height 6
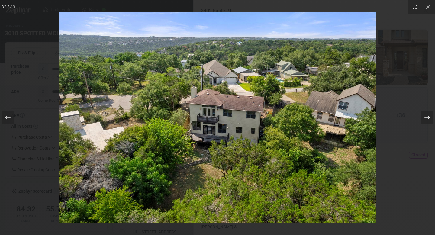
click at [427, 120] on icon at bounding box center [427, 117] width 6 height 6
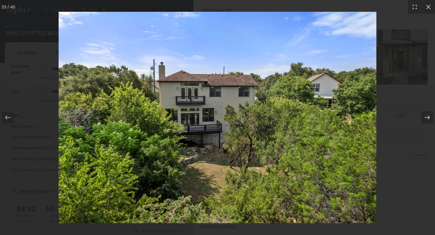
click at [427, 120] on icon at bounding box center [427, 117] width 6 height 6
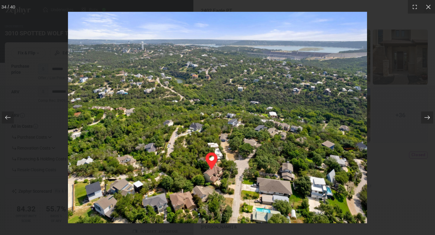
click at [427, 120] on icon at bounding box center [427, 117] width 6 height 6
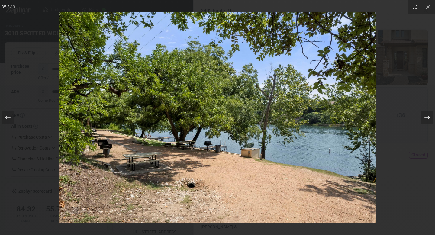
click at [427, 120] on icon at bounding box center [427, 117] width 6 height 6
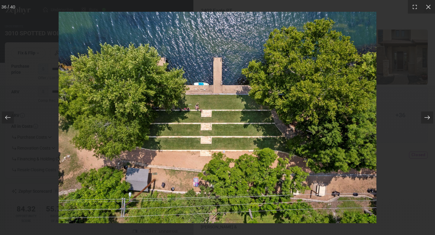
click at [427, 120] on icon at bounding box center [427, 117] width 6 height 6
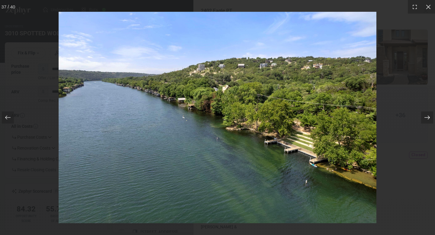
click at [427, 120] on icon at bounding box center [427, 117] width 6 height 6
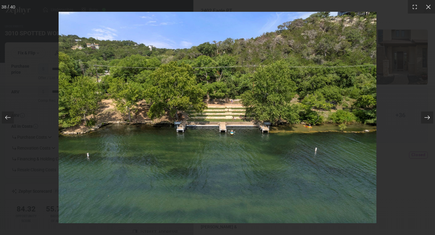
click at [427, 120] on icon at bounding box center [427, 117] width 6 height 6
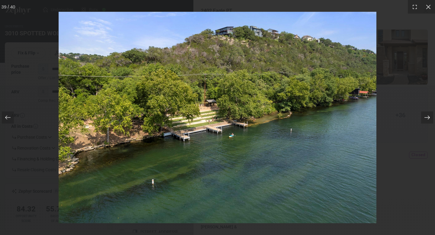
click at [427, 120] on icon at bounding box center [427, 117] width 6 height 6
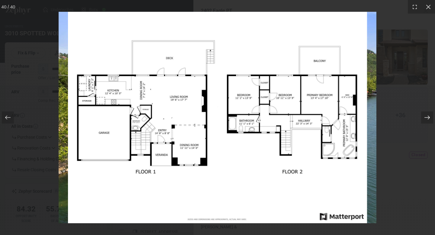
click at [427, 120] on icon at bounding box center [427, 117] width 6 height 6
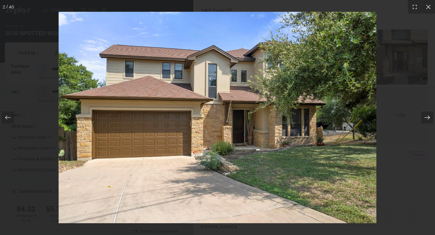
click at [427, 120] on icon at bounding box center [427, 117] width 6 height 6
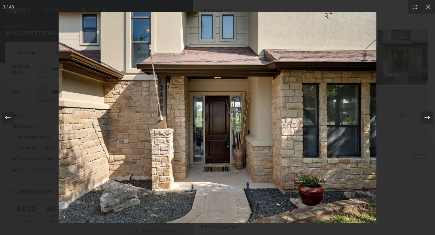
click at [427, 120] on icon at bounding box center [427, 117] width 6 height 6
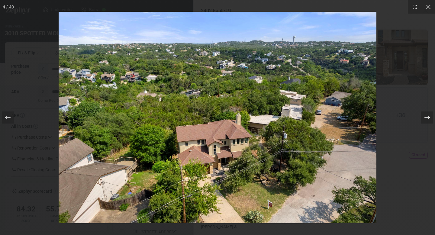
click at [427, 120] on icon at bounding box center [427, 117] width 6 height 6
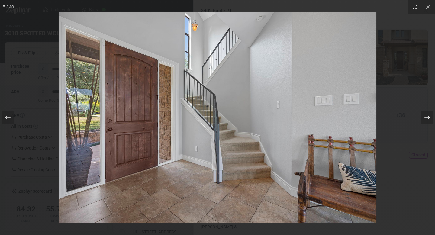
click at [427, 120] on icon at bounding box center [427, 117] width 6 height 6
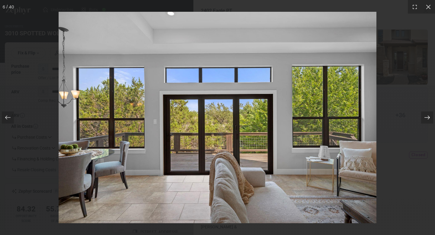
click at [427, 120] on icon at bounding box center [427, 117] width 6 height 6
